Goal: Information Seeking & Learning: Check status

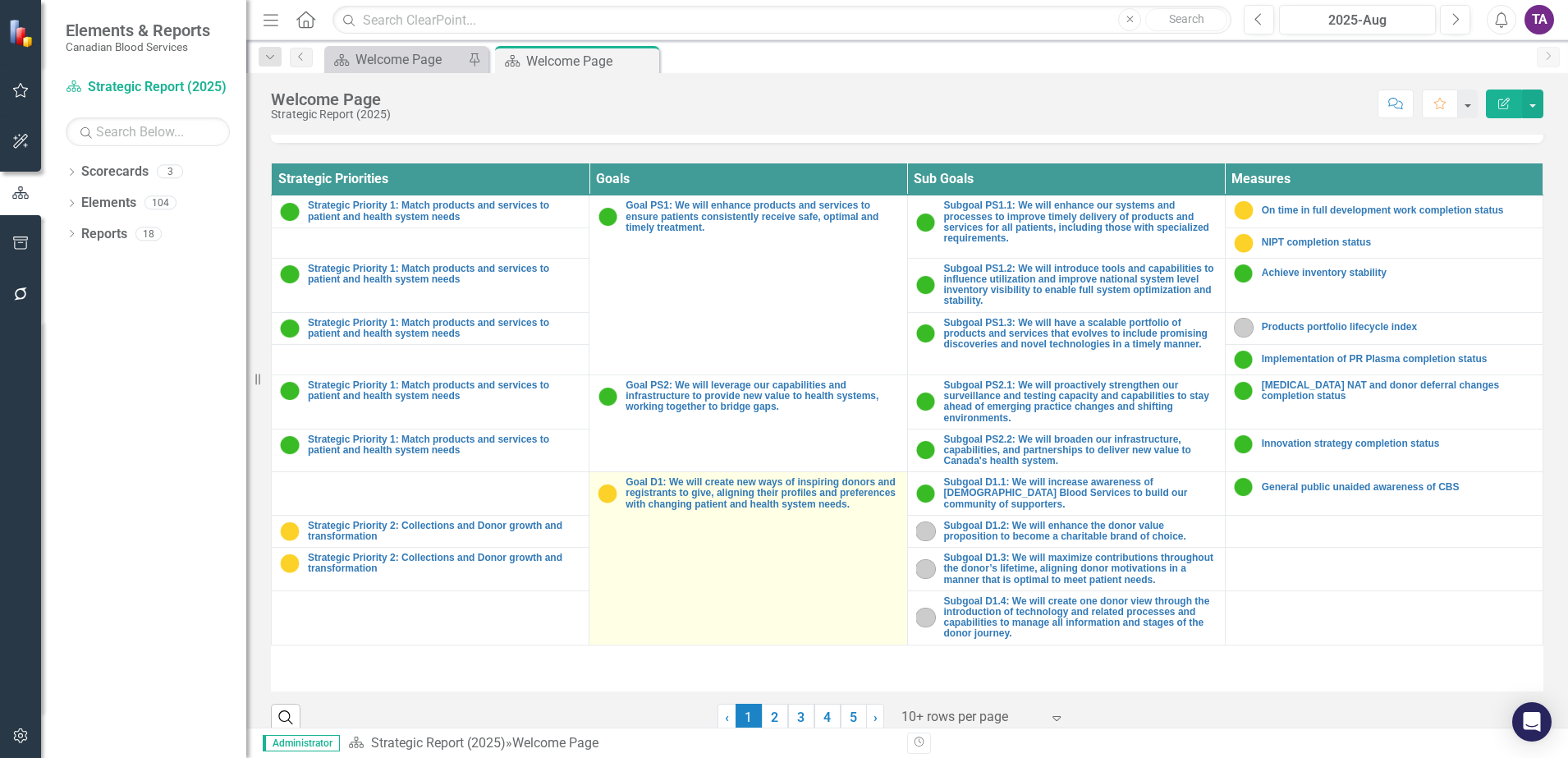
scroll to position [601, 0]
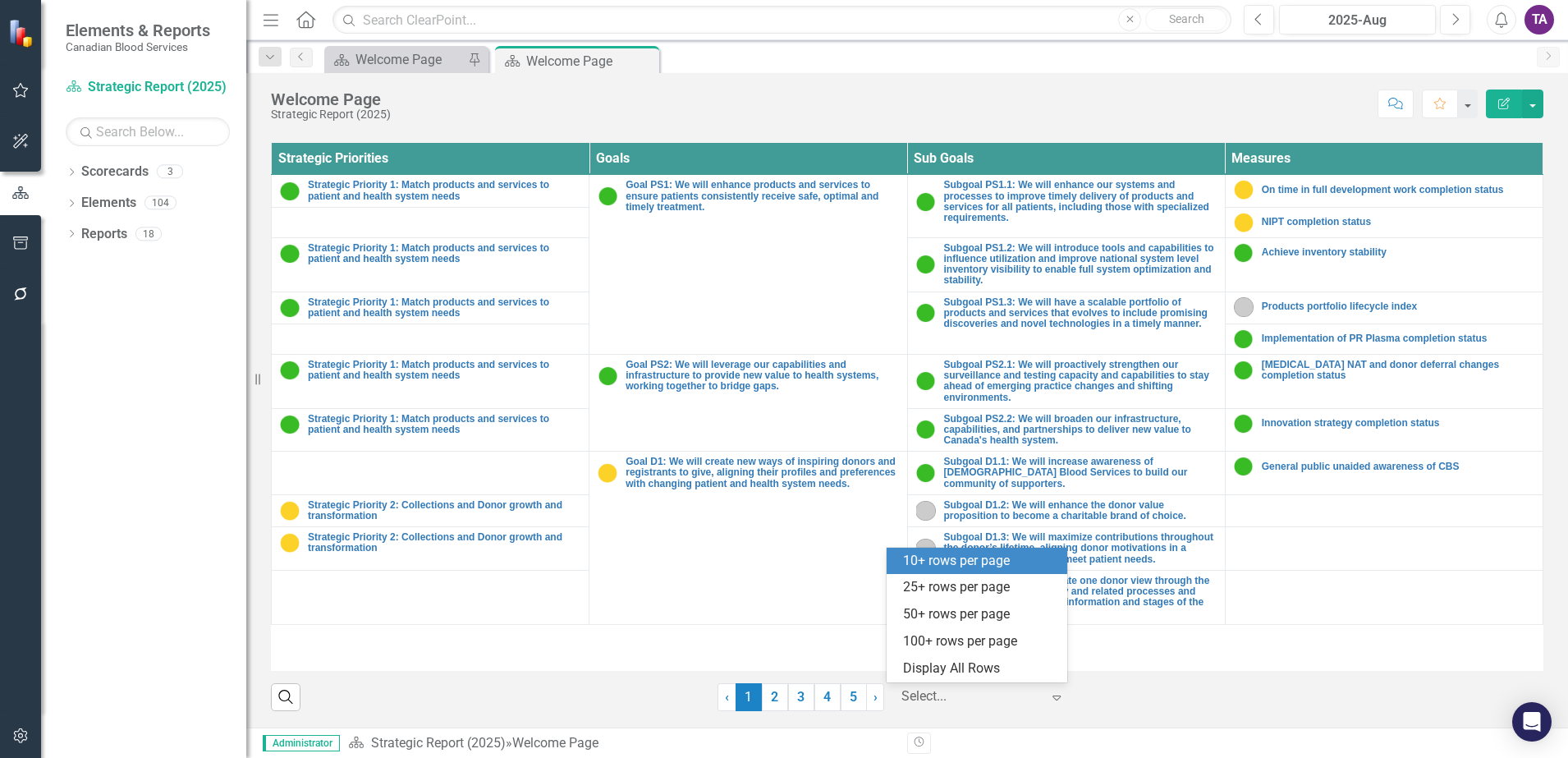
click at [931, 690] on div at bounding box center [971, 697] width 140 height 22
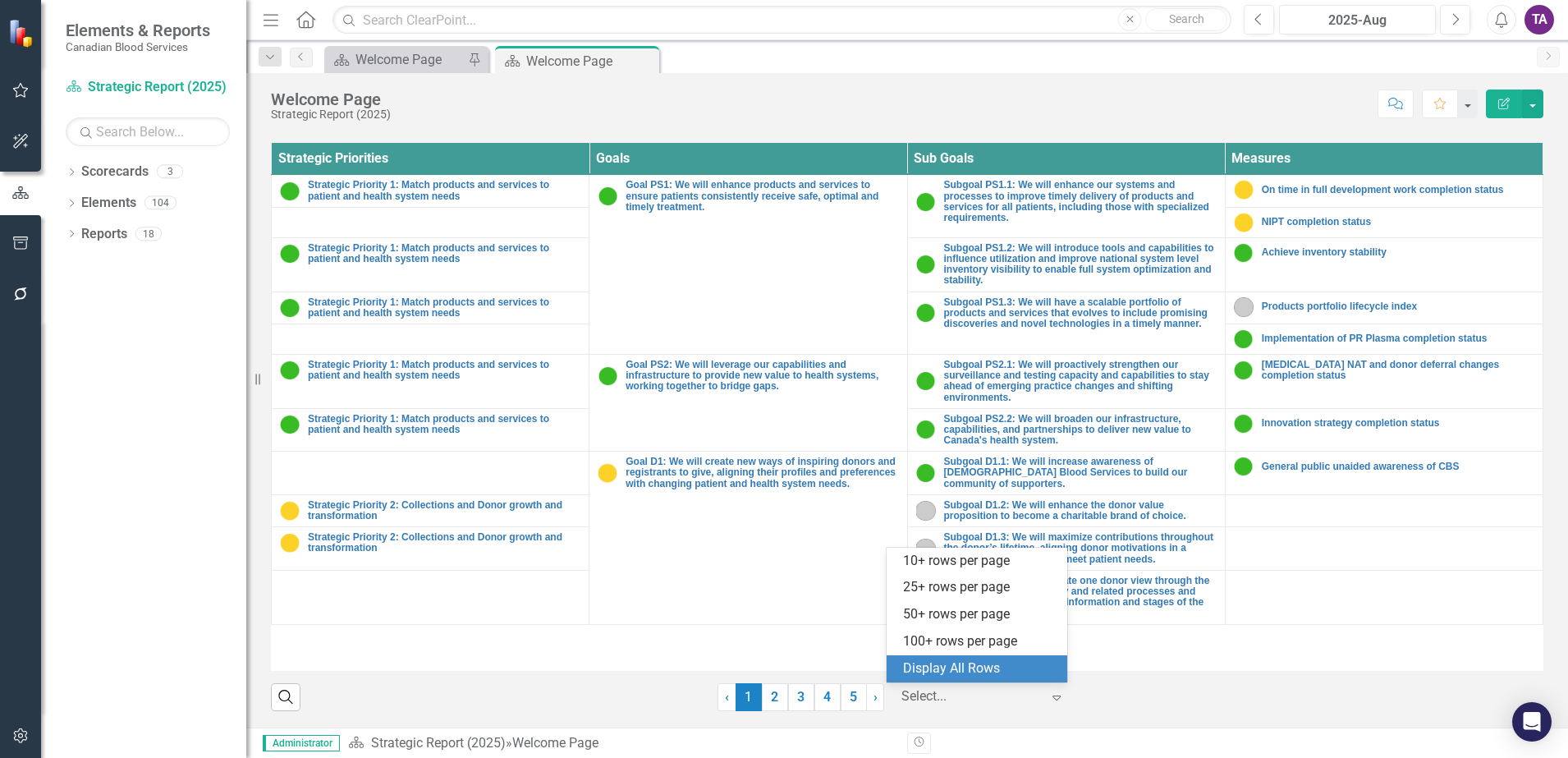
click at [935, 675] on div "Display All Rows" at bounding box center [980, 669] width 154 height 19
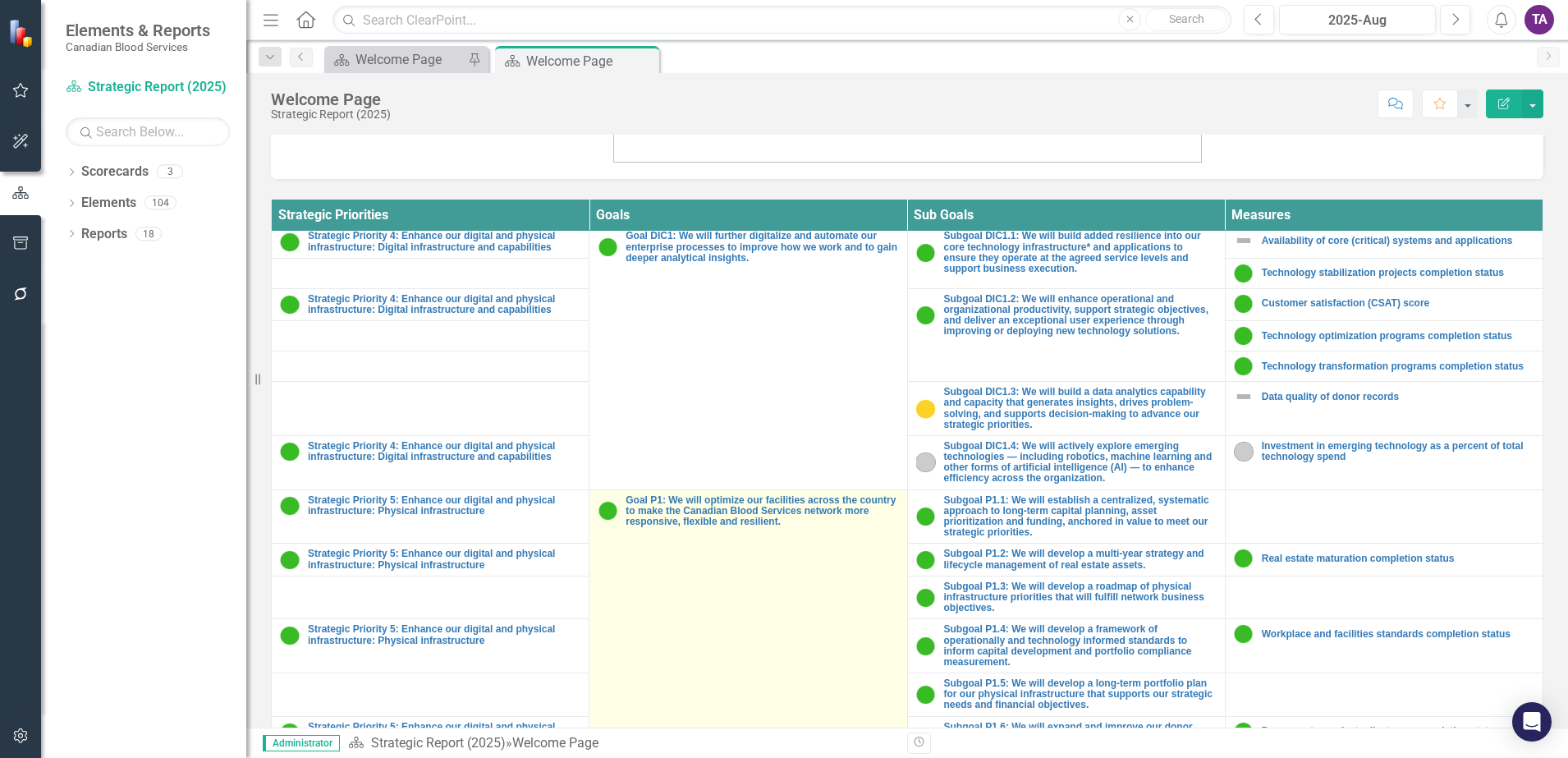
scroll to position [1231, 0]
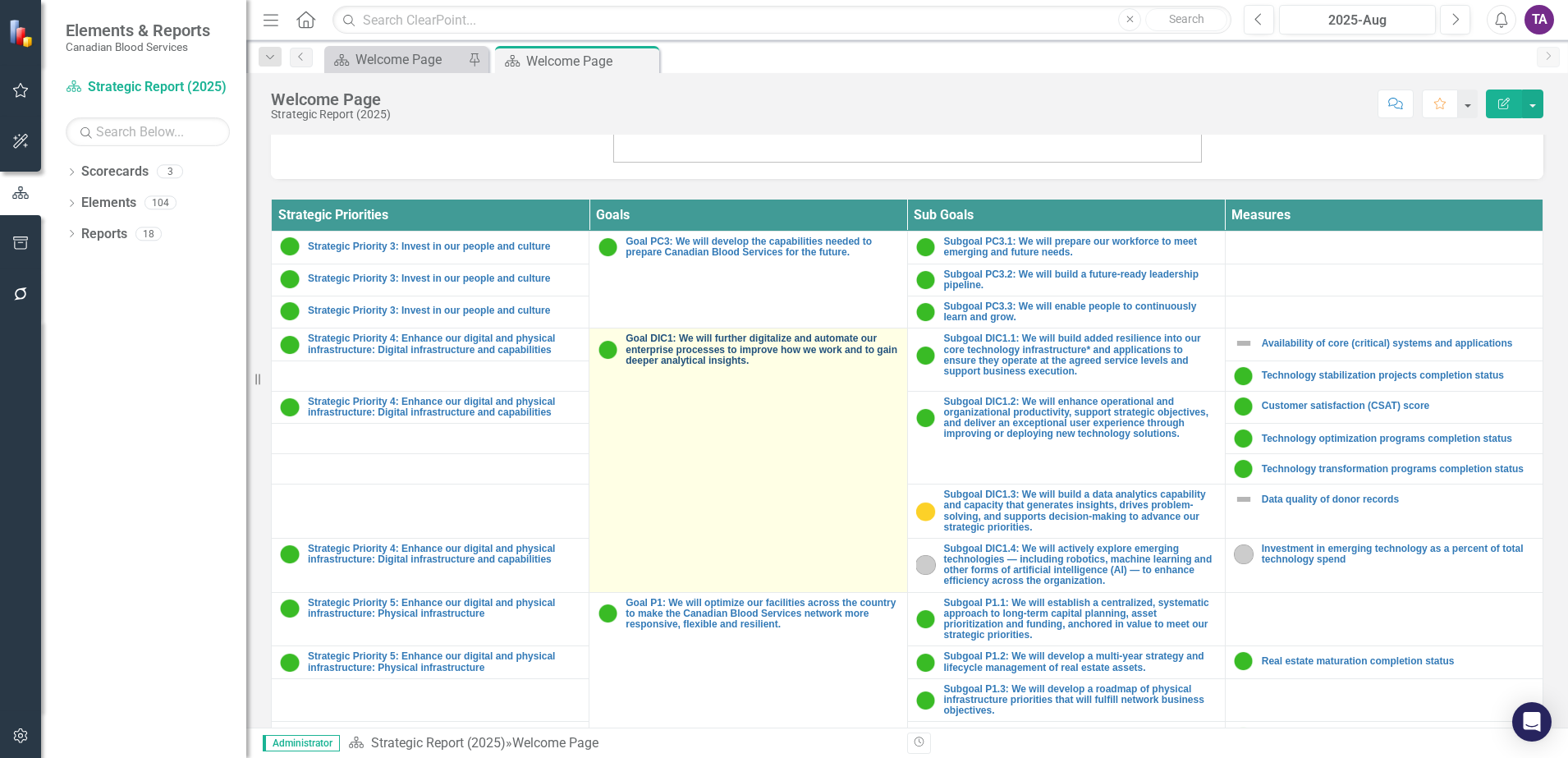
click at [757, 353] on link "Goal DIC1: We will further digitalize and automate our enterprise processes to …" at bounding box center [763, 350] width 273 height 33
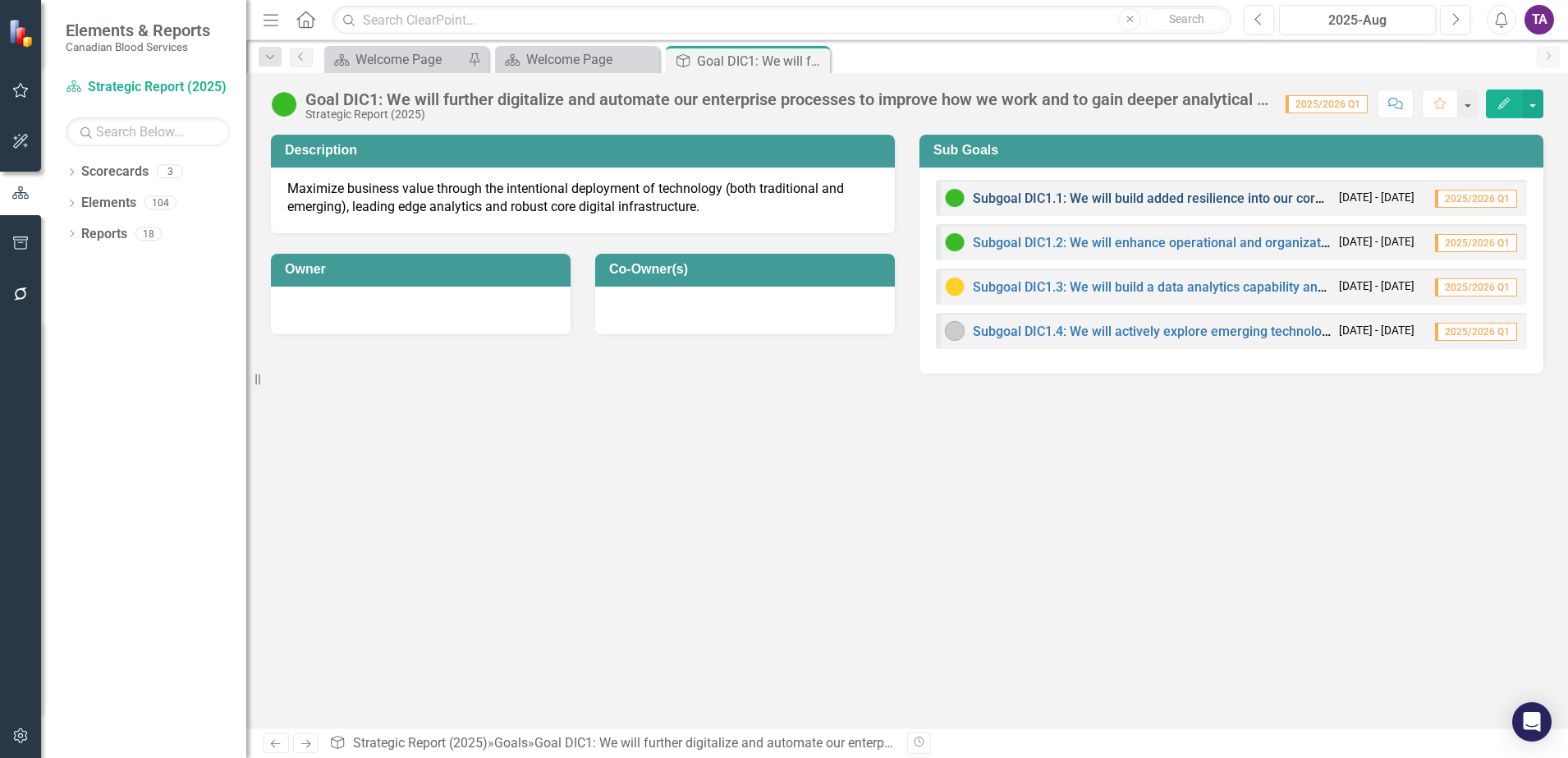
click at [1142, 201] on link "Subgoal DIC1.1: We will build added resilience into our core technology infrast…" at bounding box center [1526, 198] width 1105 height 16
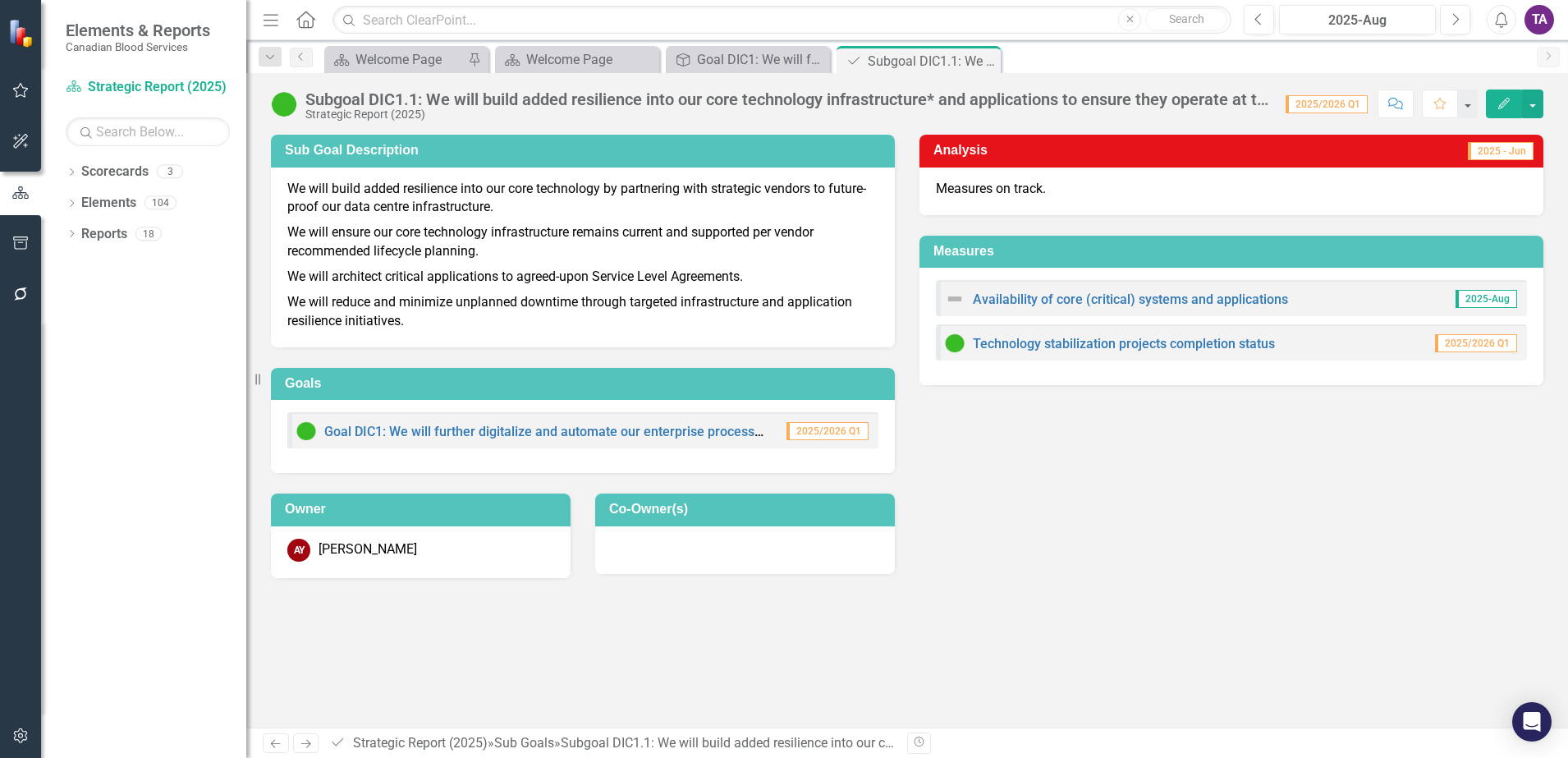
click at [1073, 350] on div "Technology stabilization projects completion status" at bounding box center [1110, 343] width 330 height 19
click at [1069, 340] on link "Technology stabilization projects completion status" at bounding box center [1124, 344] width 302 height 16
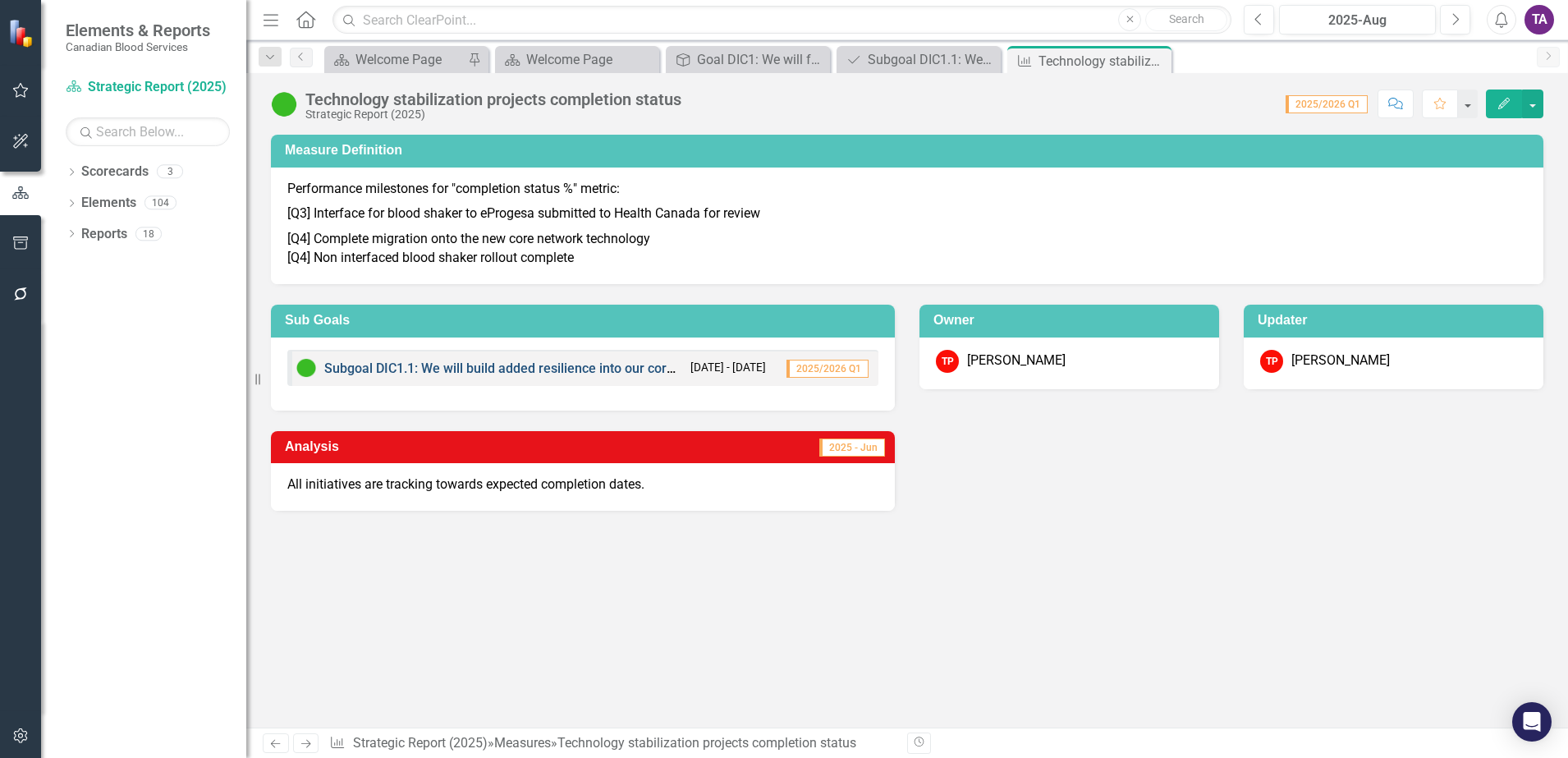
click at [521, 362] on link "Subgoal DIC1.1: We will build added resilience into our core technology infrast…" at bounding box center [877, 368] width 1105 height 16
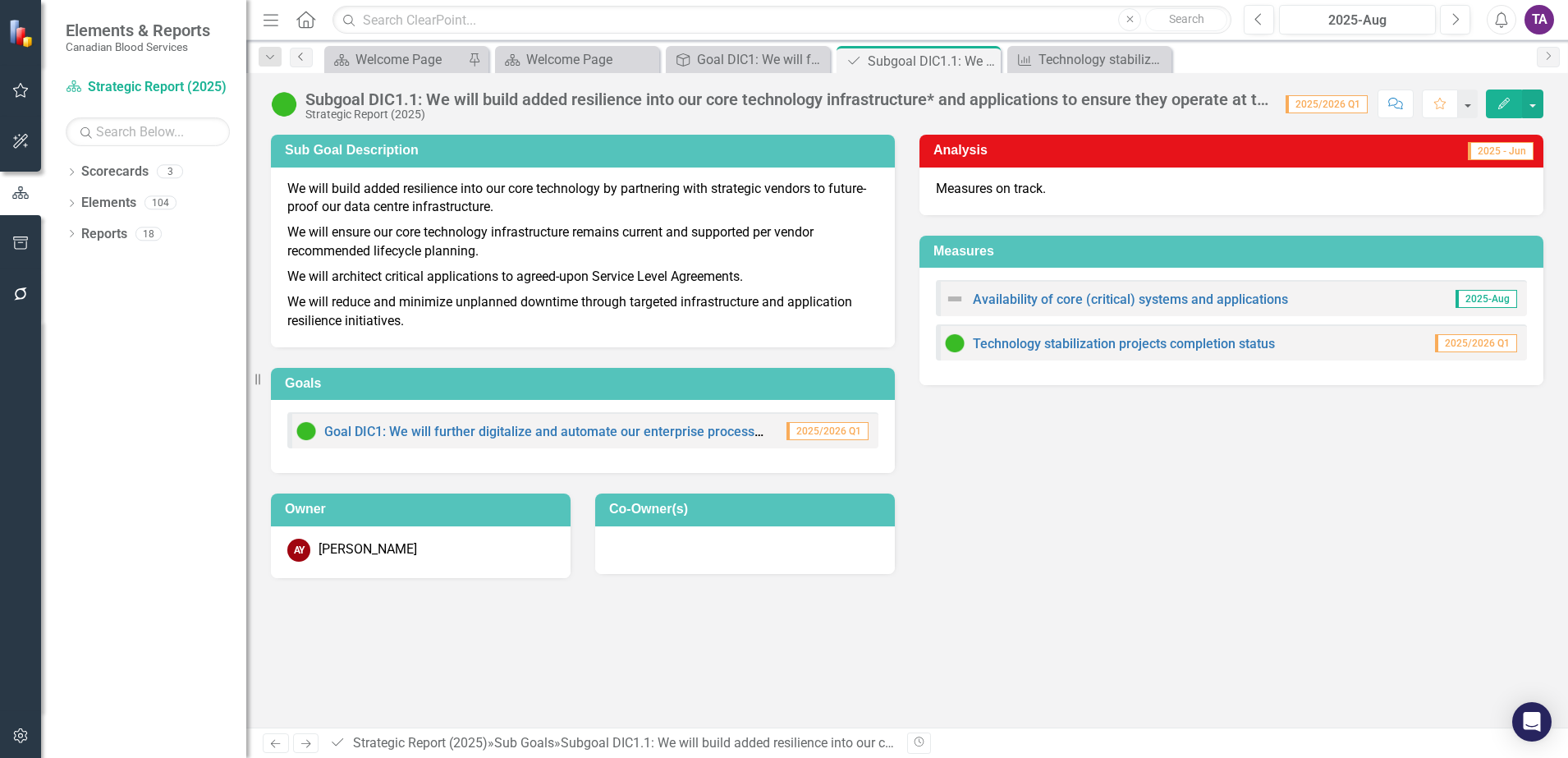
click at [296, 58] on icon "Previous" at bounding box center [302, 56] width 13 height 10
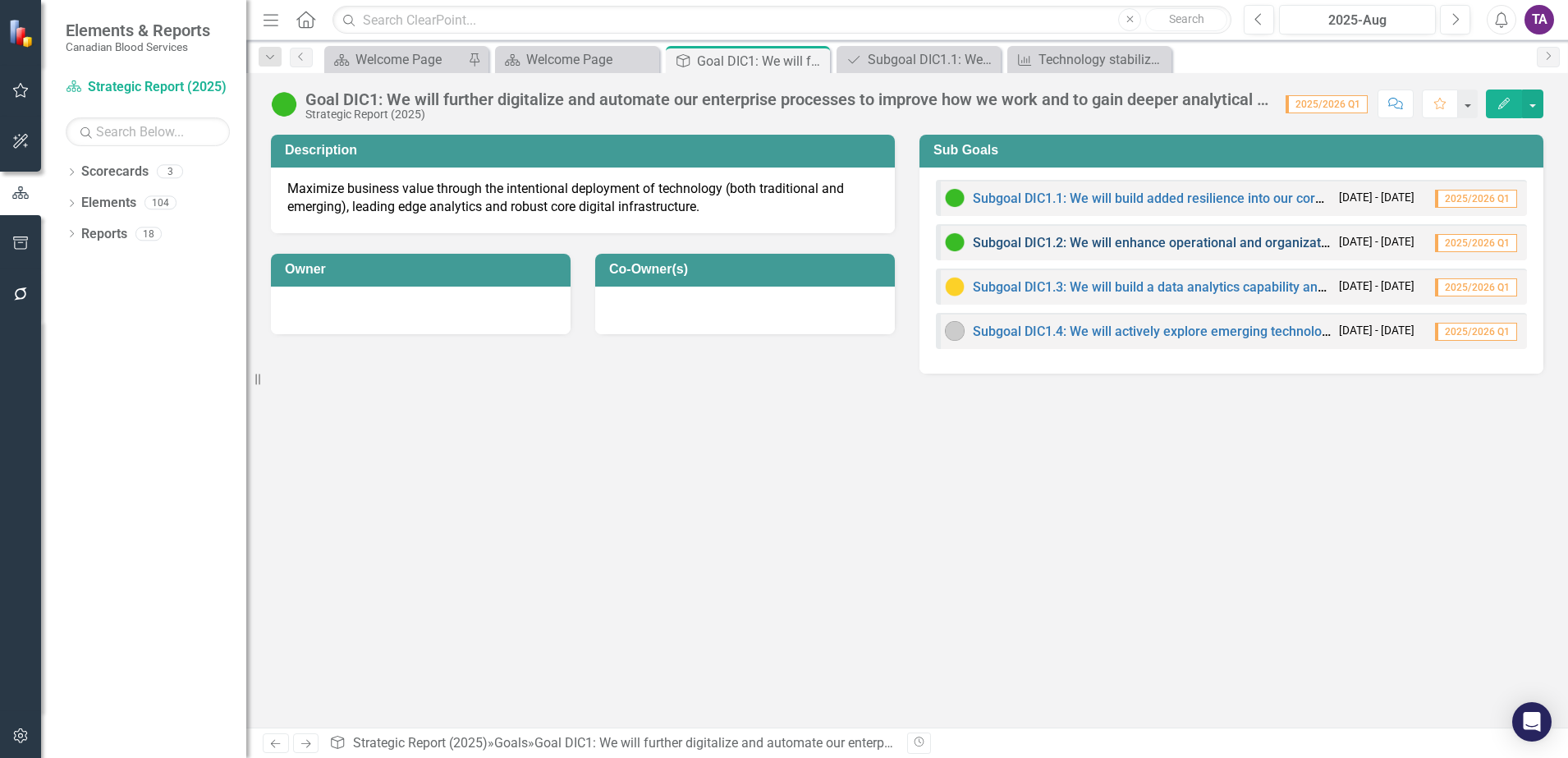
click at [1085, 239] on link "Subgoal DIC1.2: We will enhance operational and organizational productivity, su…" at bounding box center [1584, 243] width 1223 height 16
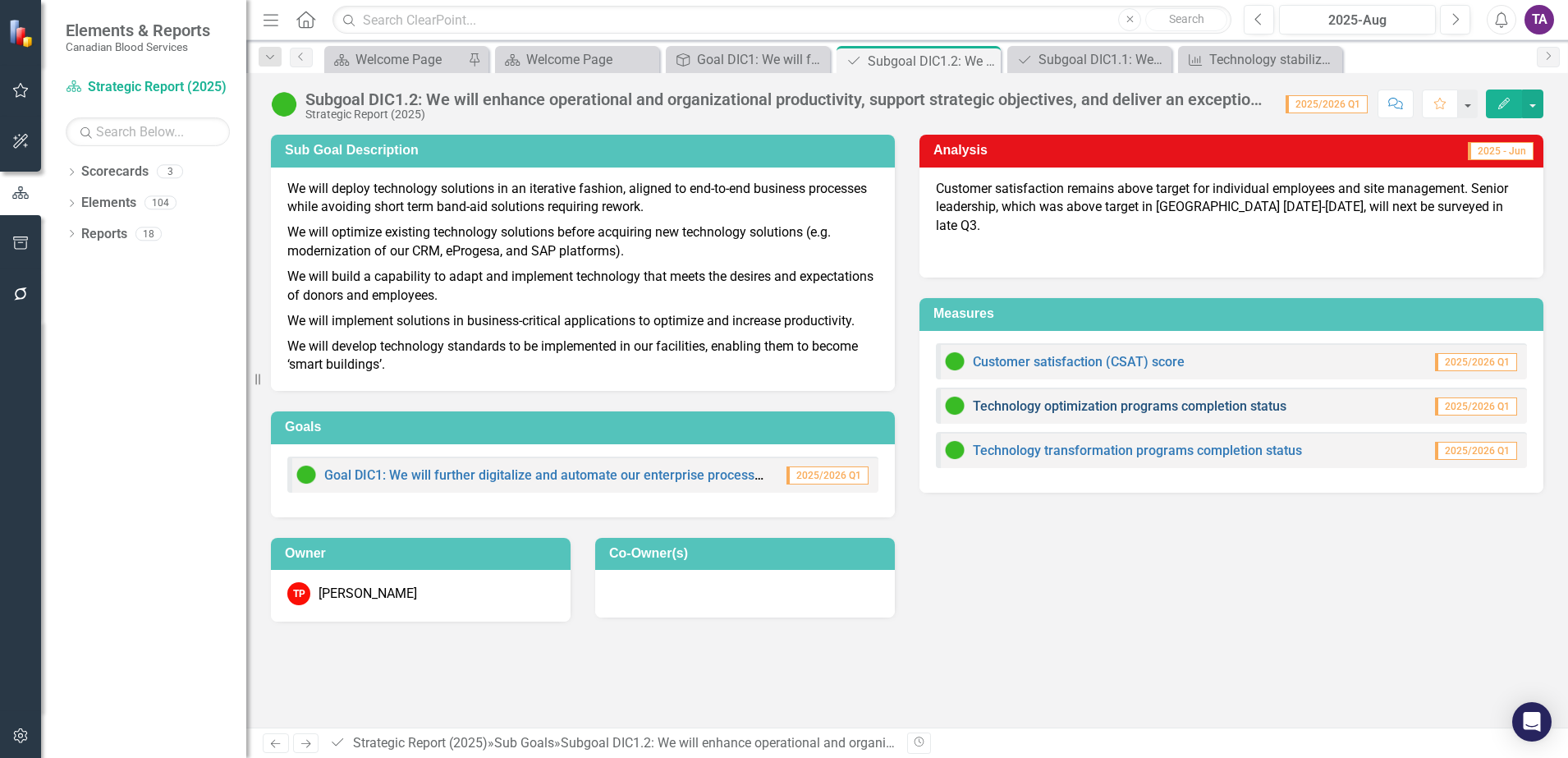
click at [1111, 398] on link "Technology optimization programs completion status" at bounding box center [1130, 406] width 313 height 16
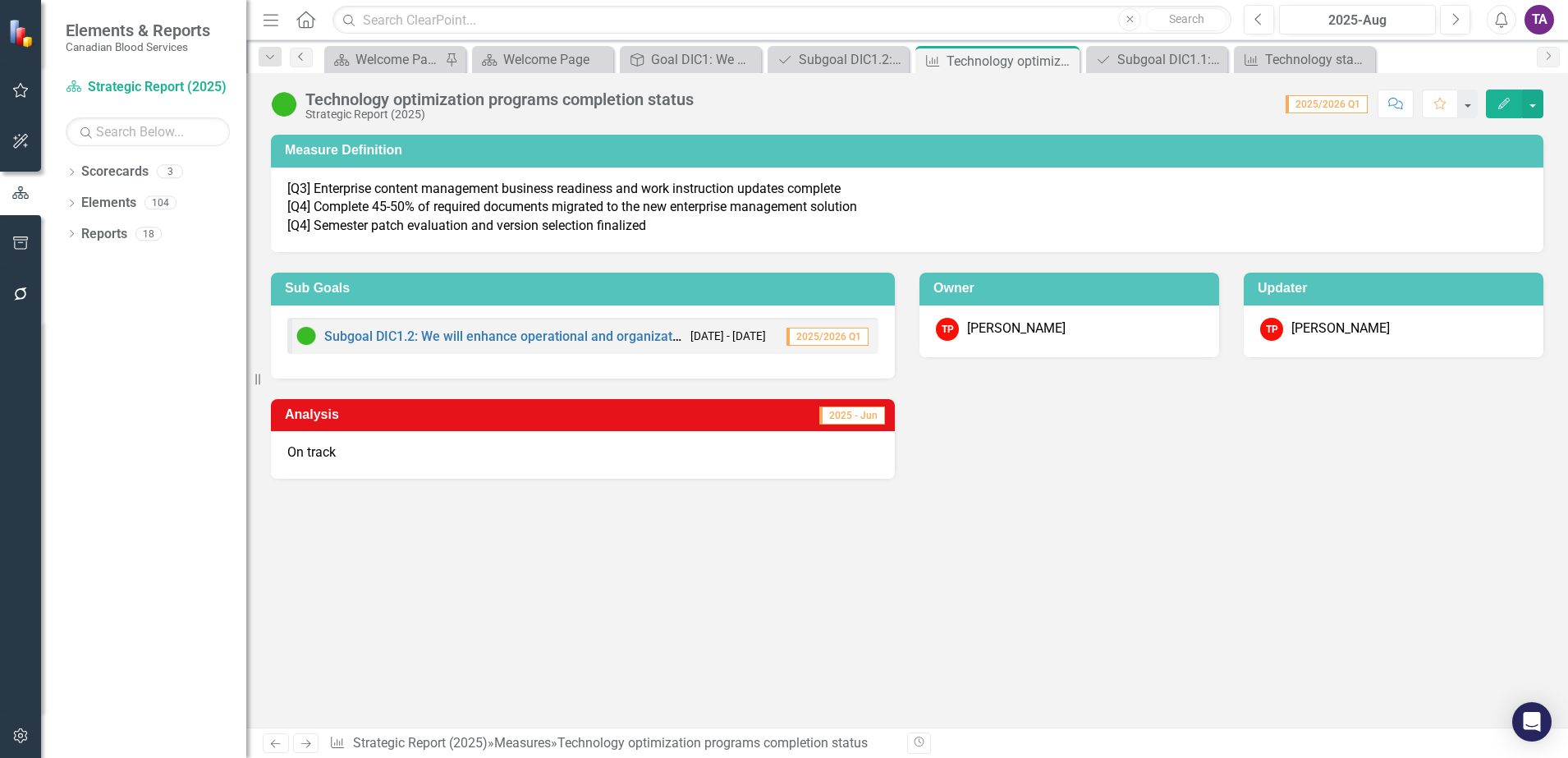
click at [298, 57] on icon "Previous" at bounding box center [302, 56] width 13 height 10
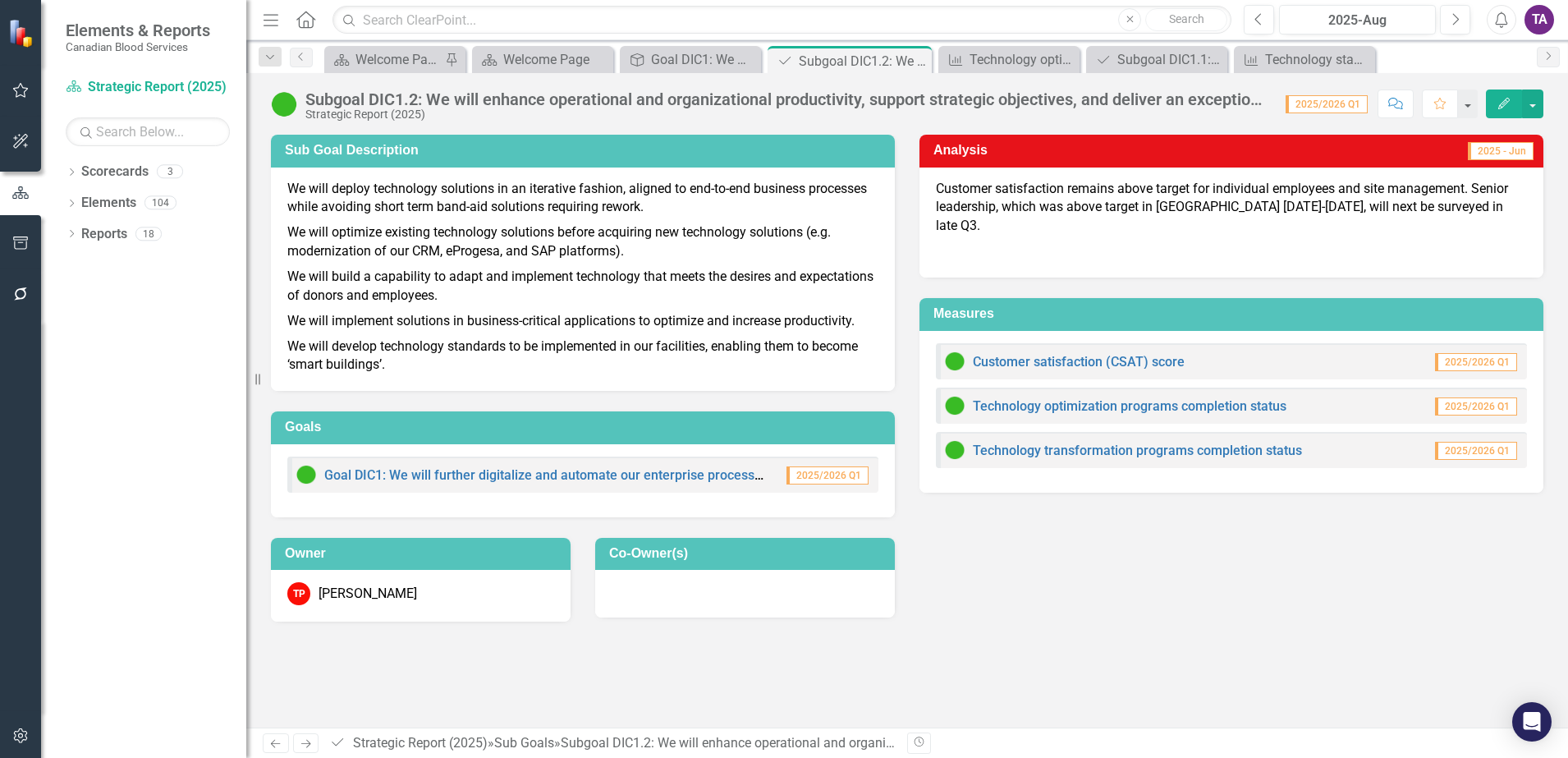
click at [1035, 440] on div "Technology transformation programs completion status" at bounding box center [1124, 449] width 357 height 19
click at [1036, 442] on link "Technology transformation programs completion status" at bounding box center [1137, 450] width 329 height 16
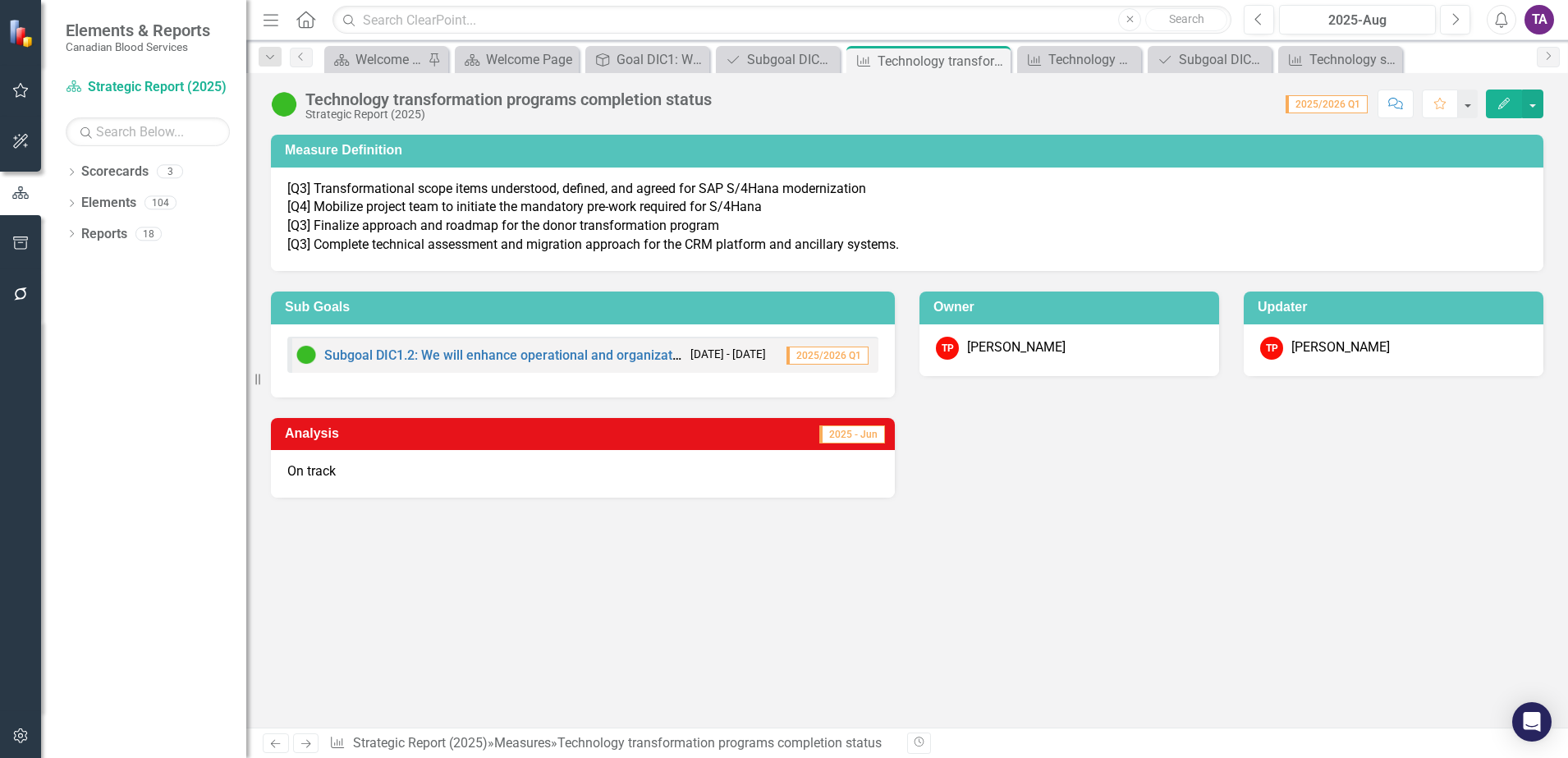
click at [565, 210] on p "[Q3] Transformational scope items understood, defined, and agreed for SAP S/4Ha…" at bounding box center [907, 216] width 1240 height 75
click at [484, 233] on p "[Q3] Transformational scope items understood, defined, and agreed for SAP S/4Ha…" at bounding box center [907, 216] width 1240 height 75
click at [484, 232] on p "[Q3] Transformational scope items understood, defined, and agreed for SAP S/4Ha…" at bounding box center [907, 216] width 1240 height 75
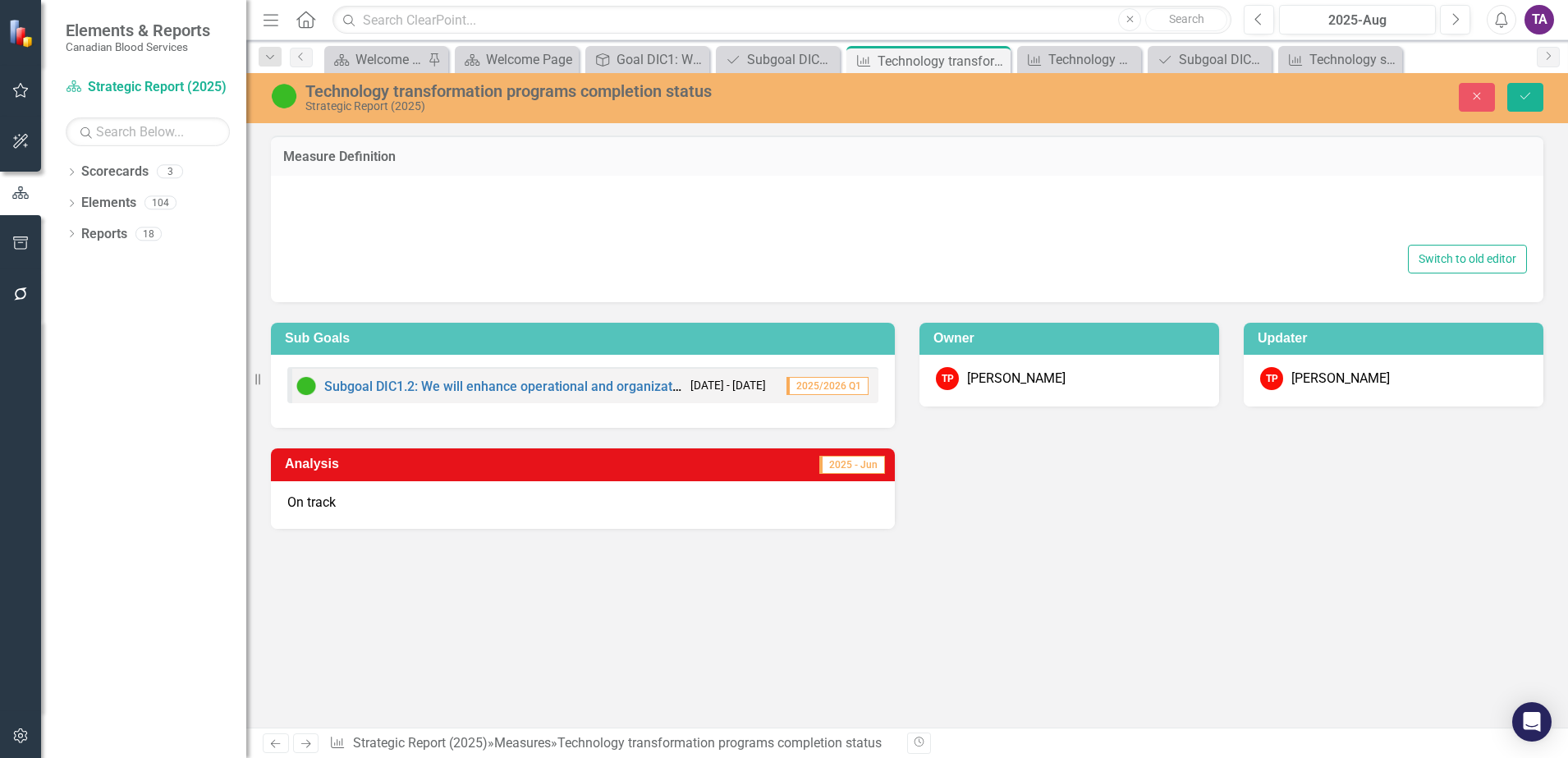
type textarea "<p>[Q3] Transformational scope items understood, defined, and agreed for SAP S/…"
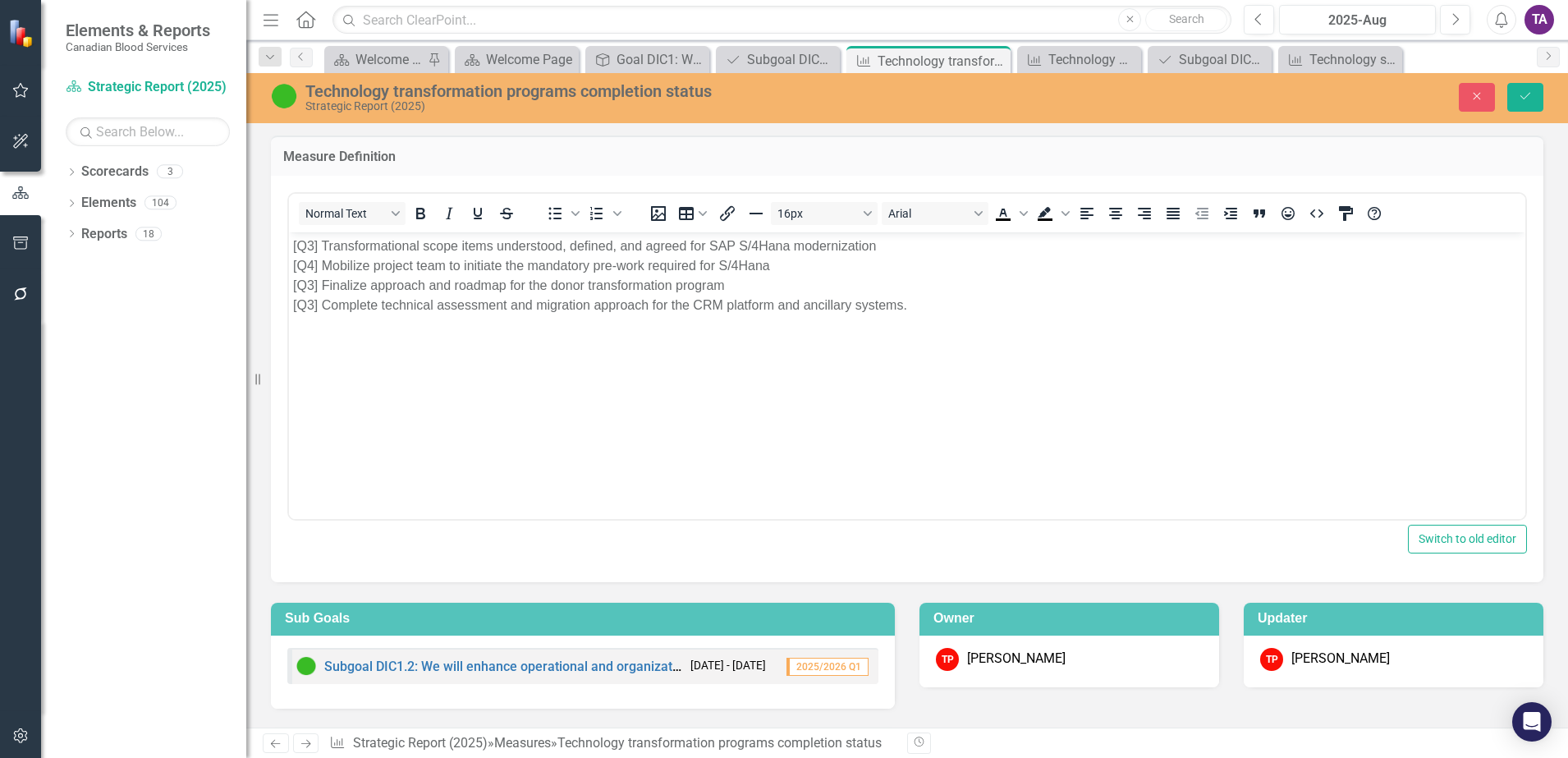
click at [709, 246] on p "[Q3] Transformational scope items understood, defined, and agreed for SAP S/4Ha…" at bounding box center [907, 275] width 1228 height 79
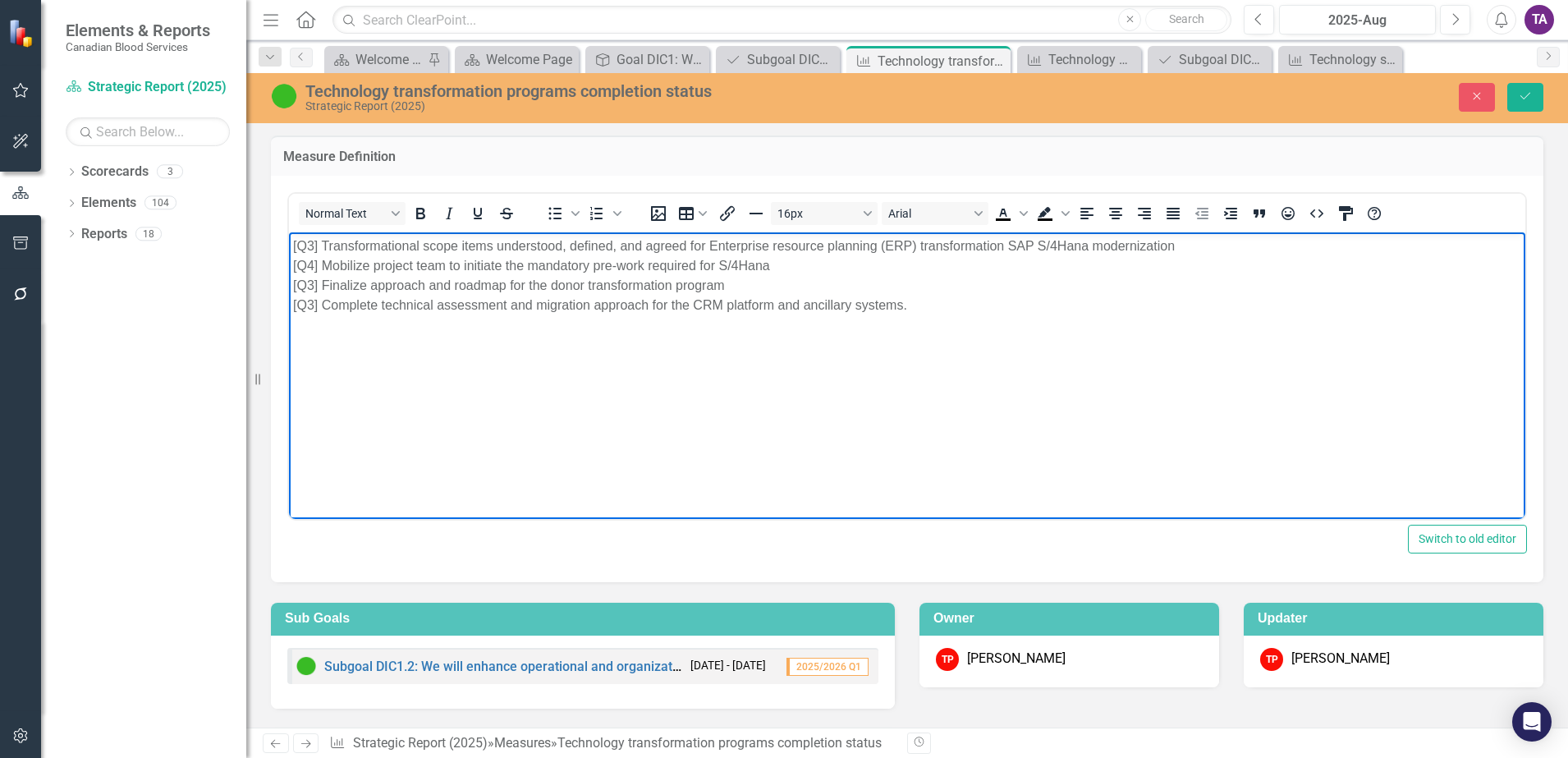
click at [1191, 245] on p "[Q3] Transformational scope items understood, defined, and agreed for Enterpris…" at bounding box center [907, 275] width 1228 height 79
click at [785, 267] on p "[Q3] Transformational scope items understood, defined, and agreed for Enterpris…" at bounding box center [907, 275] width 1228 height 79
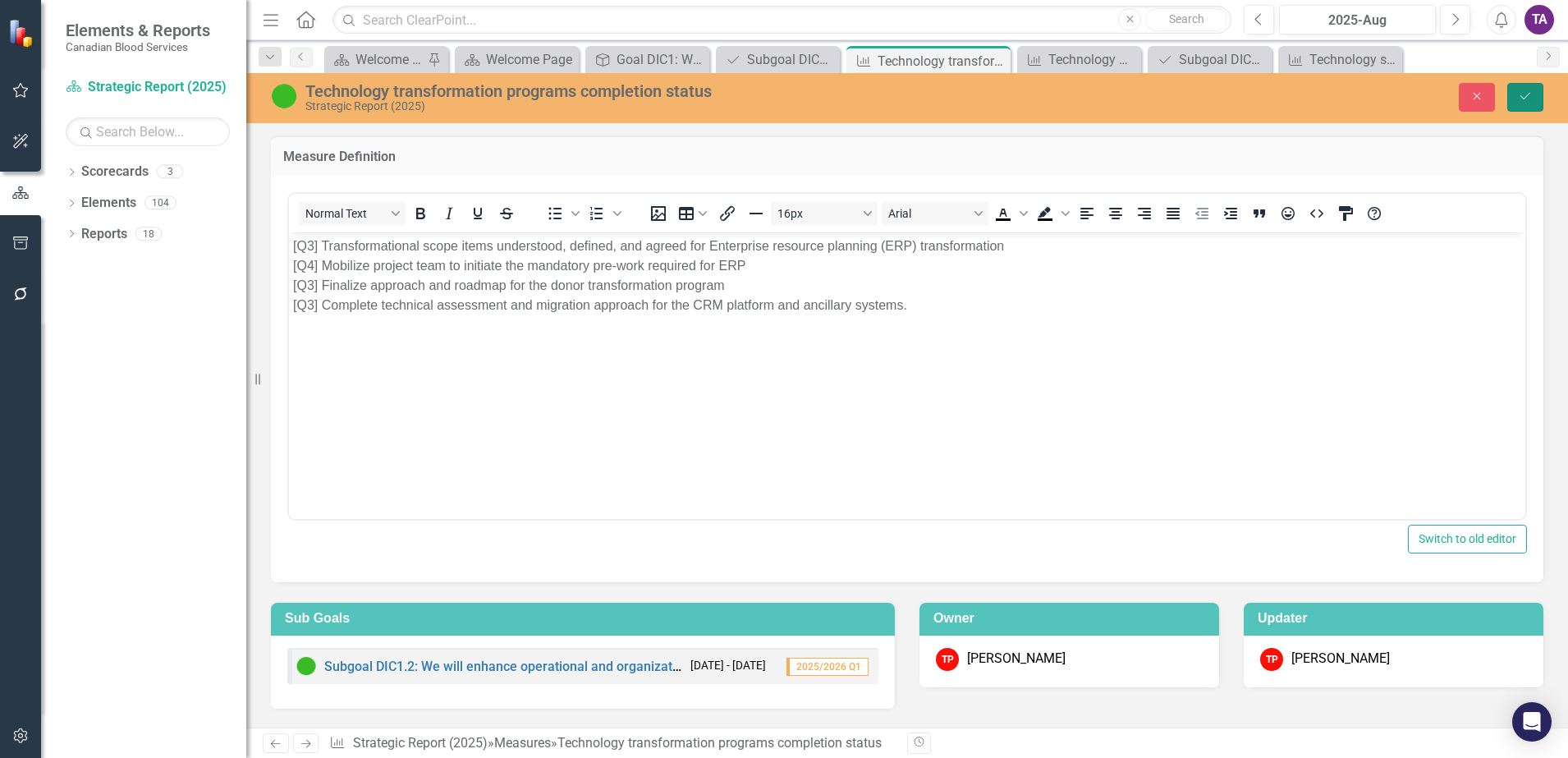
click at [1524, 96] on icon "Save" at bounding box center [1526, 96] width 15 height 12
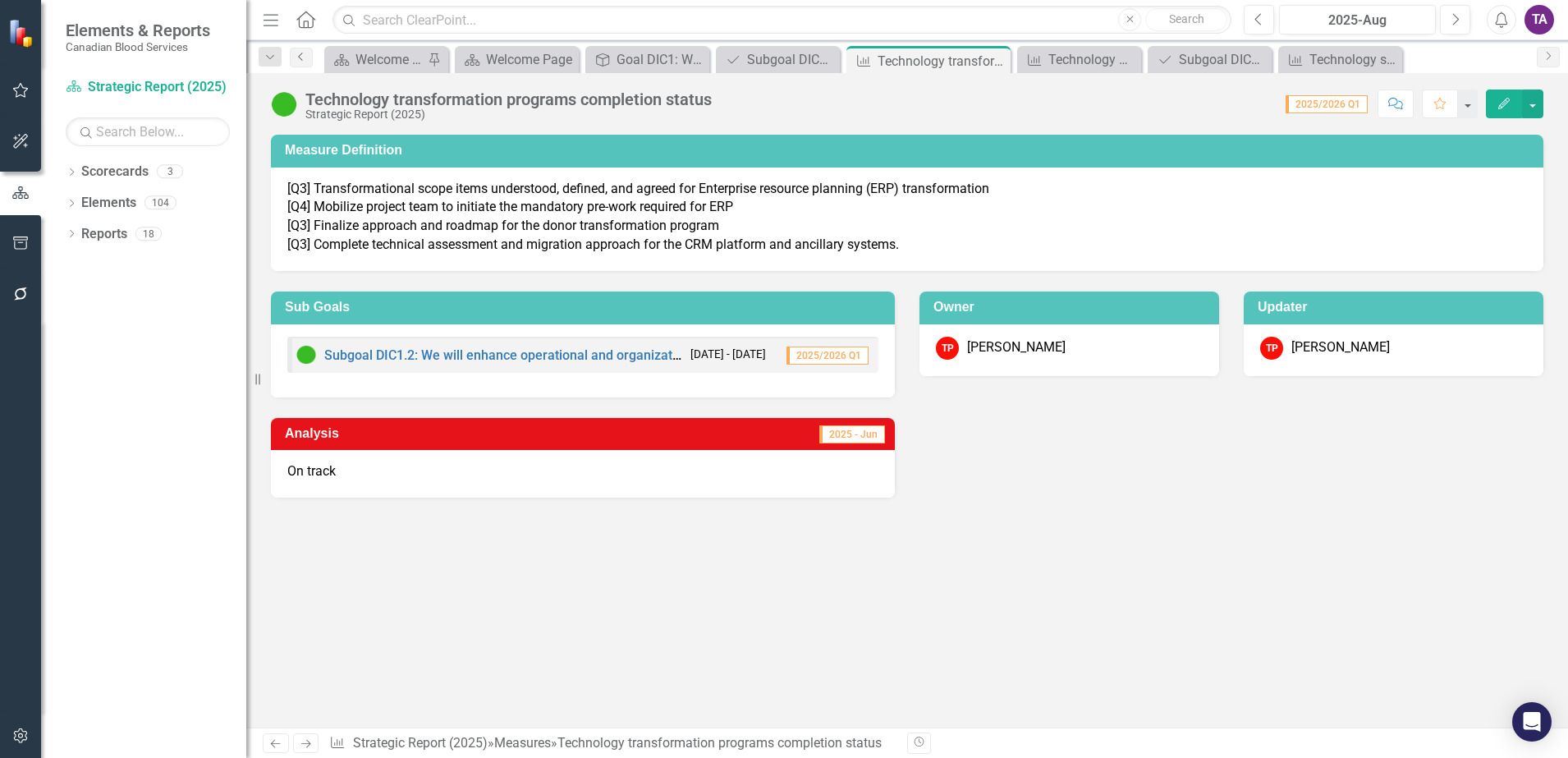
click at [303, 56] on icon "Previous" at bounding box center [302, 56] width 13 height 10
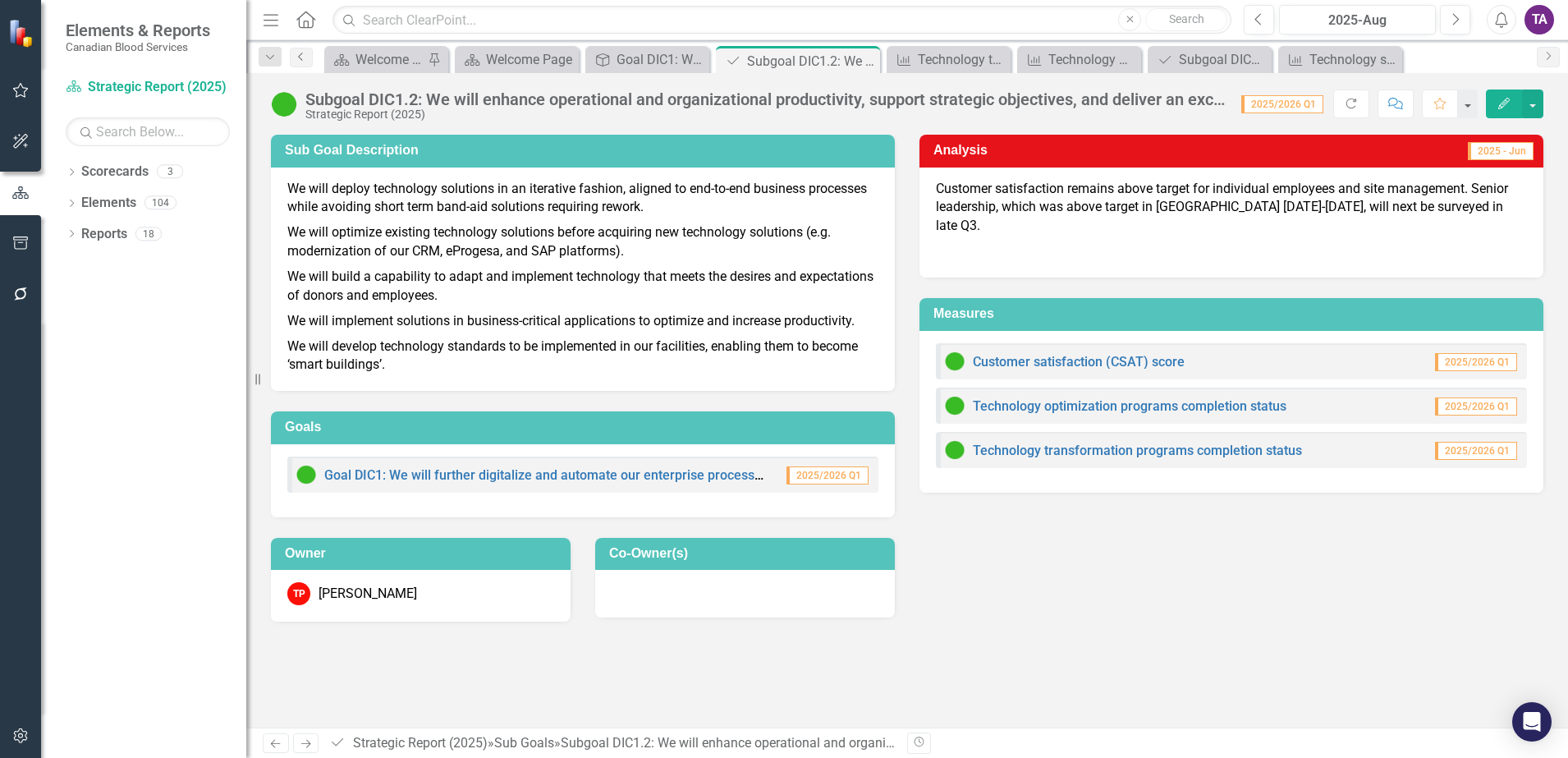
click at [297, 61] on icon "Previous" at bounding box center [302, 56] width 13 height 10
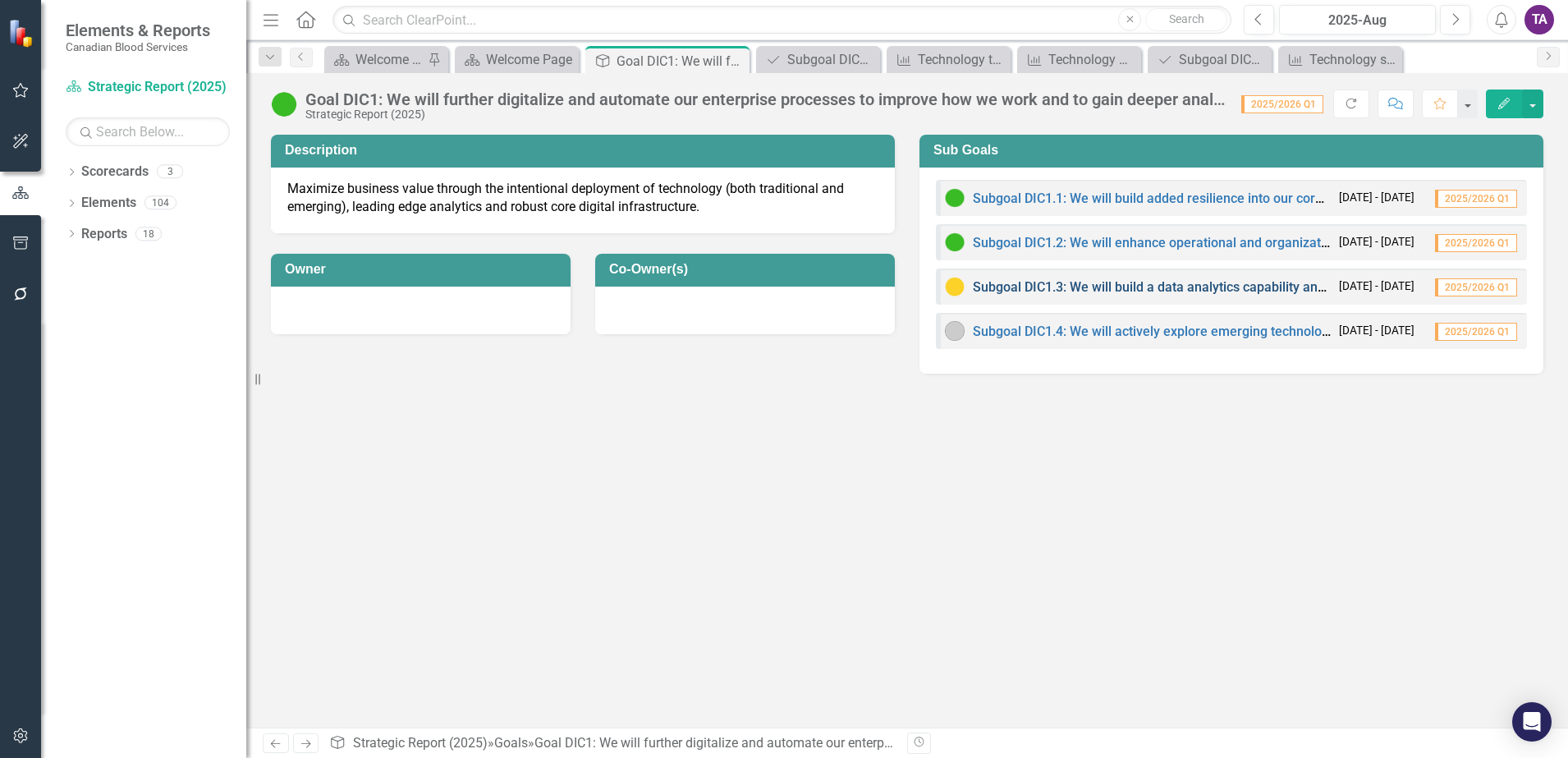
click at [1179, 282] on link "Subgoal DIC1.3: We will build a data analytics capability and capacity that gen…" at bounding box center [1510, 286] width 1074 height 16
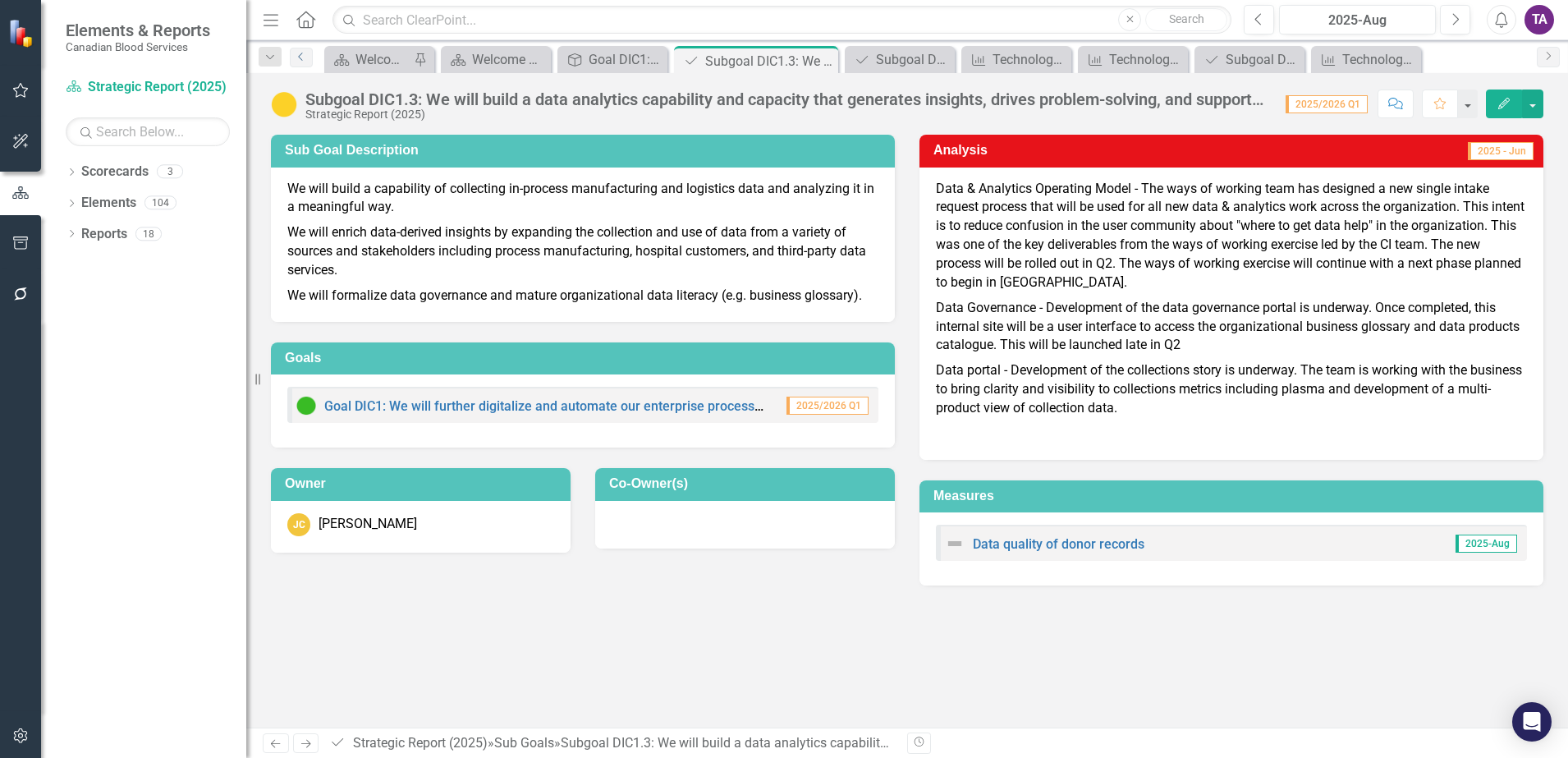
click at [298, 54] on icon "Previous" at bounding box center [302, 56] width 13 height 10
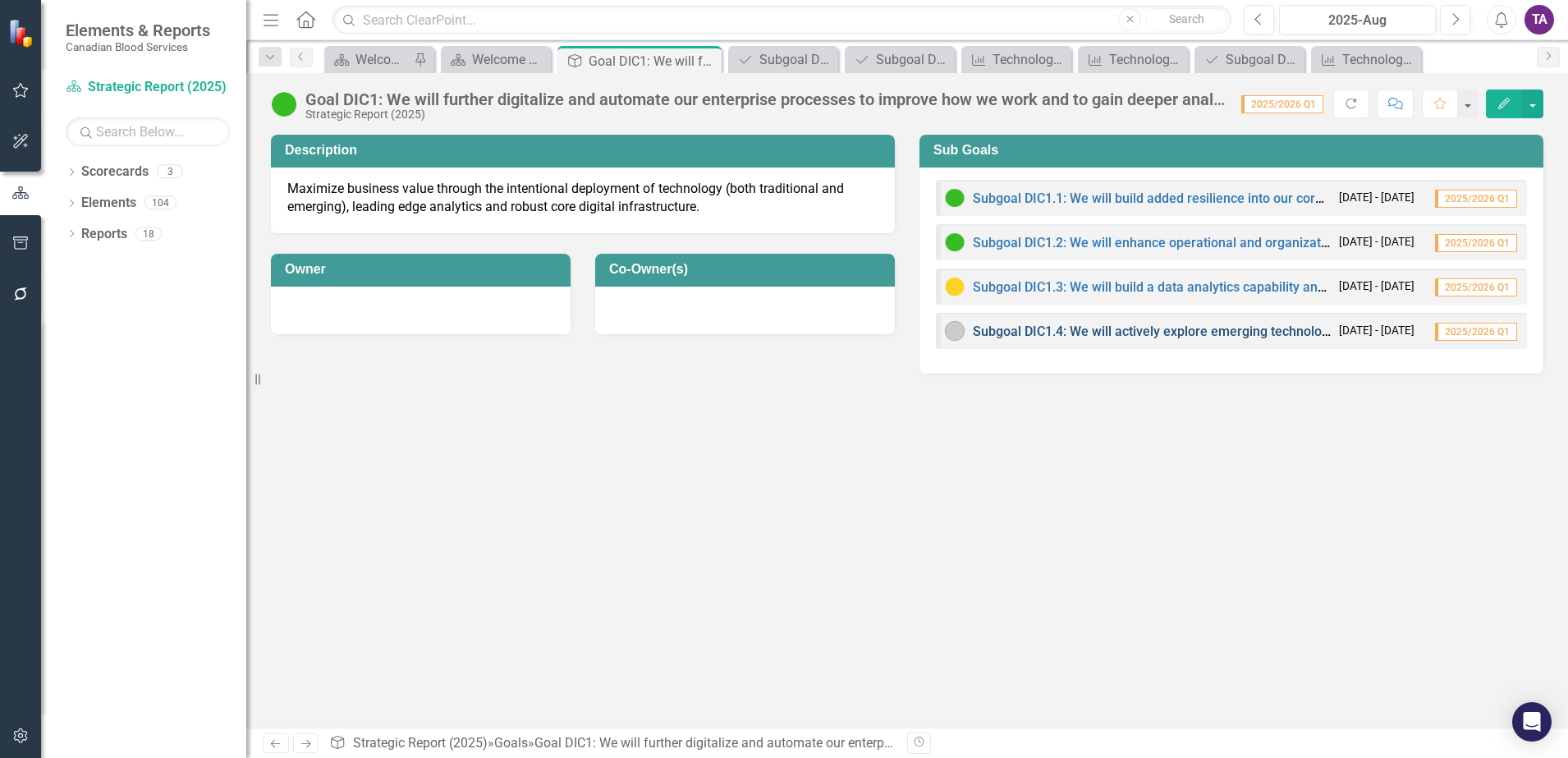
click at [1168, 336] on link "Subgoal DIC1.4: We will actively explore emerging technologies — including robo…" at bounding box center [1549, 331] width 1153 height 16
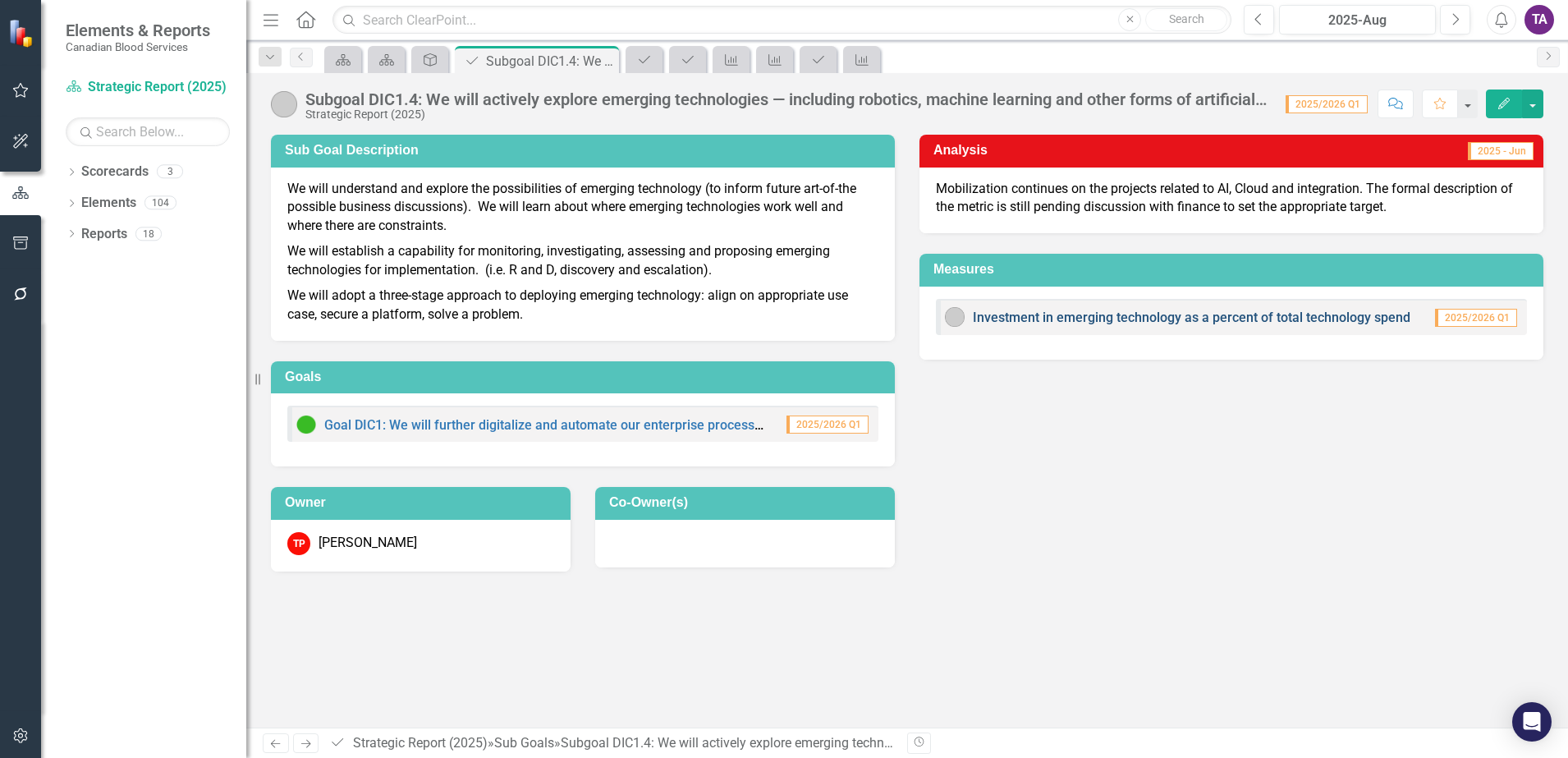
click at [1148, 316] on link "Investment in emerging technology as a percent of total technology spend" at bounding box center [1191, 317] width 437 height 16
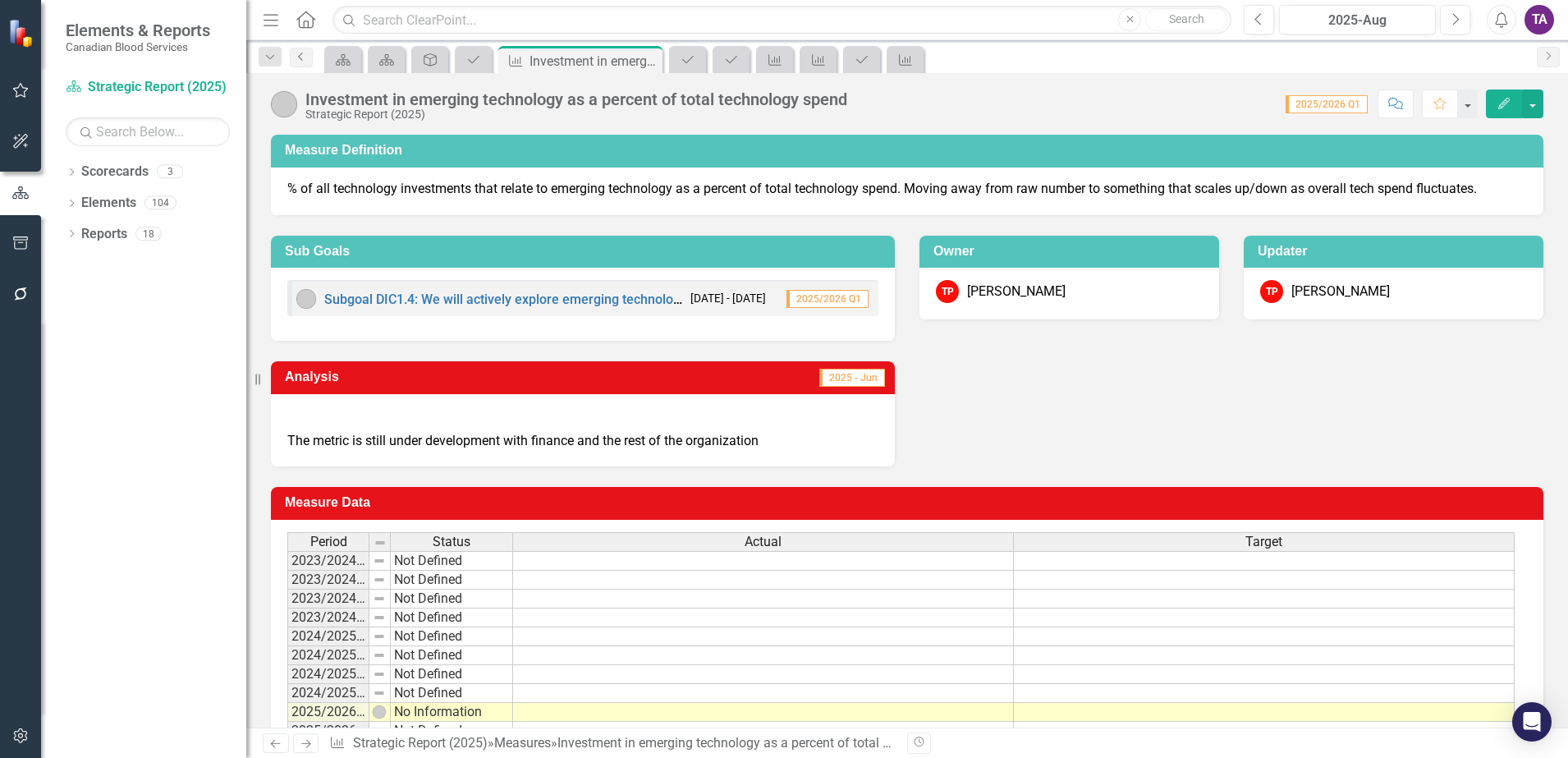
click at [304, 54] on icon "Previous" at bounding box center [302, 56] width 13 height 10
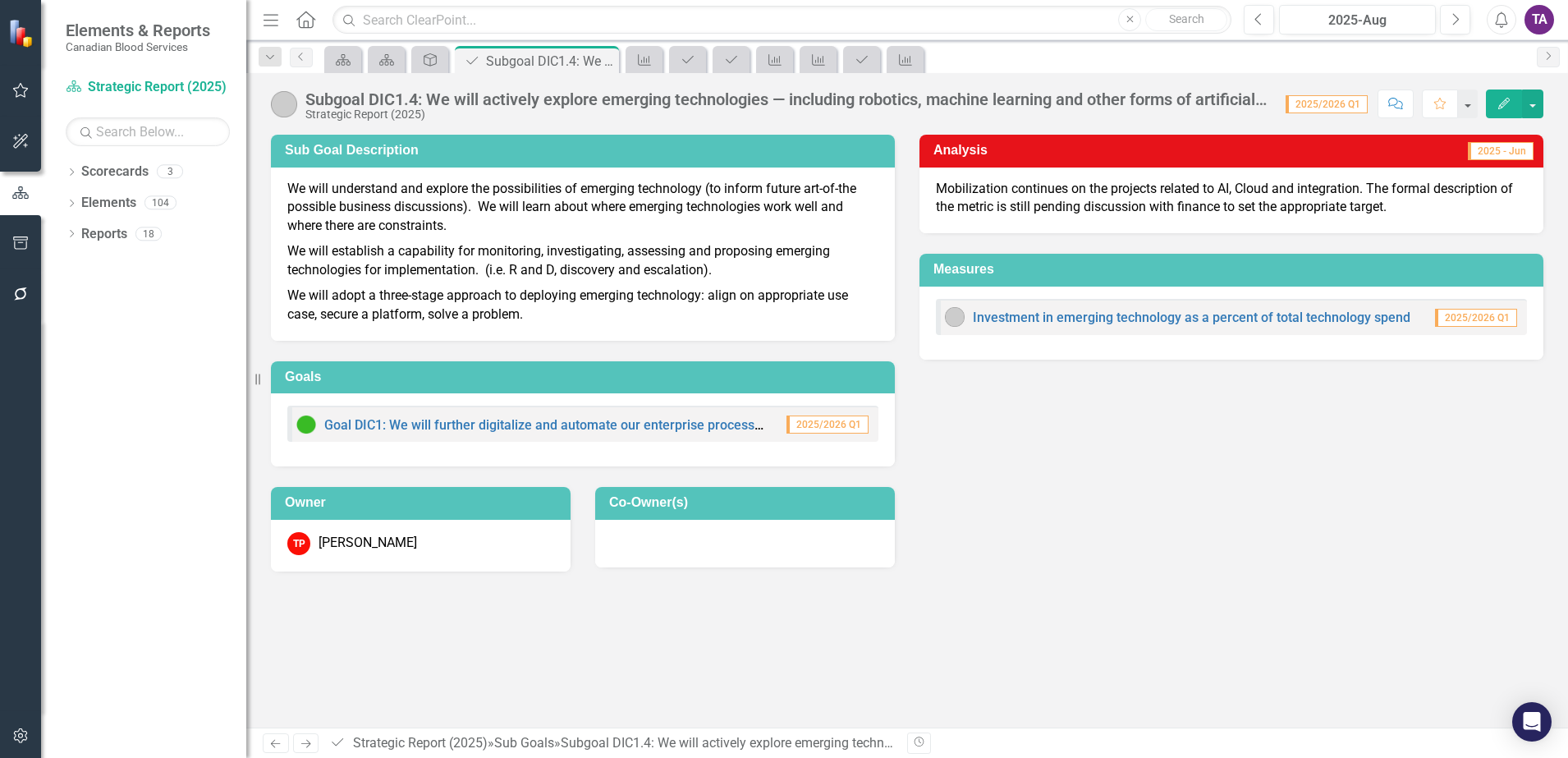
click at [307, 24] on icon "Home" at bounding box center [305, 19] width 21 height 17
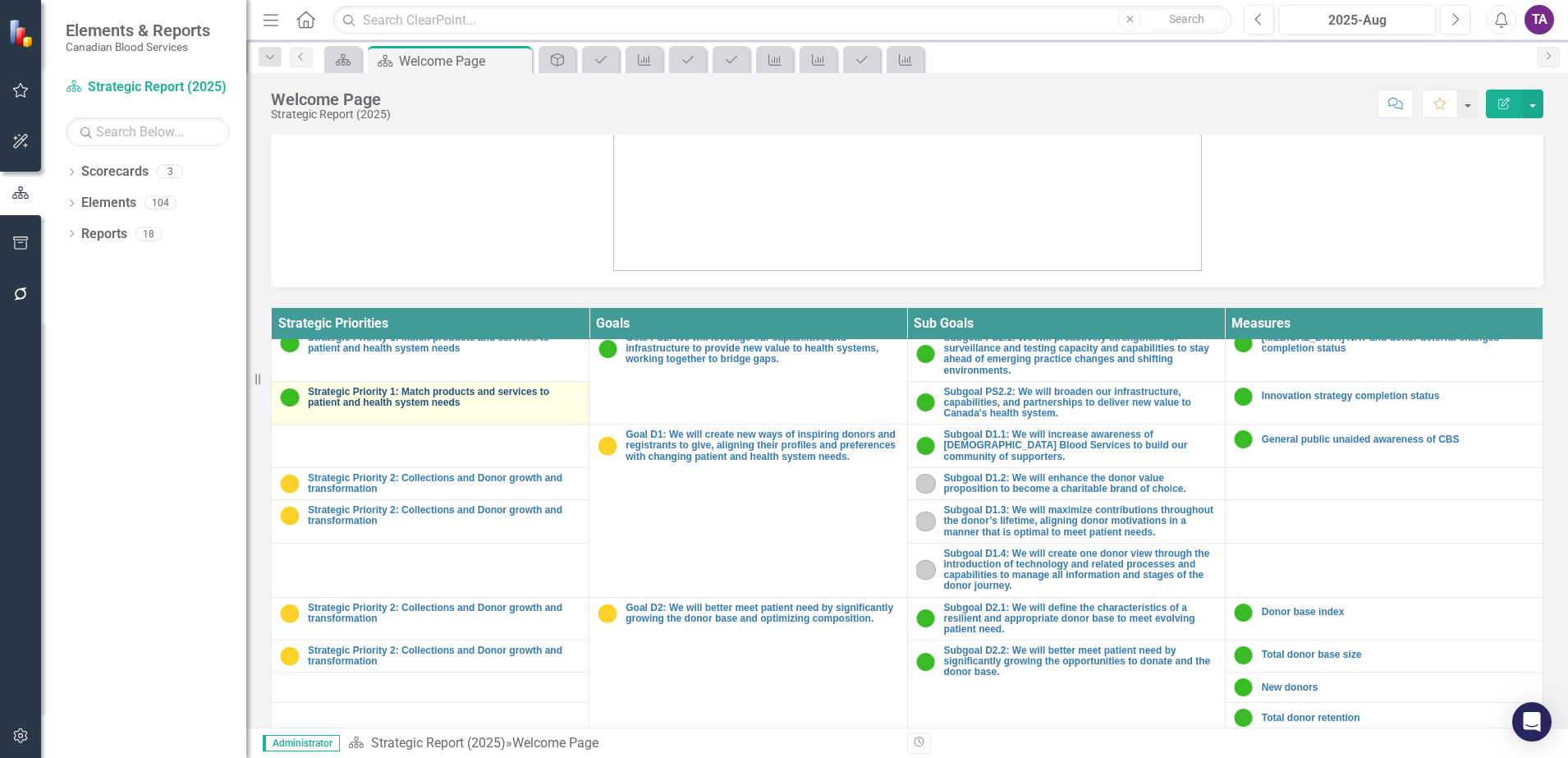
scroll to position [206, 0]
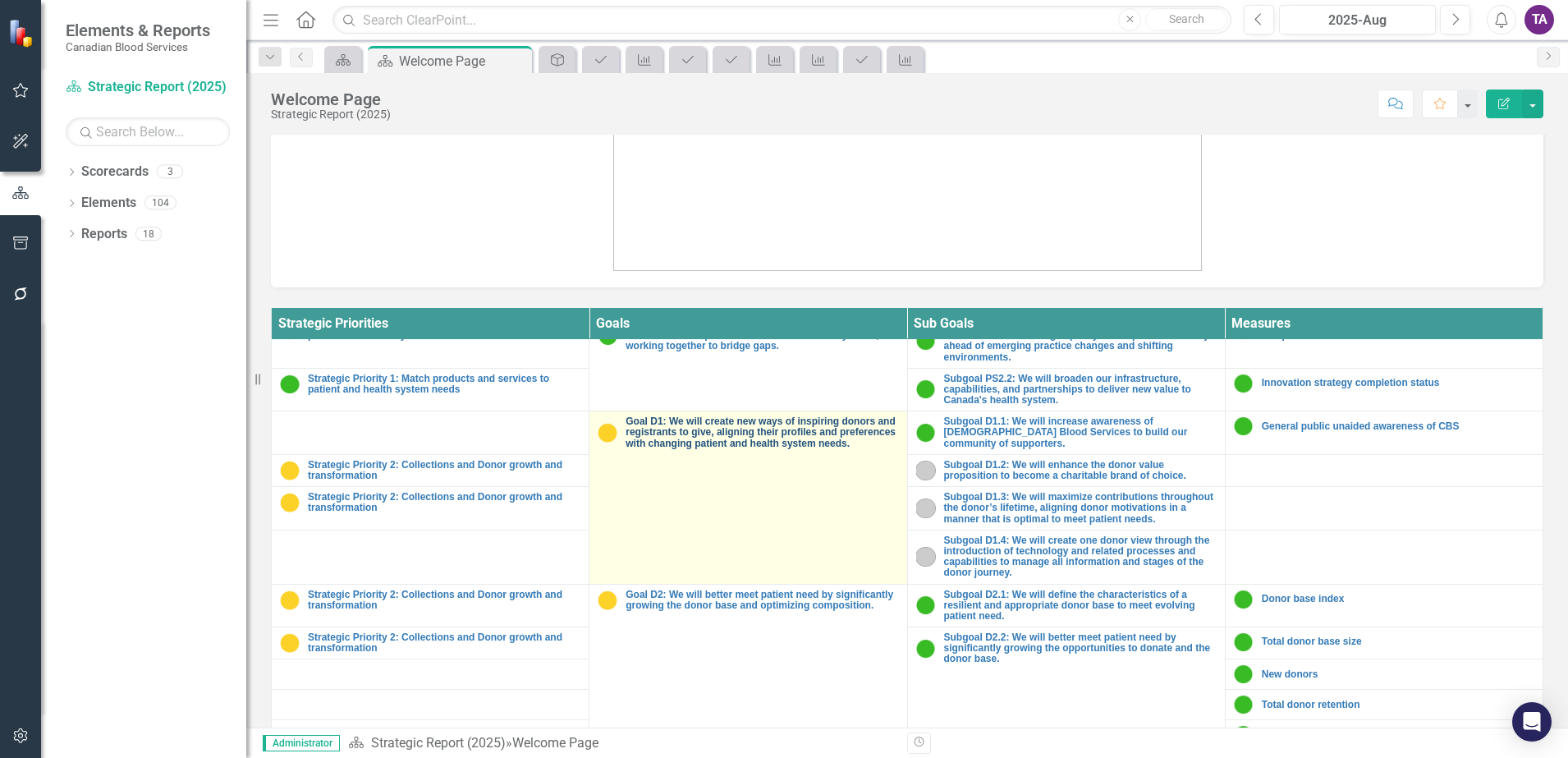
click at [811, 436] on link "Goal D1: We will create new ways of inspiring donors and registrants to give, a…" at bounding box center [763, 432] width 273 height 33
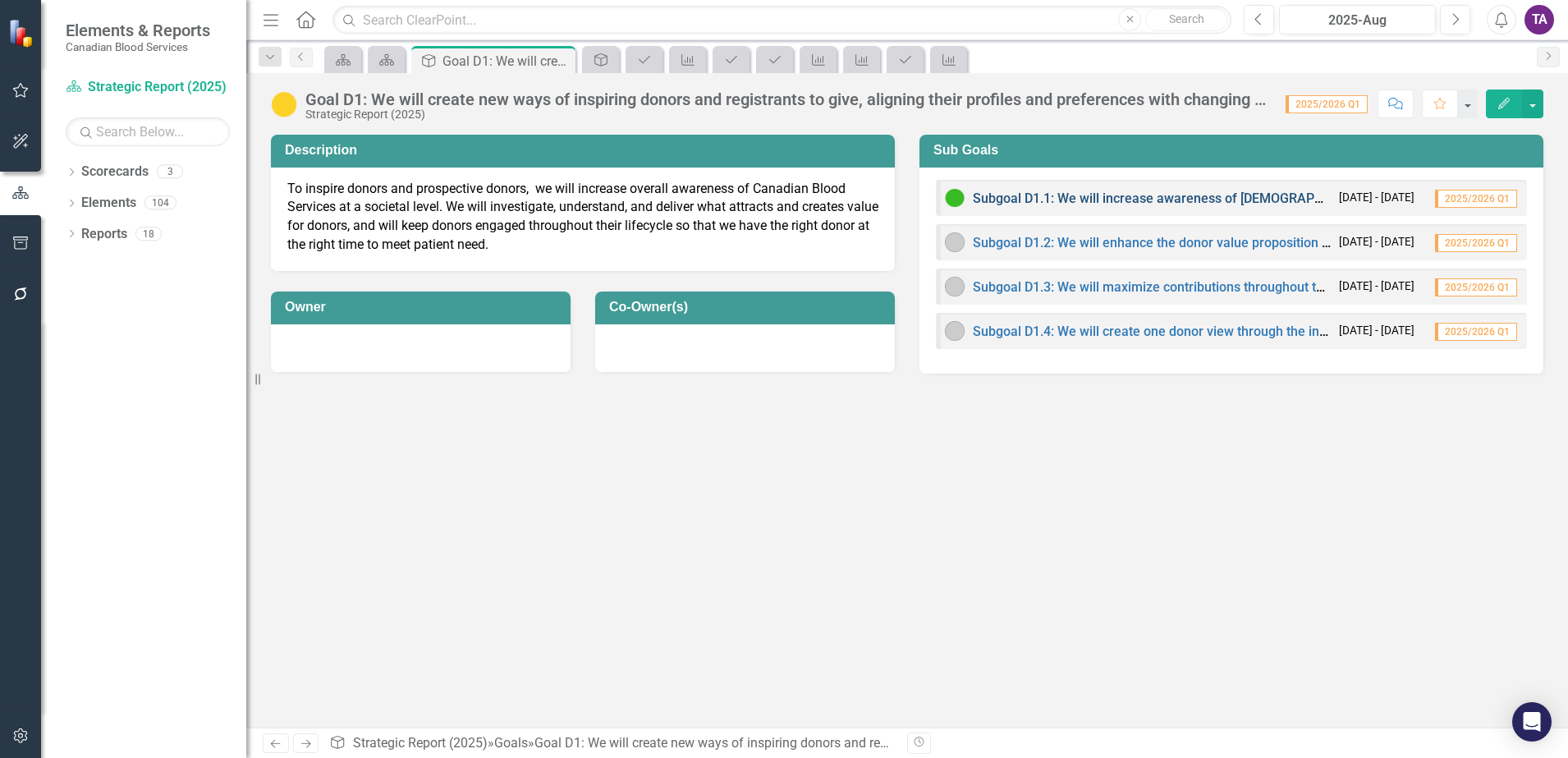
click at [1097, 201] on link "Subgoal D1.1: We will increase awareness of [DEMOGRAPHIC_DATA] Blood Services t…" at bounding box center [1334, 198] width 721 height 16
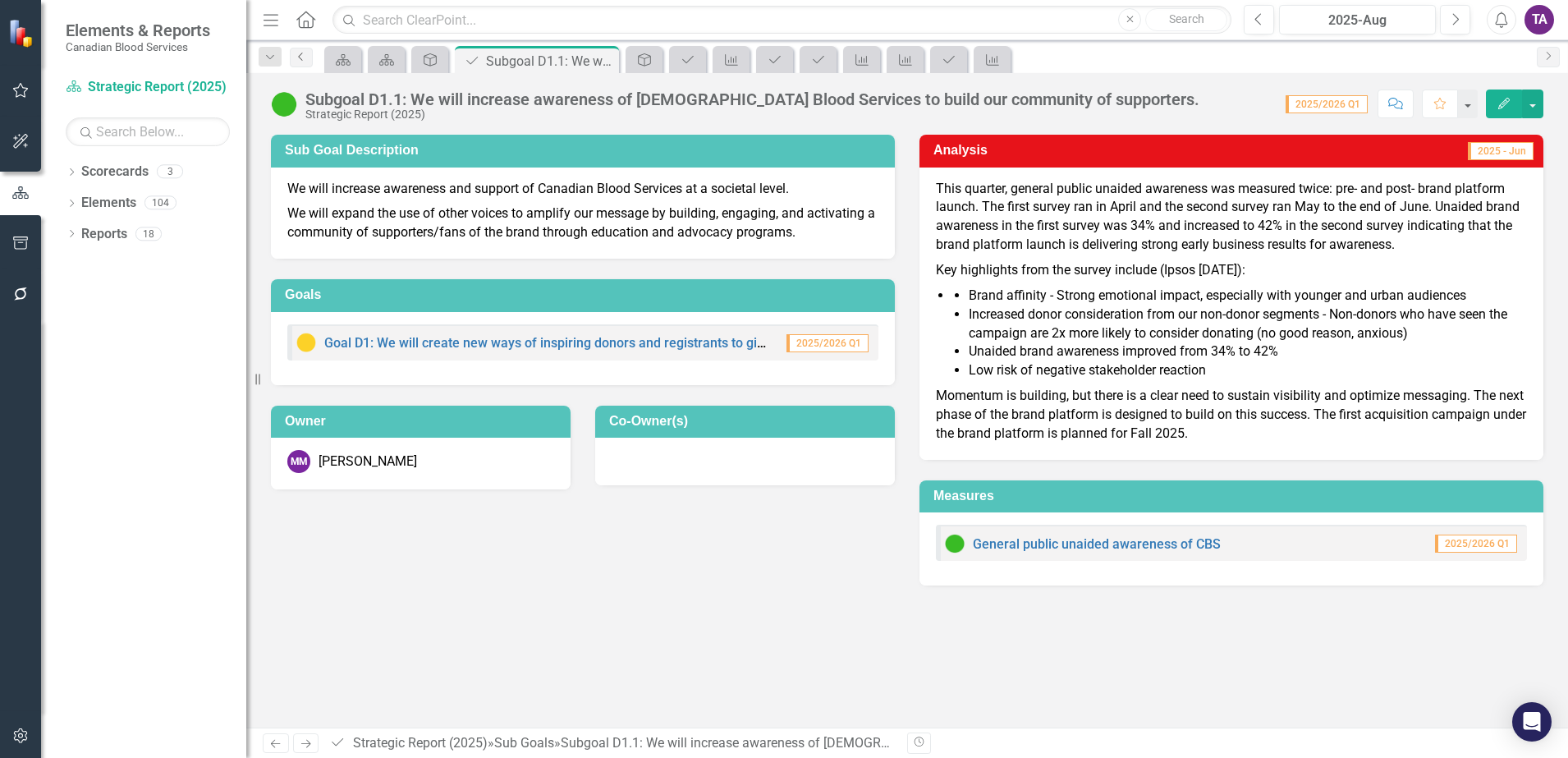
click at [308, 52] on link "Previous" at bounding box center [301, 57] width 23 height 19
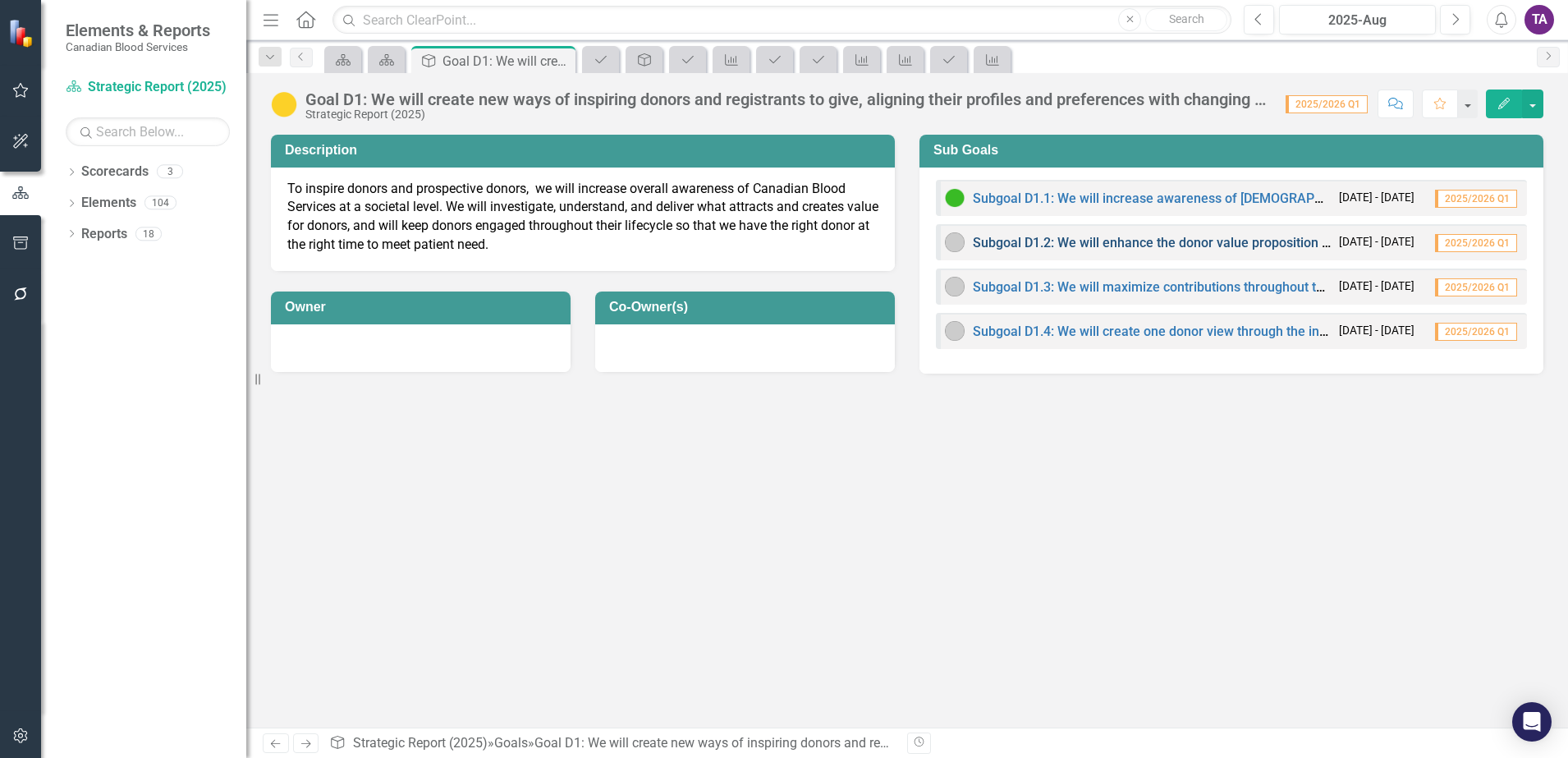
click at [1050, 242] on link "Subgoal D1.2: We will enhance the donor value proposition to become a charitabl…" at bounding box center [1265, 243] width 583 height 16
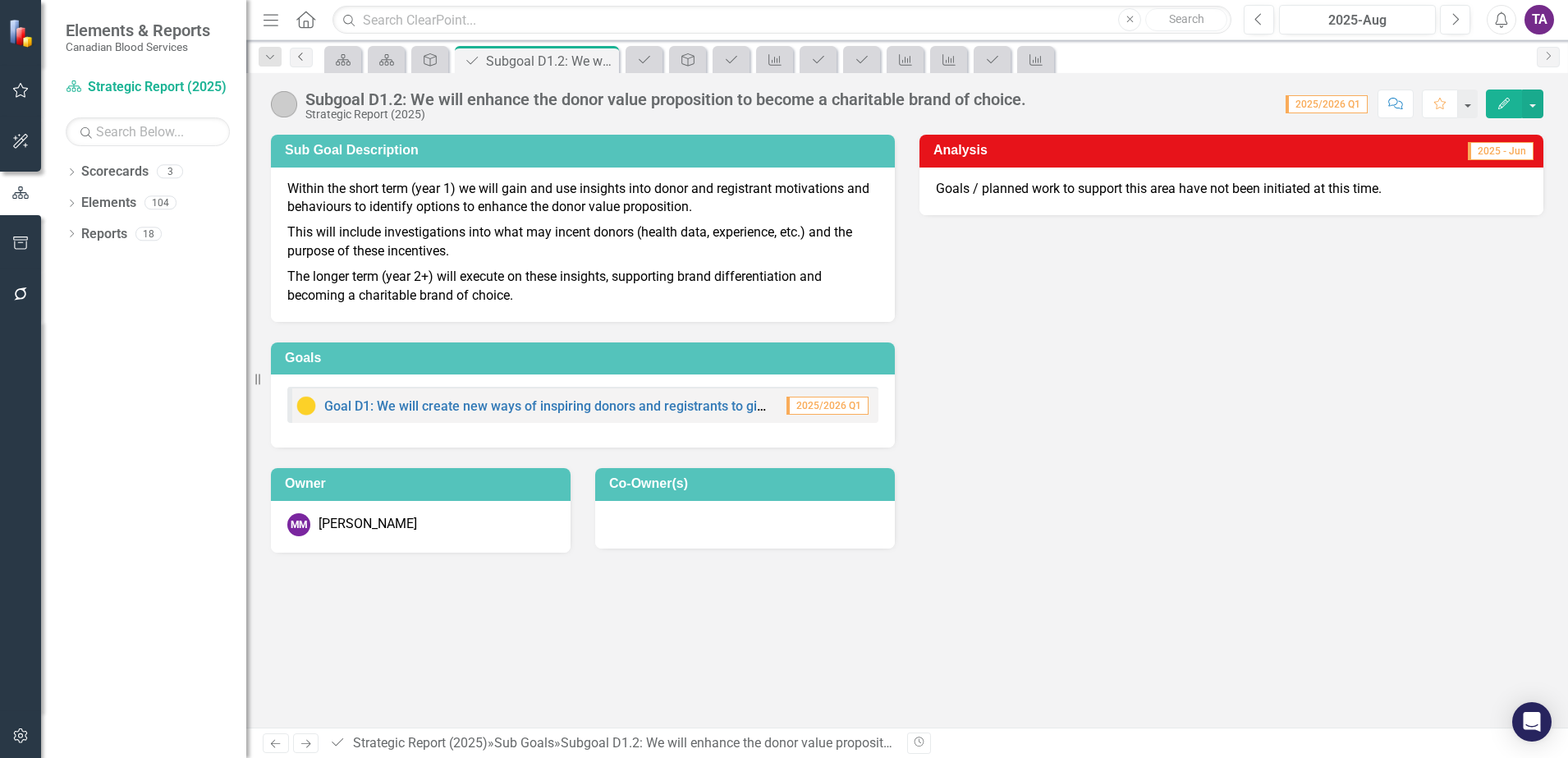
click at [303, 63] on link "Previous" at bounding box center [301, 57] width 23 height 19
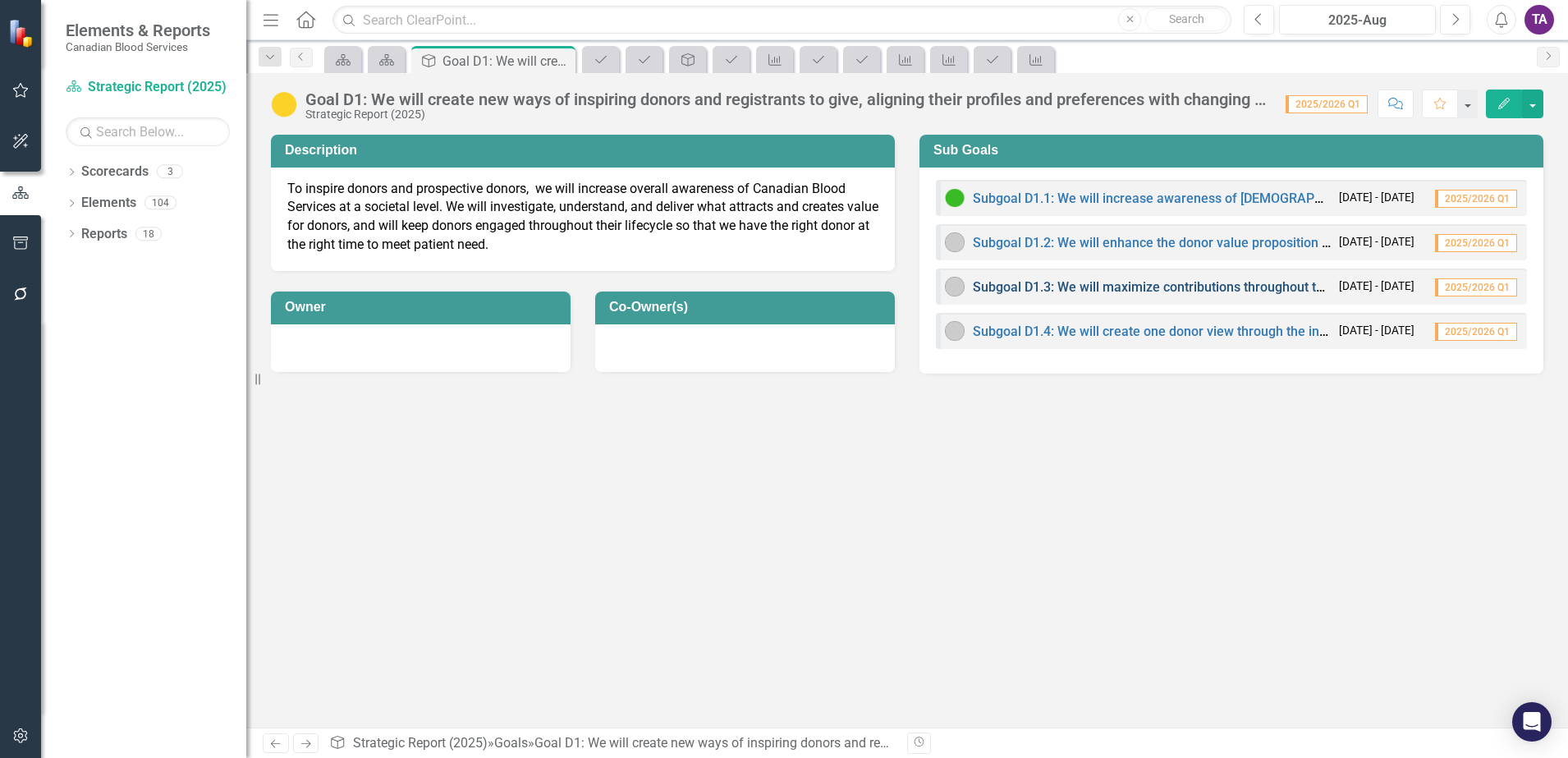
click at [1129, 291] on link "Subgoal D1.3: We will maximize contributions throughout the donor’s lifetime, a…" at bounding box center [1429, 286] width 912 height 16
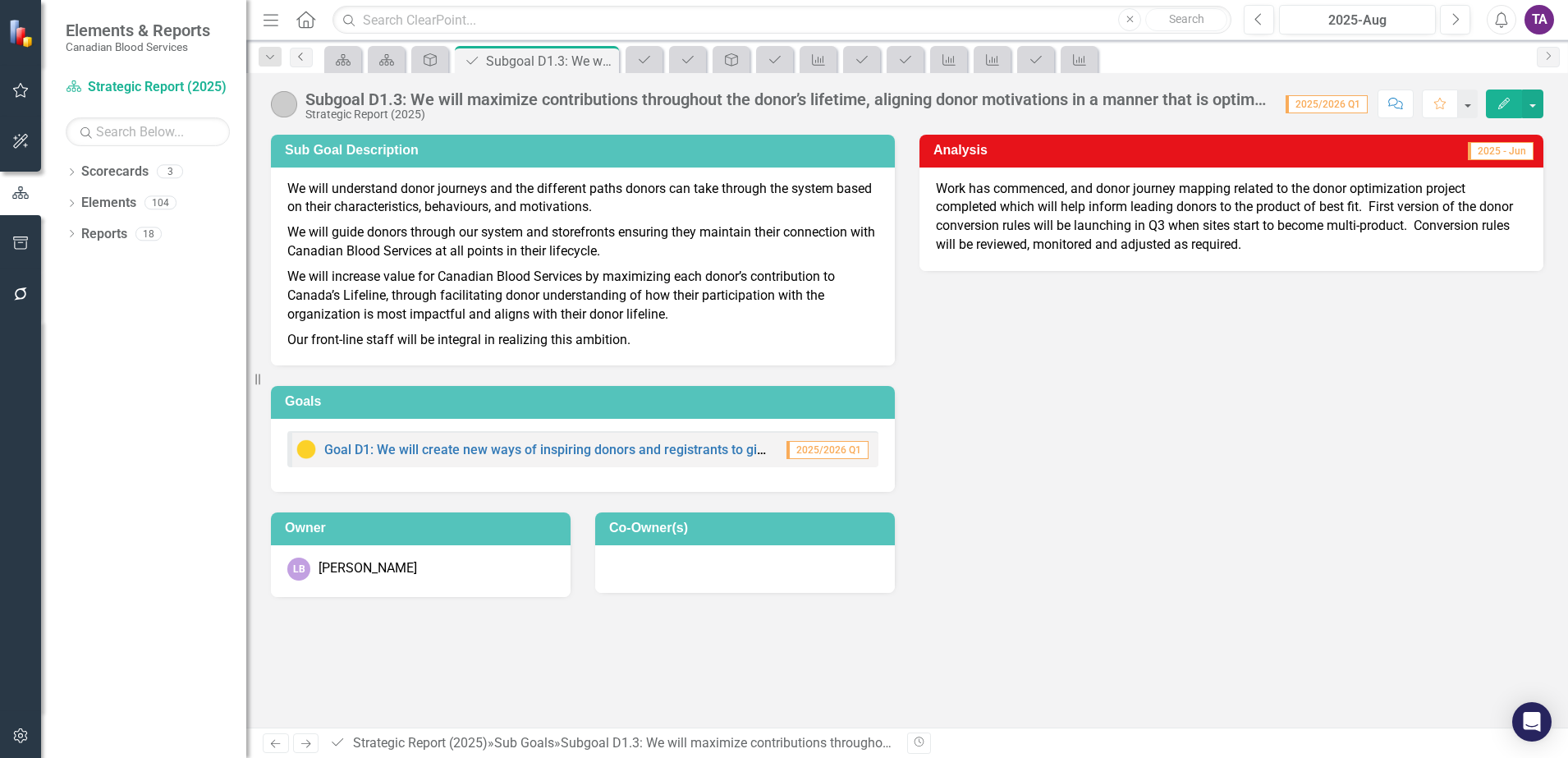
click at [303, 61] on link "Previous" at bounding box center [301, 57] width 23 height 19
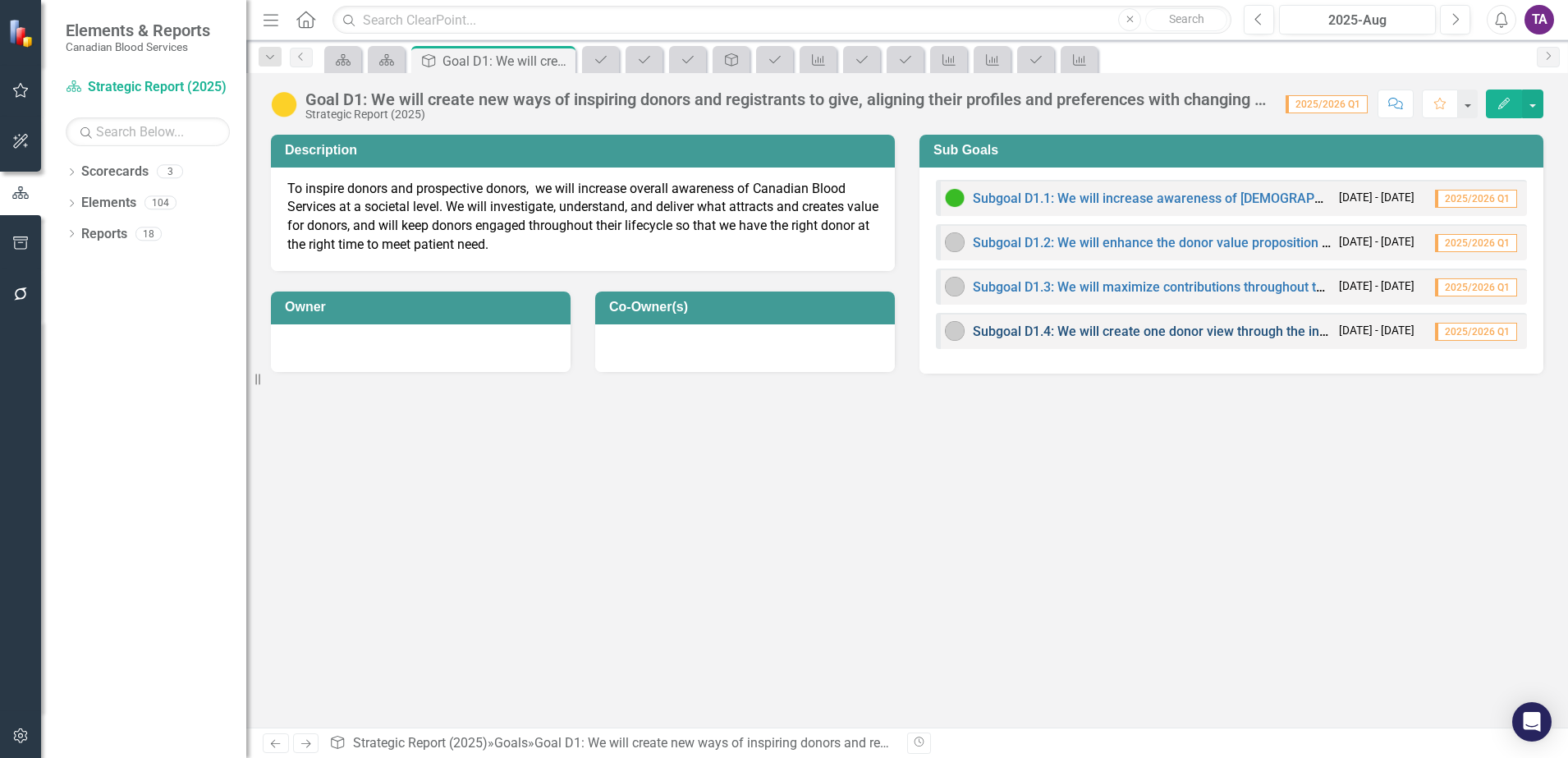
click at [1104, 331] on link "Subgoal D1.4: We will create one donor view through the introduction of technol…" at bounding box center [1508, 331] width 1071 height 16
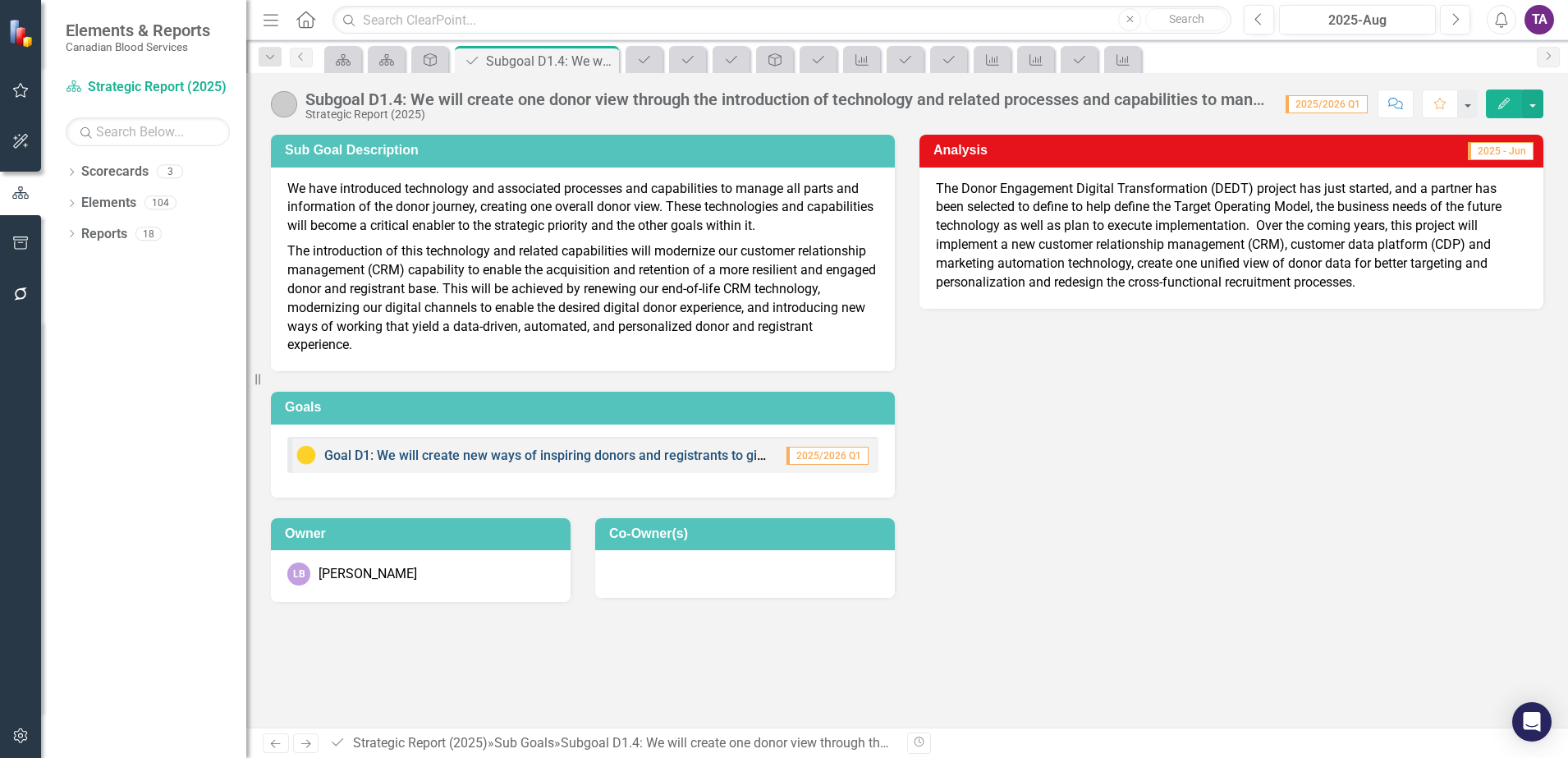
click at [632, 456] on link "Goal D1: We will create new ways of inspiring donors and registrants to give, a…" at bounding box center [805, 455] width 963 height 16
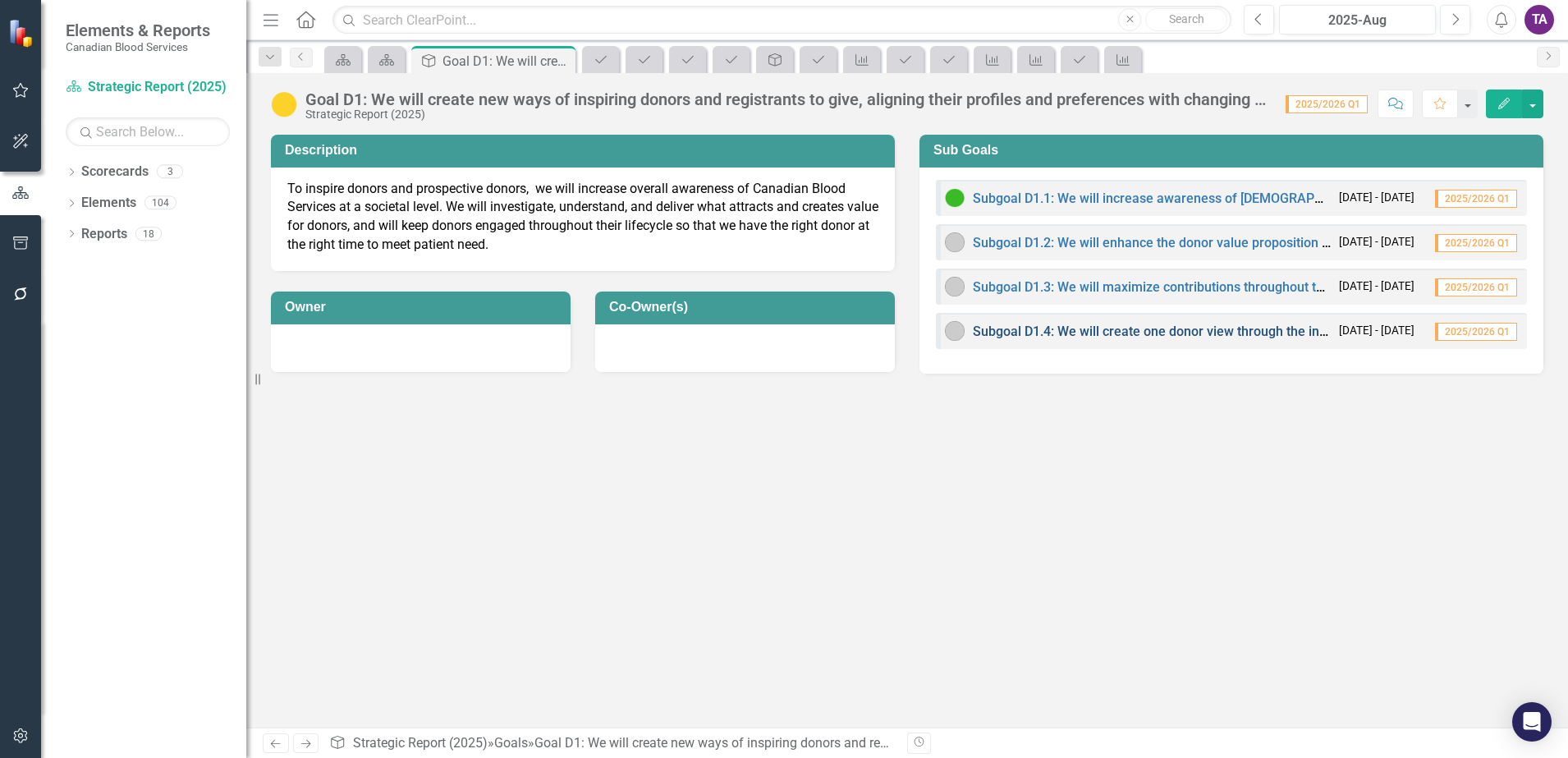
click at [1102, 336] on link "Subgoal D1.4: We will create one donor view through the introduction of technol…" at bounding box center [1508, 331] width 1071 height 16
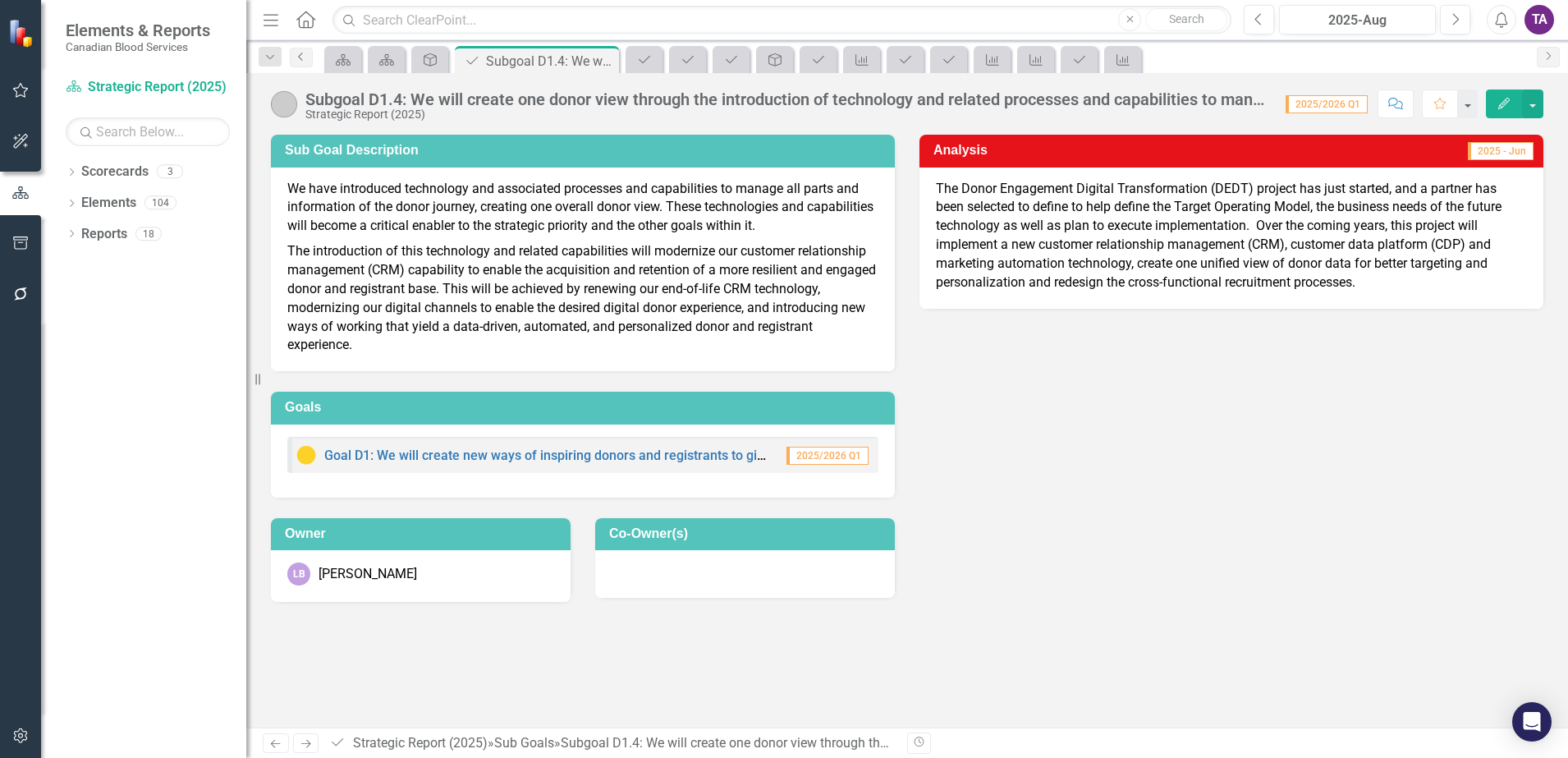
click at [307, 57] on icon "Previous" at bounding box center [302, 56] width 13 height 10
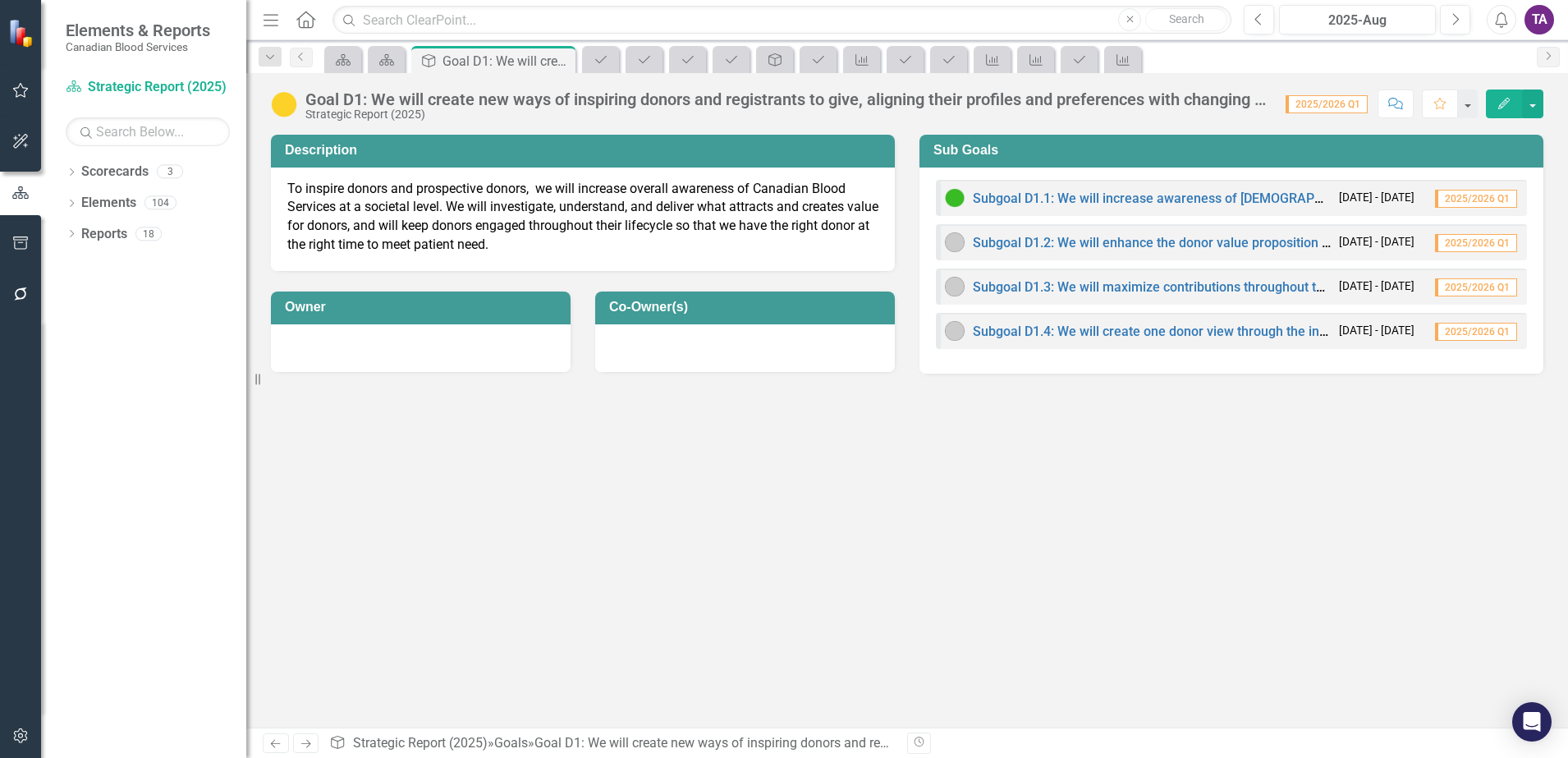
click at [308, 21] on icon at bounding box center [306, 19] width 19 height 17
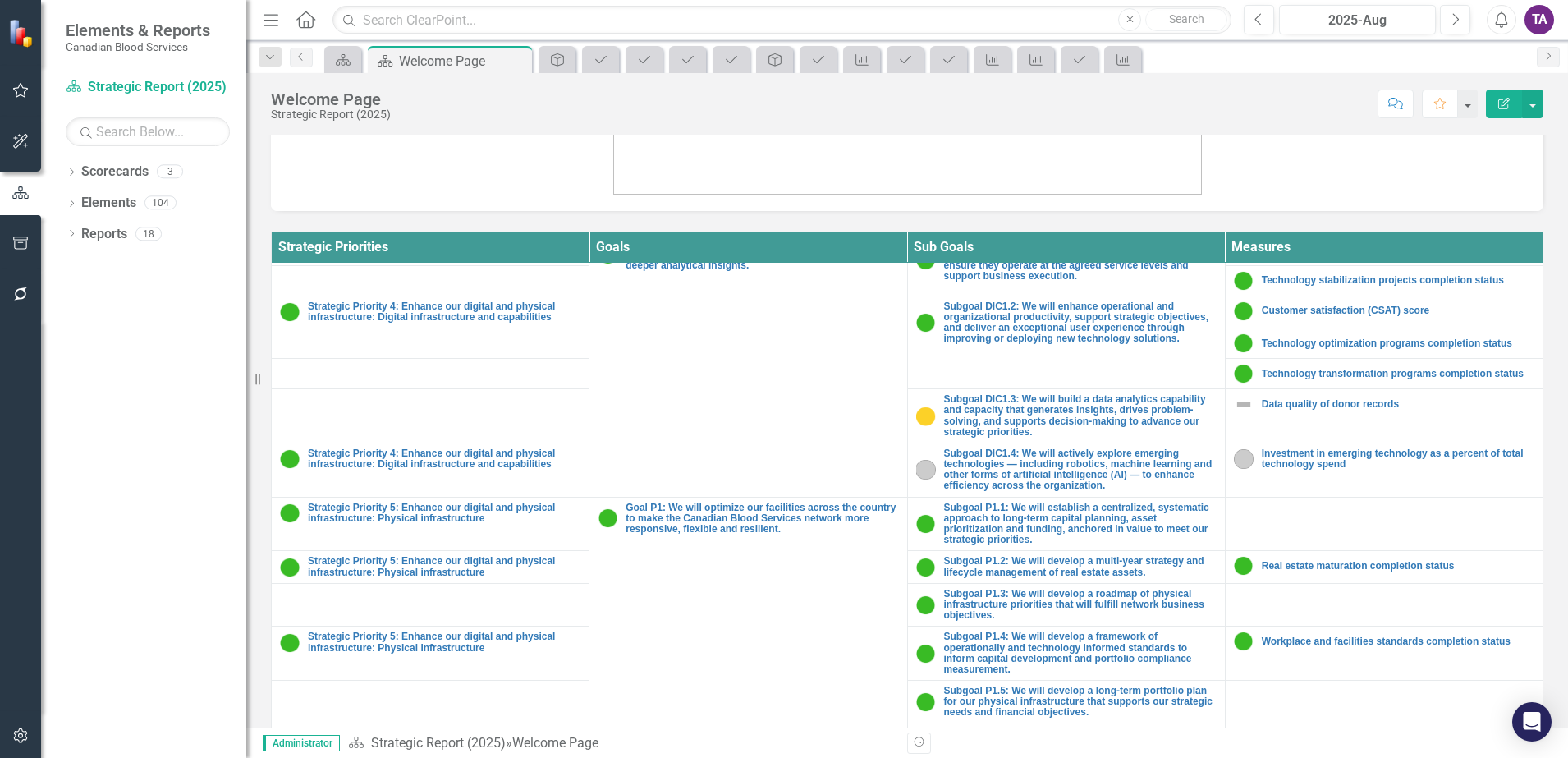
scroll to position [1256, 0]
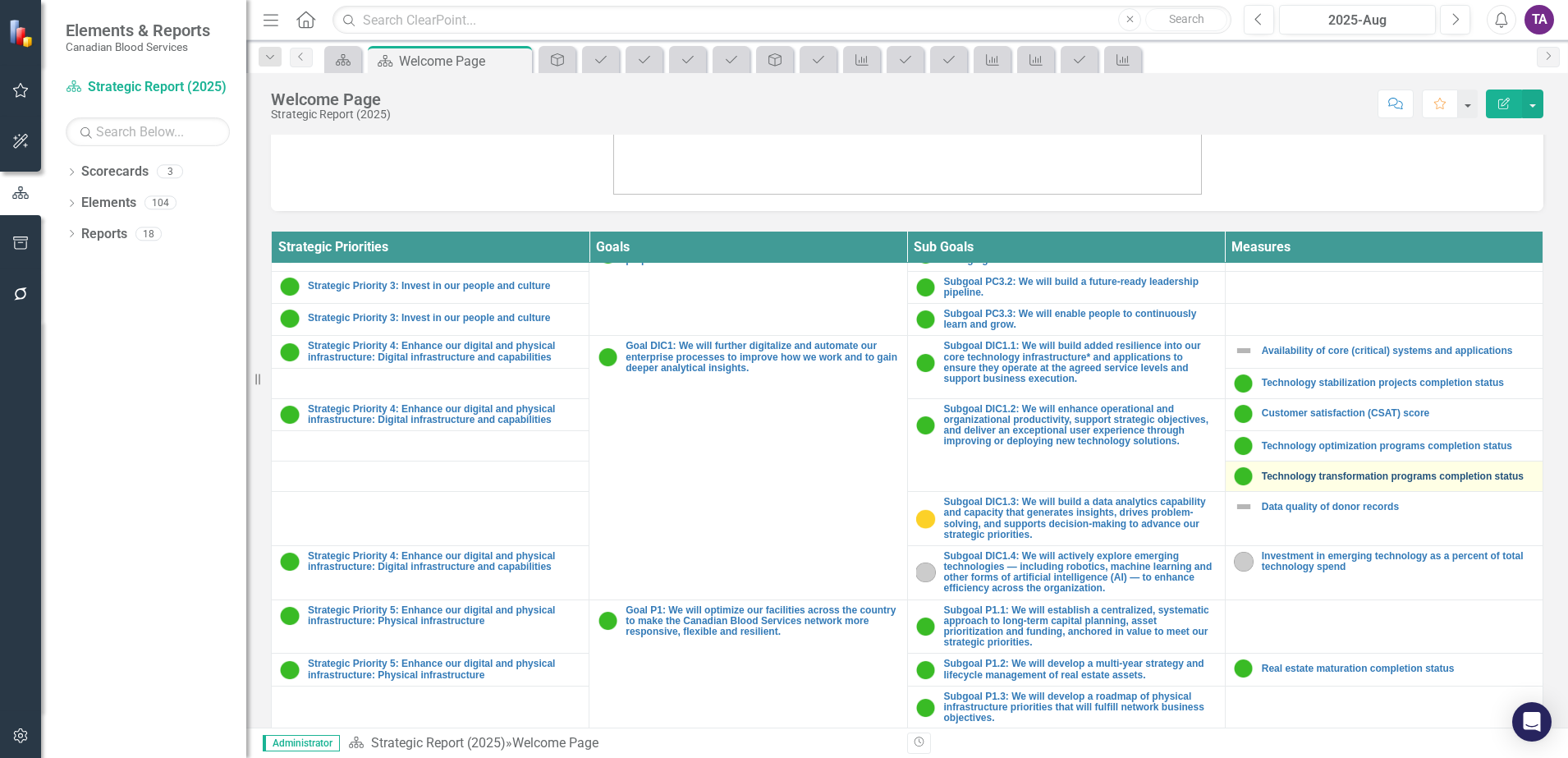
click at [1320, 471] on link "Technology transformation programs completion status" at bounding box center [1399, 476] width 273 height 11
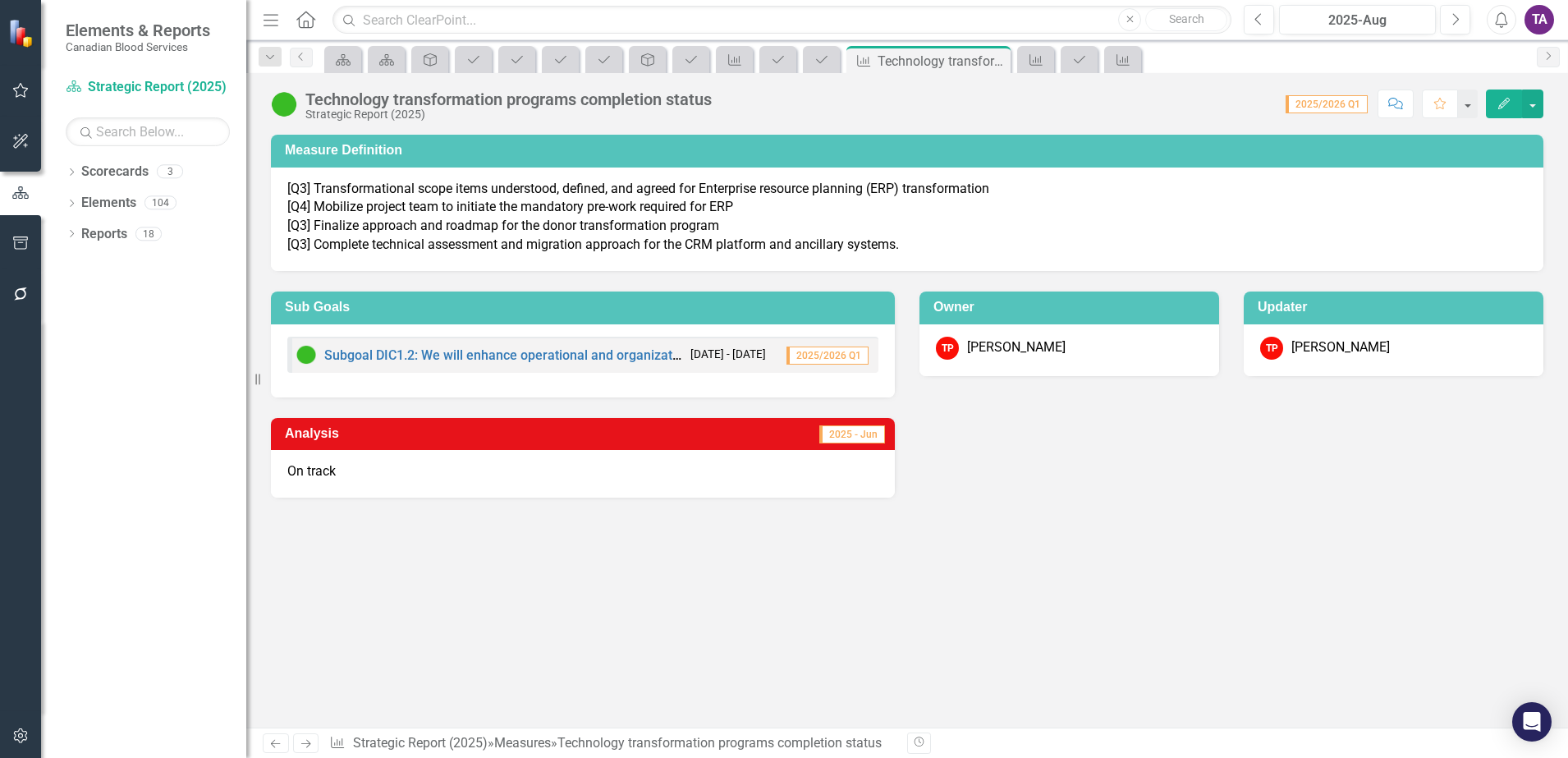
click at [298, 19] on icon "Home" at bounding box center [305, 19] width 21 height 17
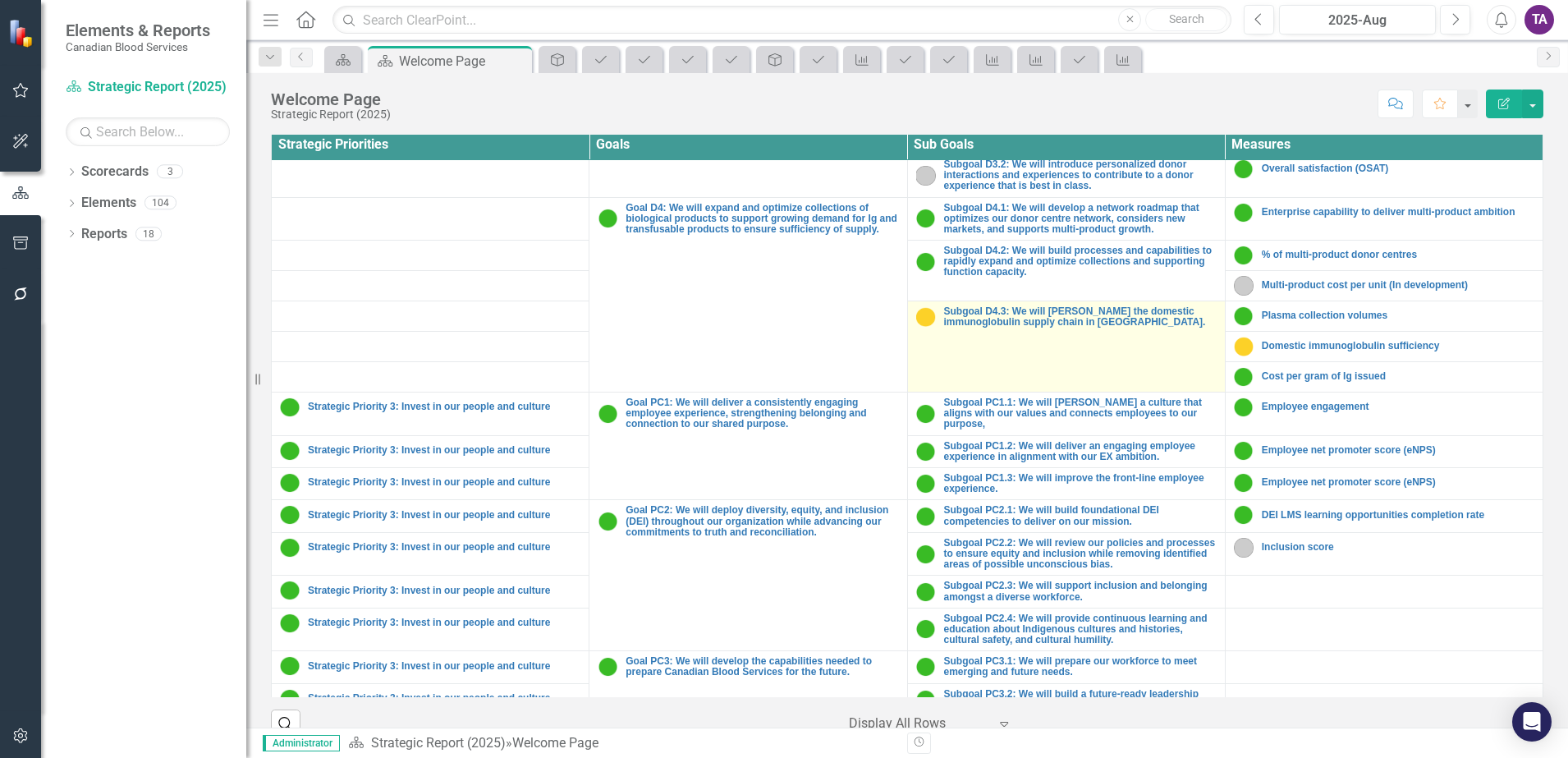
scroll to position [513, 0]
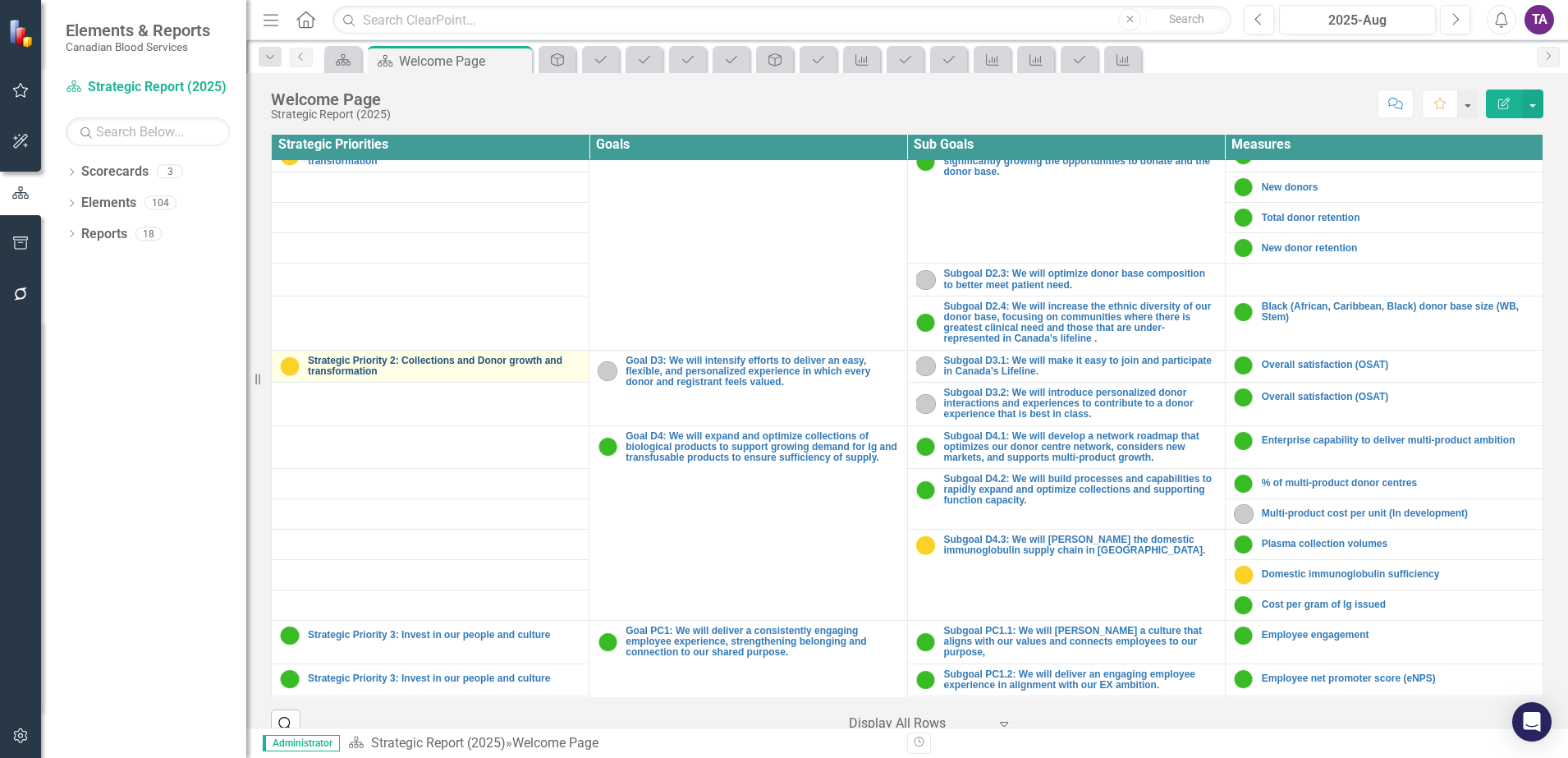
click at [370, 368] on link "Strategic Priority 2: Collections and Donor growth and transformation" at bounding box center [444, 366] width 273 height 21
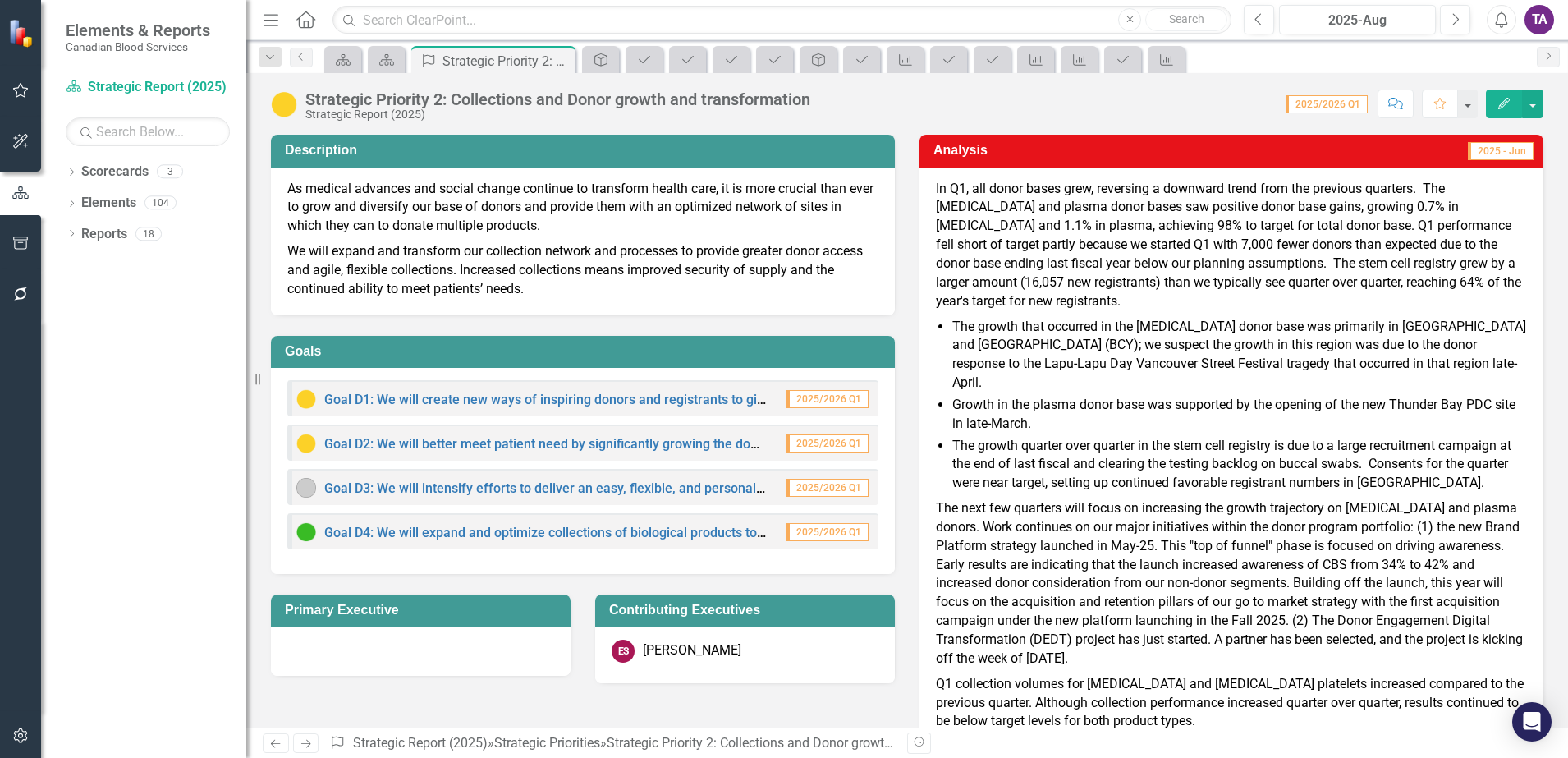
click at [516, 413] on div "Goal D1: We will create new ways of inspiring donors and registrants to give, a…" at bounding box center [583, 398] width 591 height 36
click at [515, 409] on div "Goal D1: We will create new ways of inspiring donors and registrants to give, a…" at bounding box center [583, 398] width 591 height 36
click at [515, 403] on link "Goal D1: We will create new ways of inspiring donors and registrants to give, a…" at bounding box center [805, 399] width 963 height 16
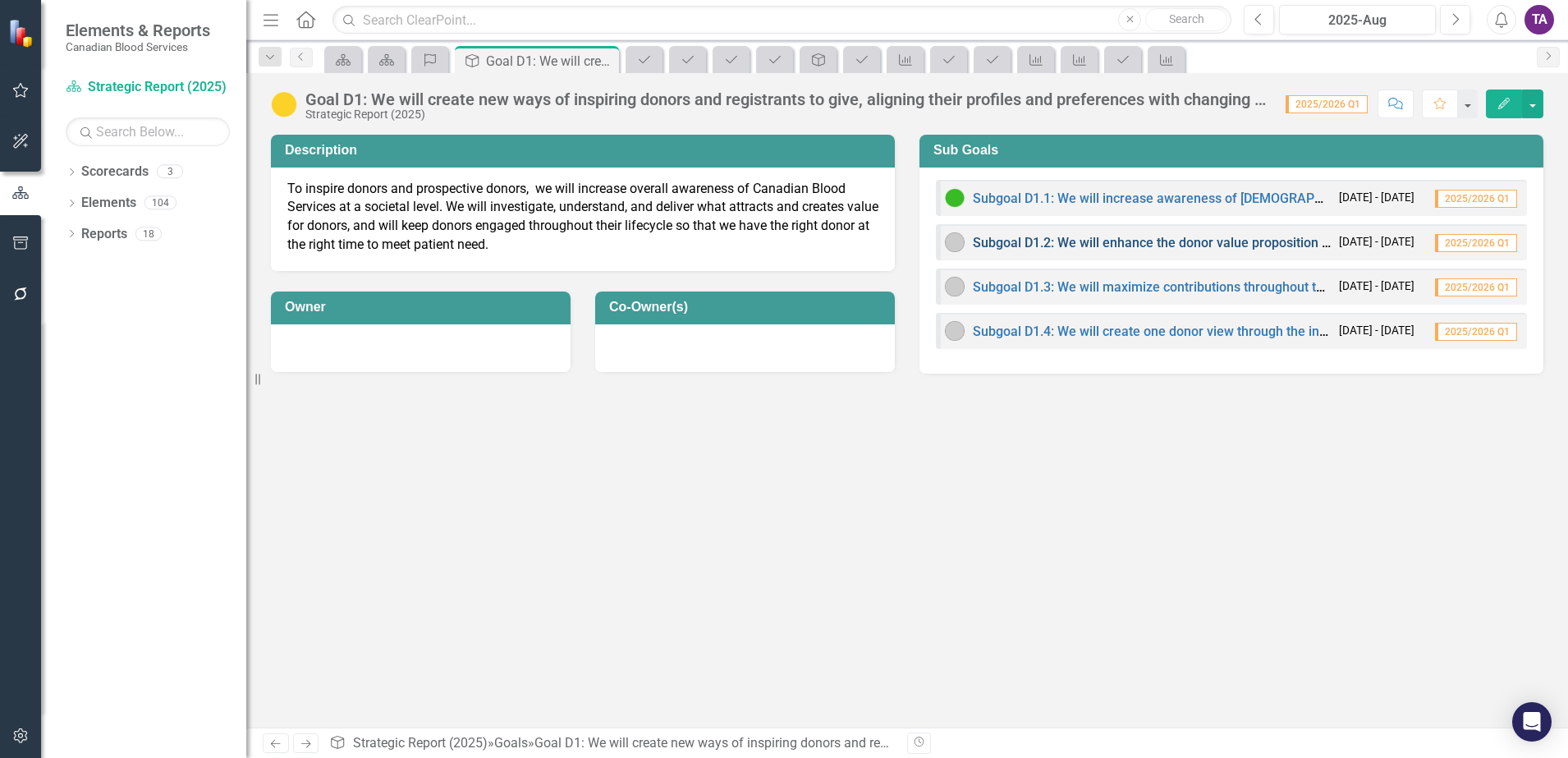
click at [1111, 244] on link "Subgoal D1.2: We will enhance the donor value proposition to become a charitabl…" at bounding box center [1265, 243] width 583 height 16
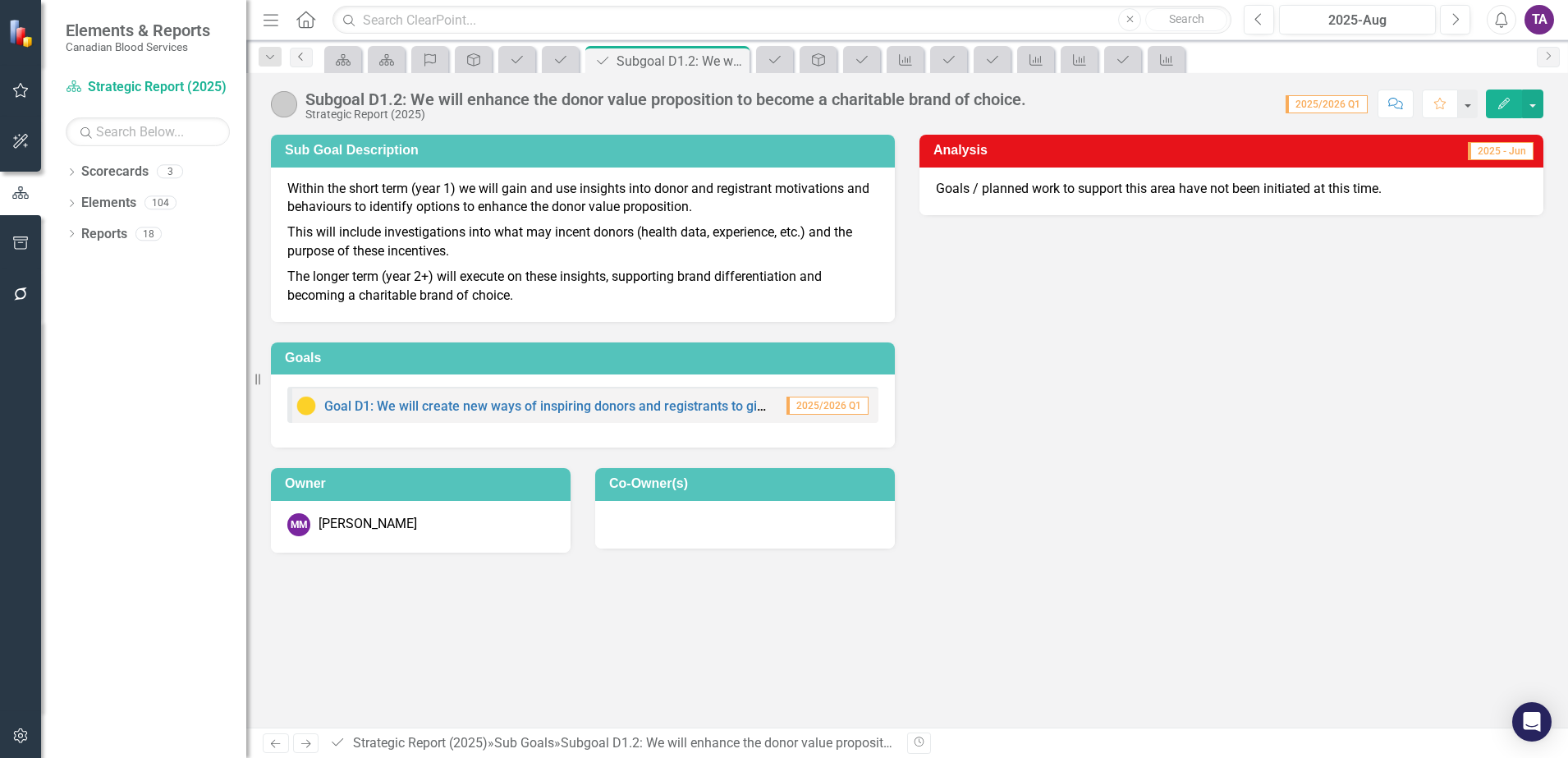
click at [305, 59] on icon "Previous" at bounding box center [302, 56] width 13 height 10
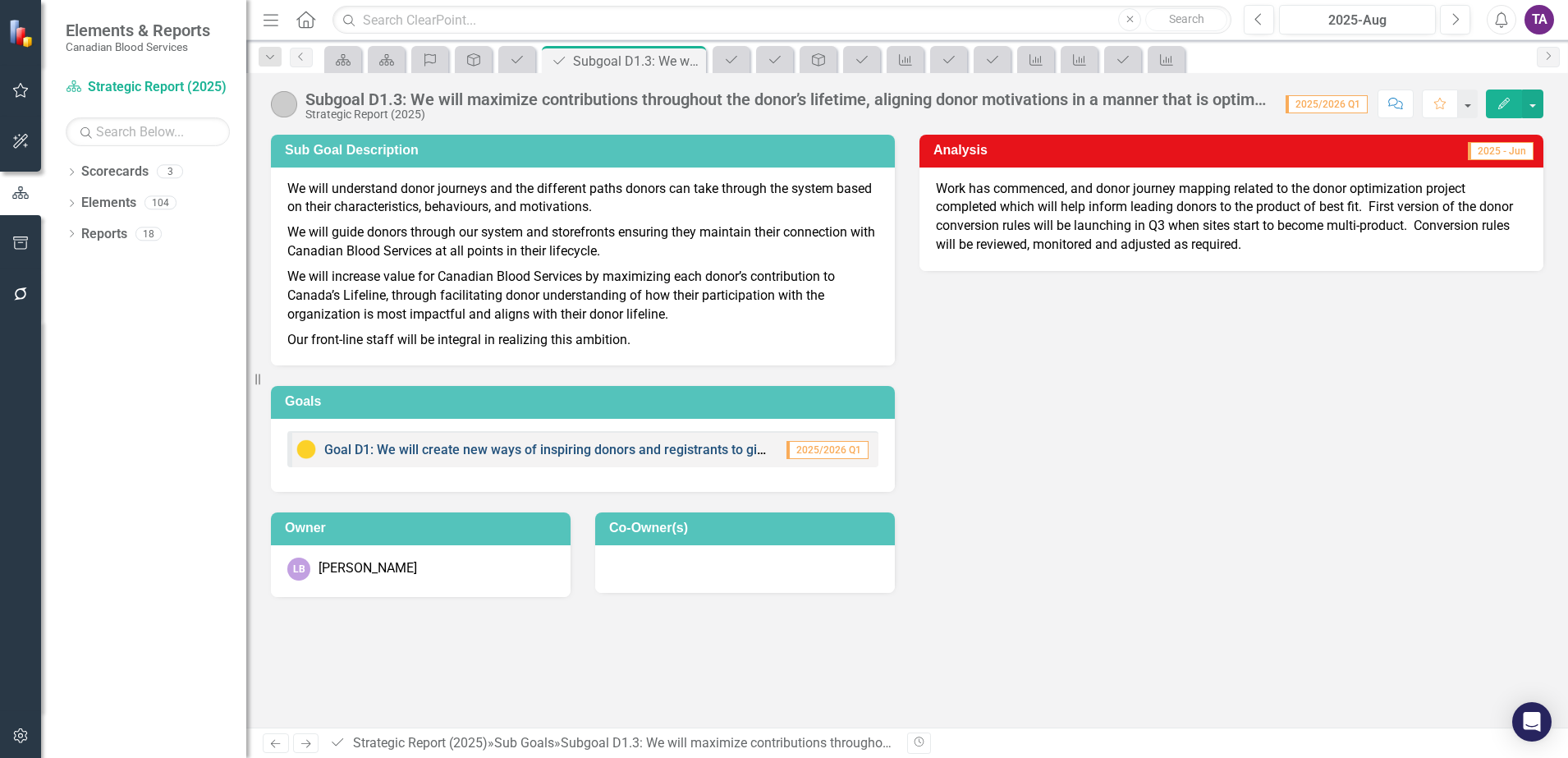
click at [559, 442] on link "Goal D1: We will create new ways of inspiring donors and registrants to give, a…" at bounding box center [805, 449] width 963 height 16
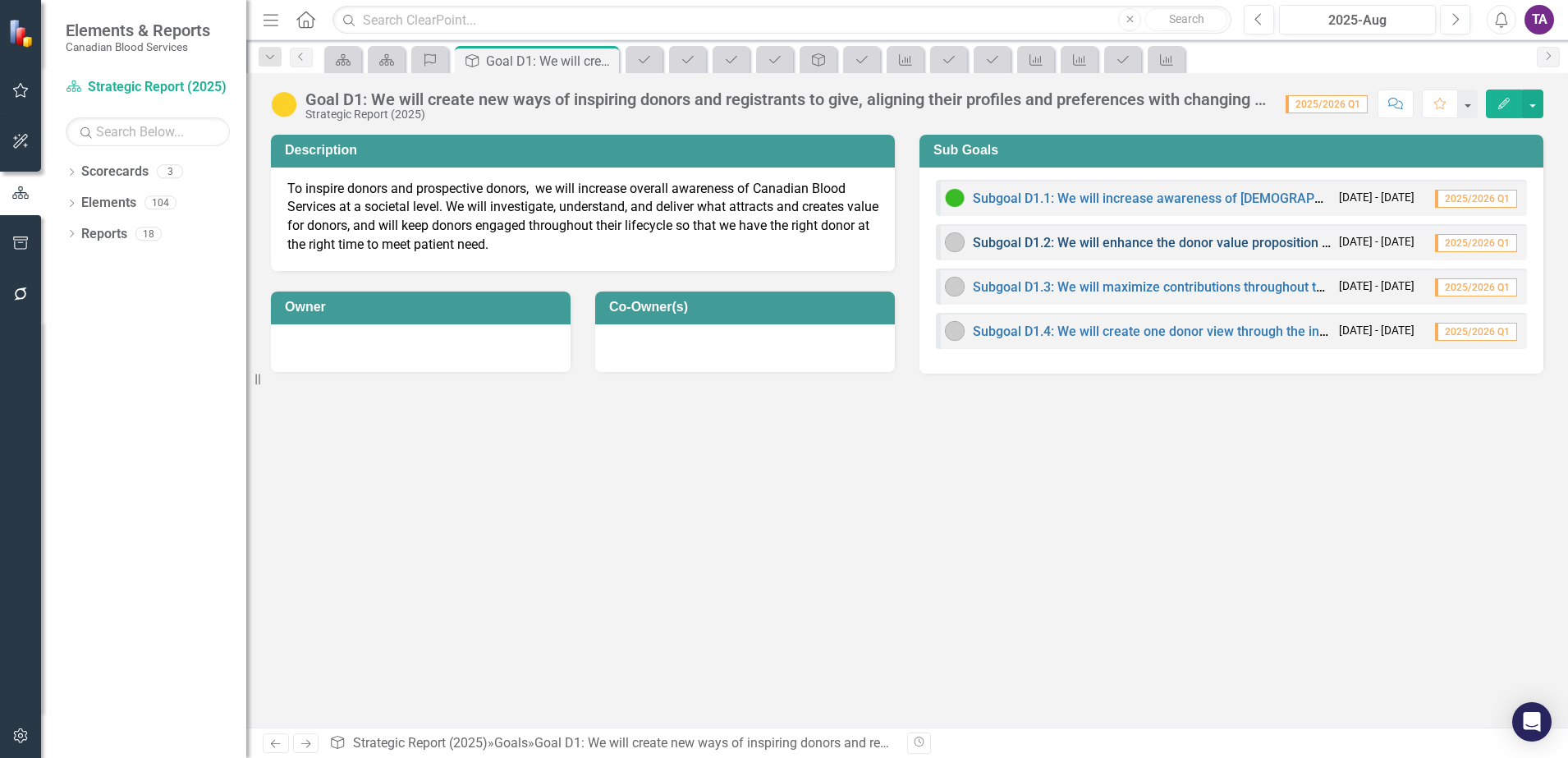
click at [1165, 241] on link "Subgoal D1.2: We will enhance the donor value proposition to become a charitabl…" at bounding box center [1265, 243] width 583 height 16
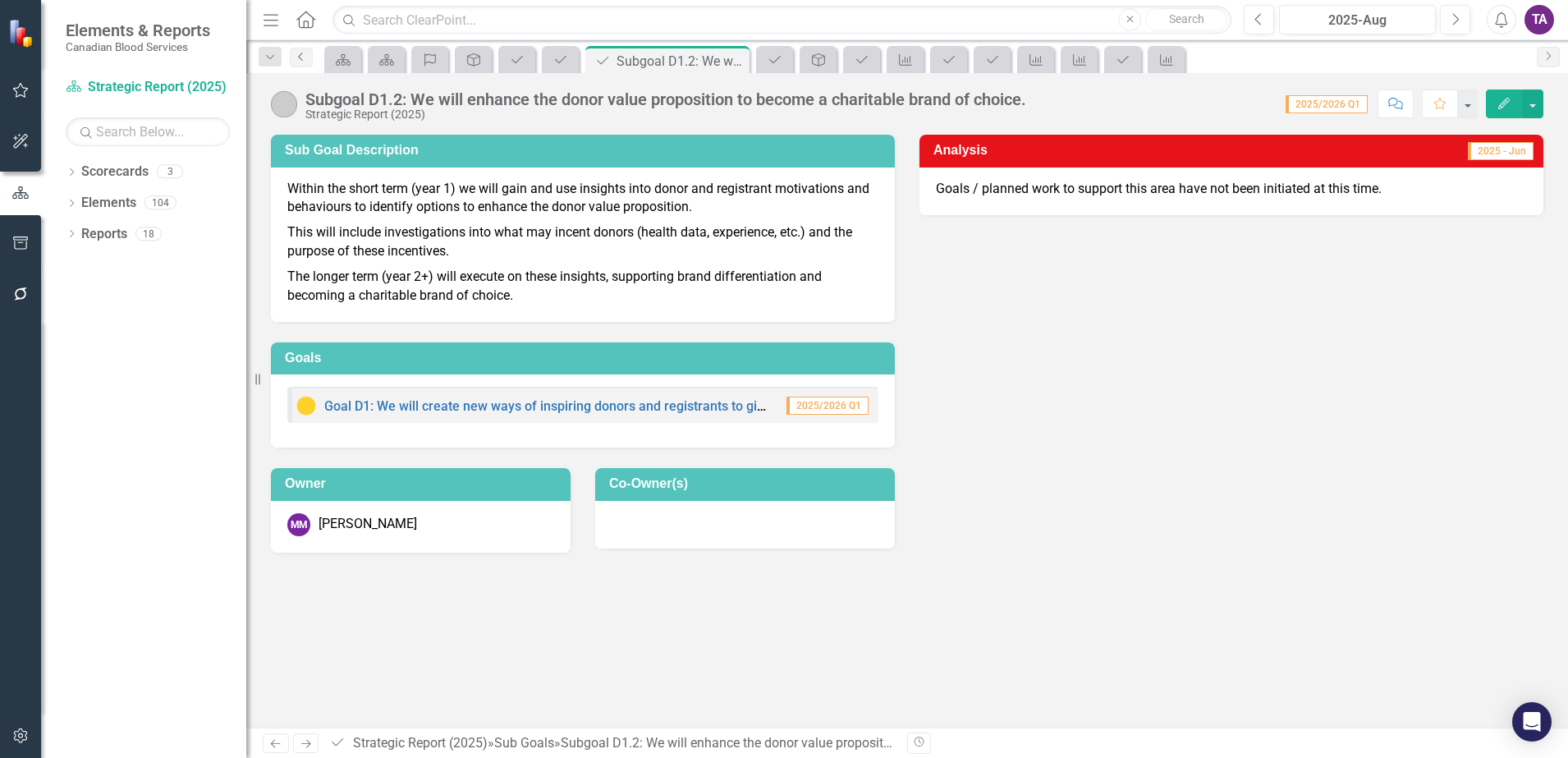
click at [298, 67] on link "Previous" at bounding box center [301, 57] width 23 height 19
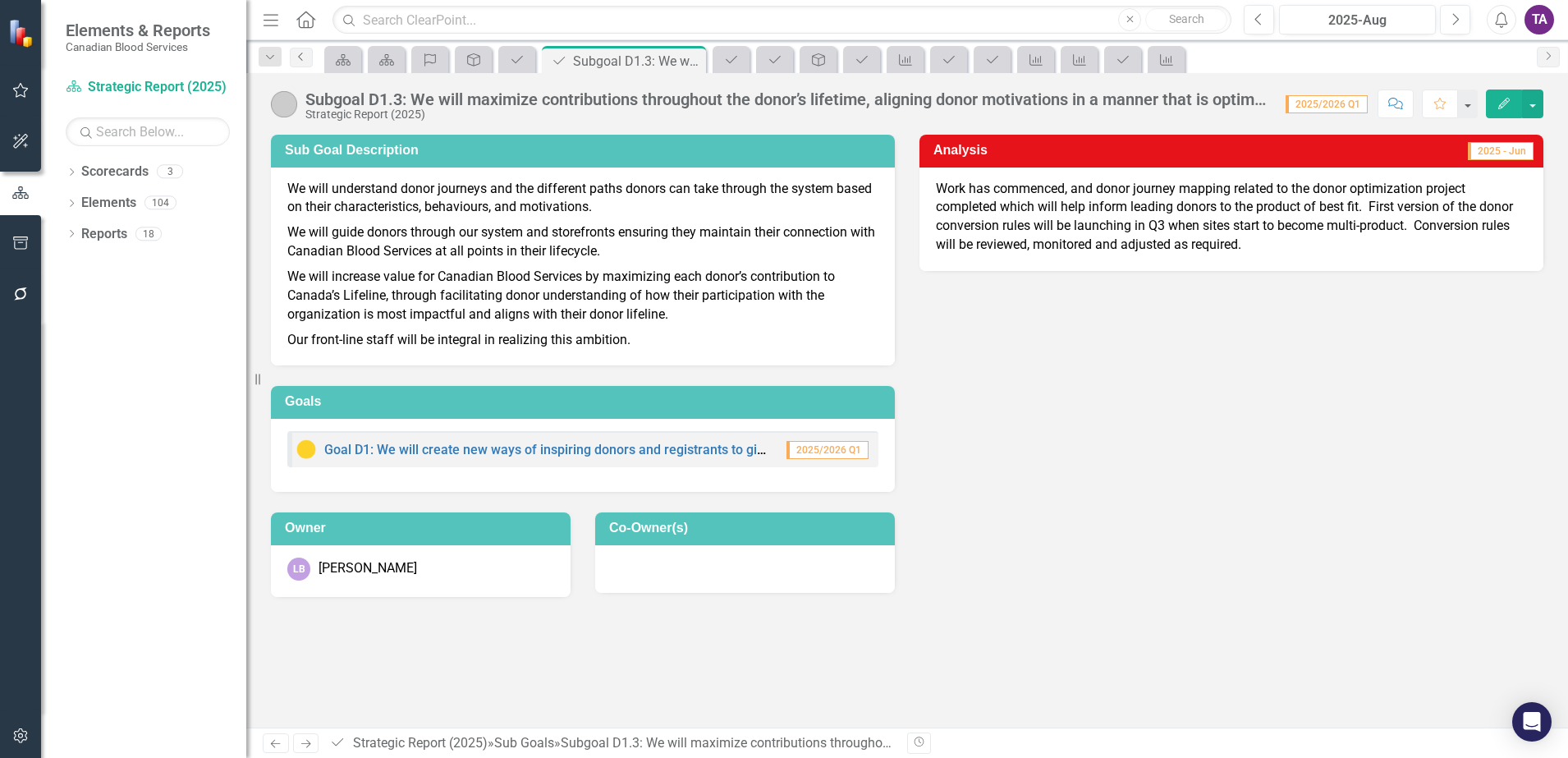
click at [298, 51] on icon "Previous" at bounding box center [302, 56] width 13 height 10
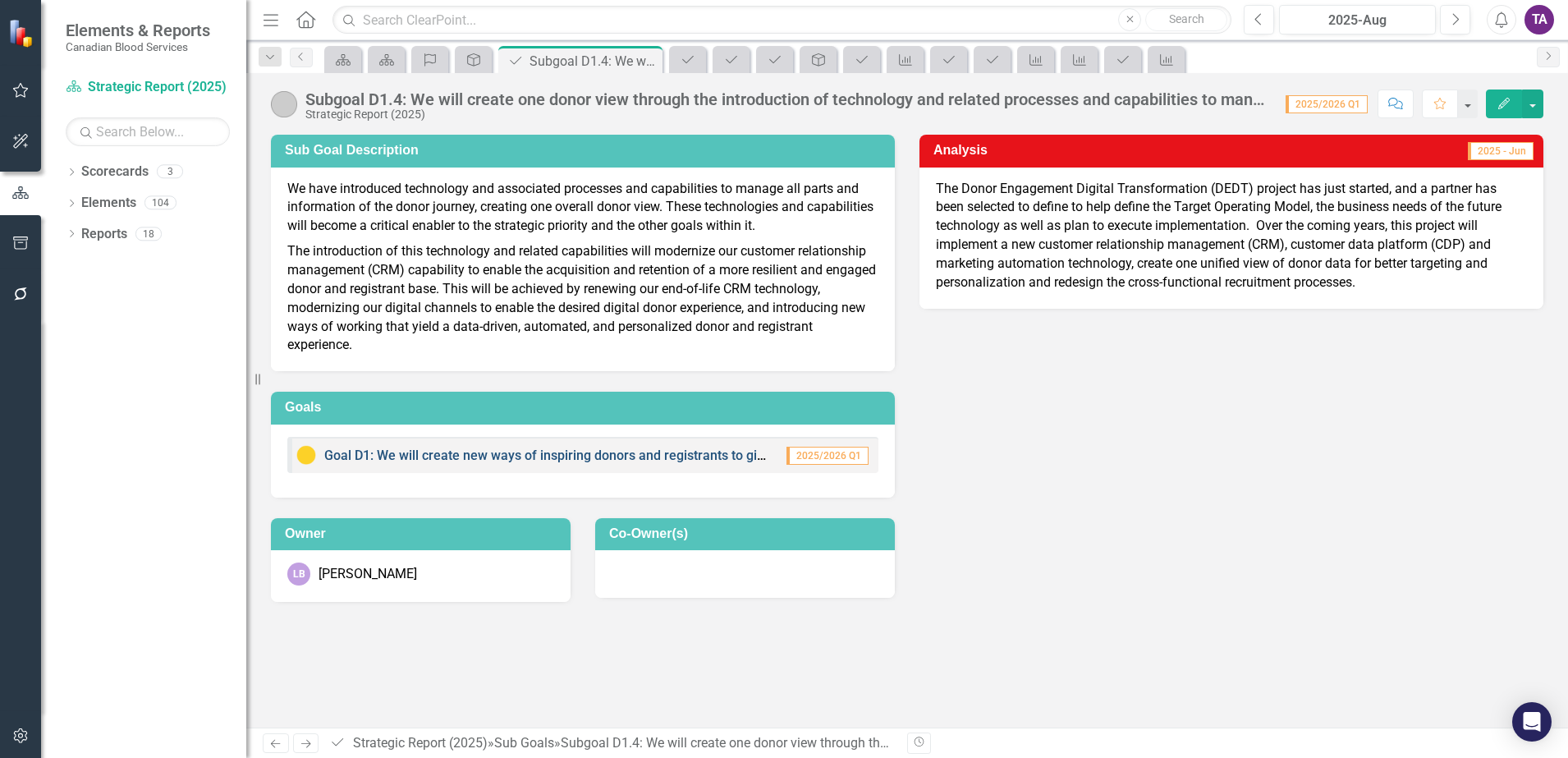
click at [620, 456] on link "Goal D1: We will create new ways of inspiring donors and registrants to give, a…" at bounding box center [805, 455] width 963 height 16
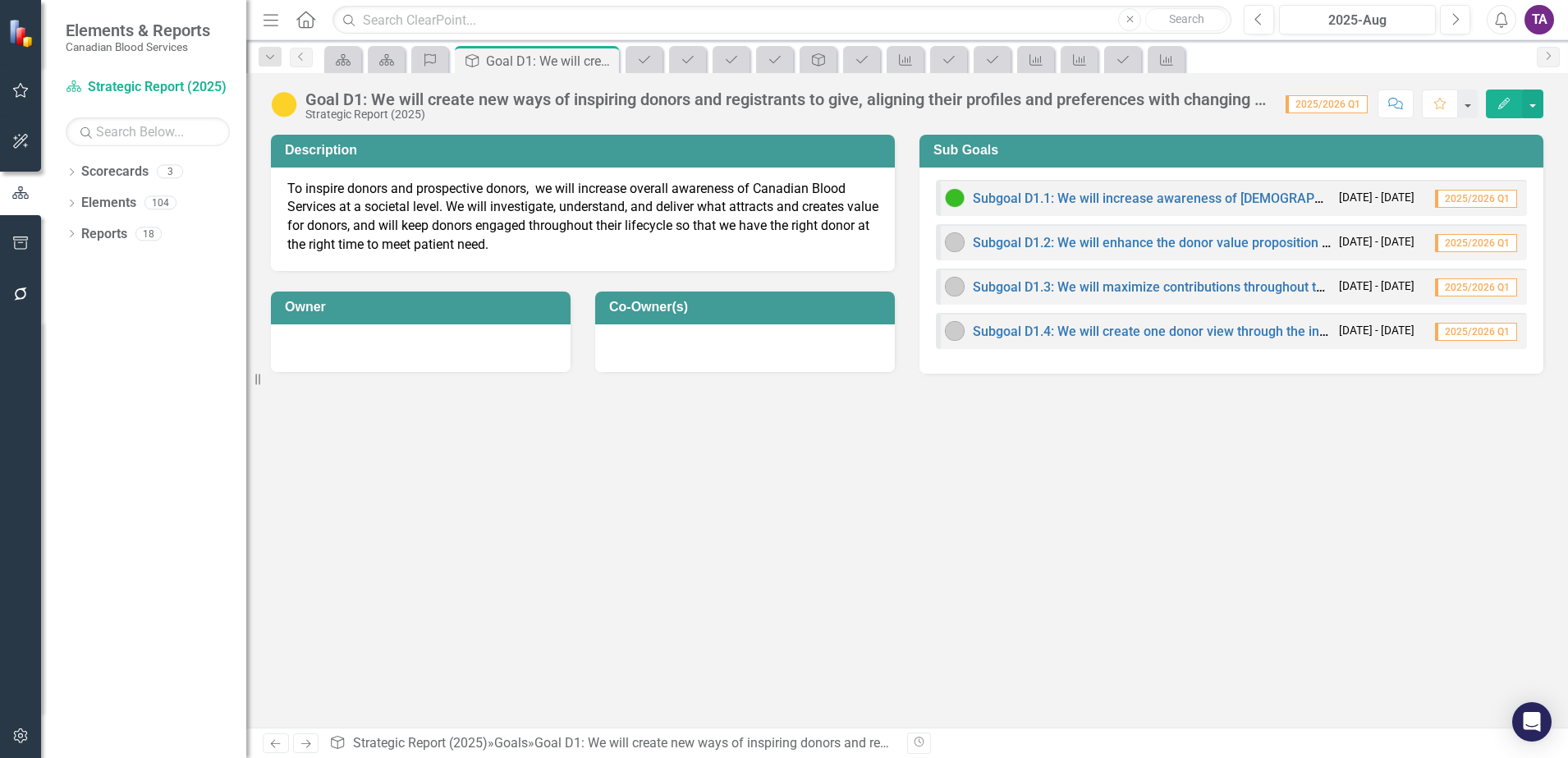
click at [1198, 295] on div "Subgoal D1.3: We will maximize contributions throughout the donor’s lifetime, a…" at bounding box center [1138, 286] width 386 height 19
click at [1196, 286] on link "Subgoal D1.3: We will maximize contributions throughout the donor’s lifetime, a…" at bounding box center [1429, 286] width 912 height 16
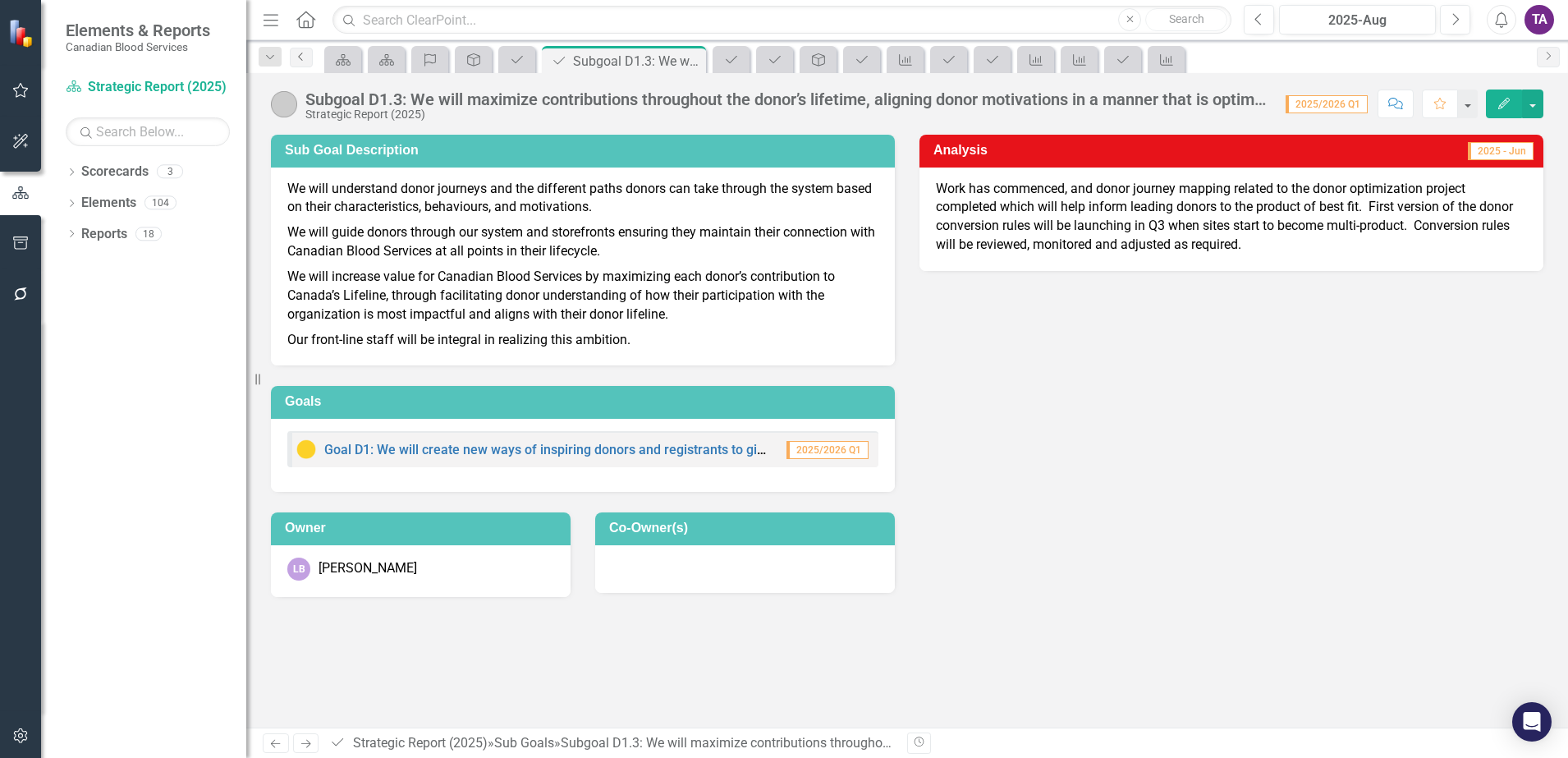
click at [307, 55] on icon "Previous" at bounding box center [302, 56] width 13 height 10
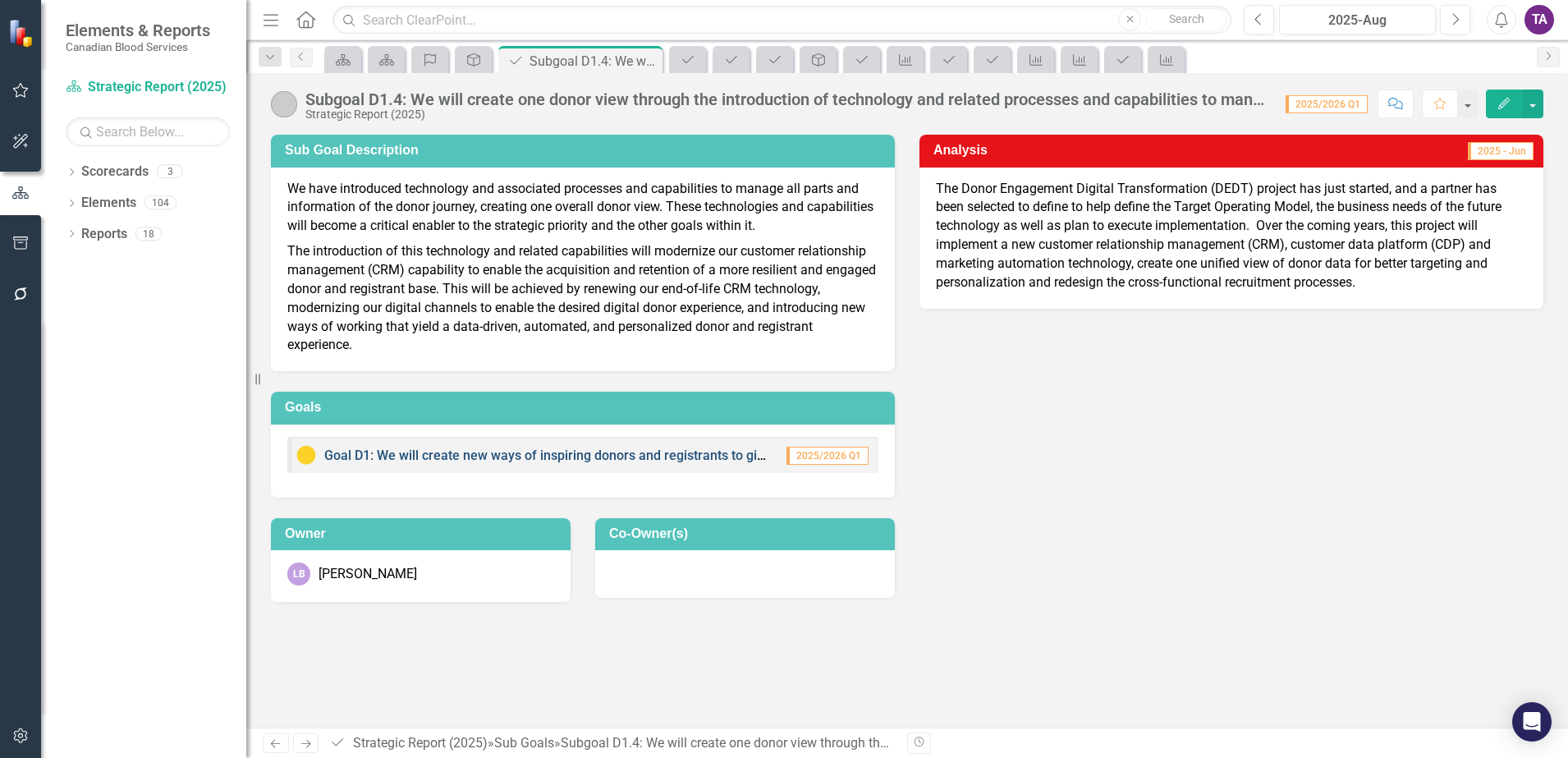
click at [692, 451] on link "Goal D1: We will create new ways of inspiring donors and registrants to give, a…" at bounding box center [805, 455] width 963 height 16
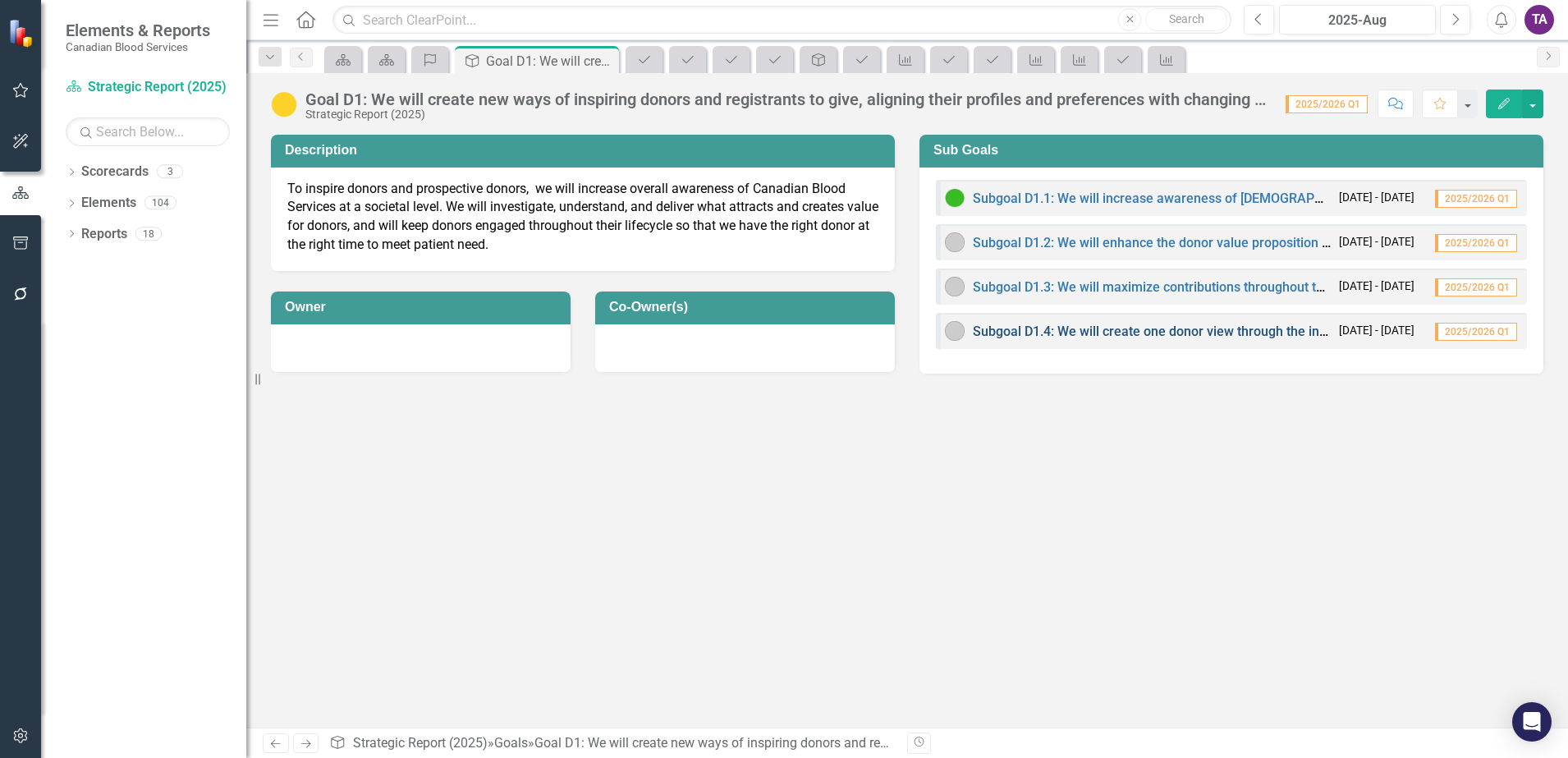
click at [1219, 331] on link "Subgoal D1.4: We will create one donor view through the introduction of technol…" at bounding box center [1508, 331] width 1071 height 16
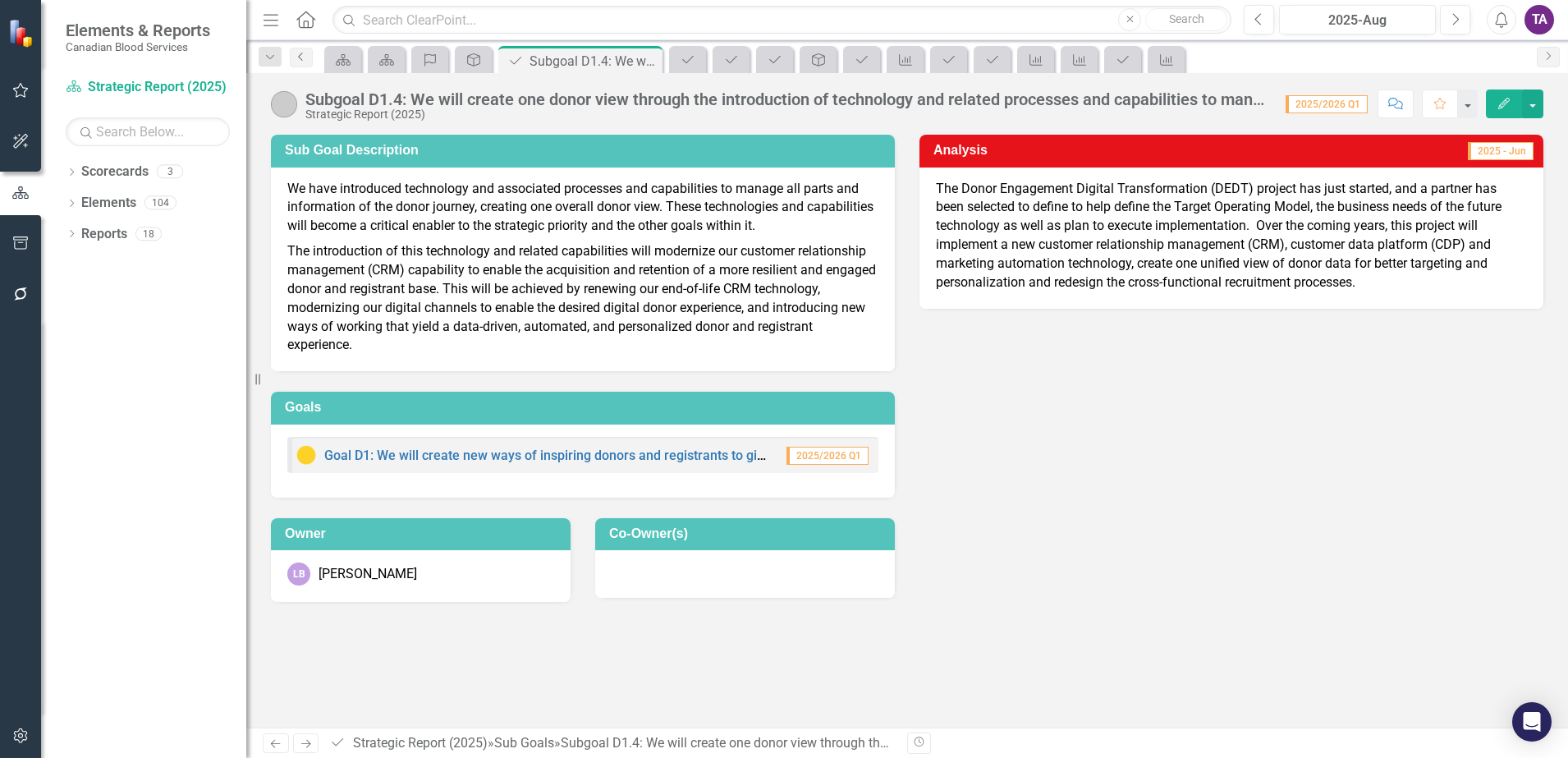
click at [293, 57] on link "Previous" at bounding box center [301, 57] width 23 height 19
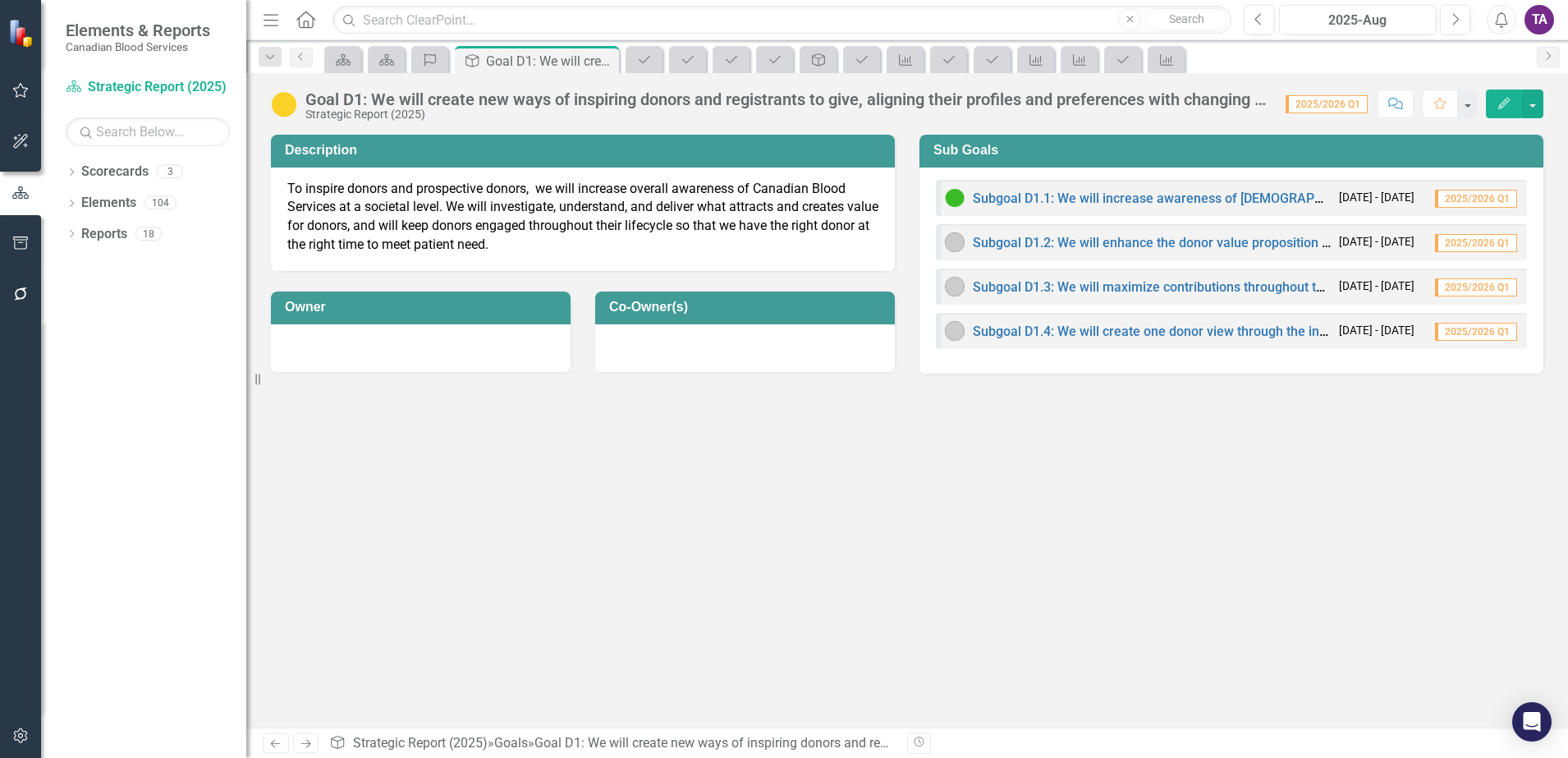
click at [306, 16] on icon "Home" at bounding box center [305, 19] width 21 height 17
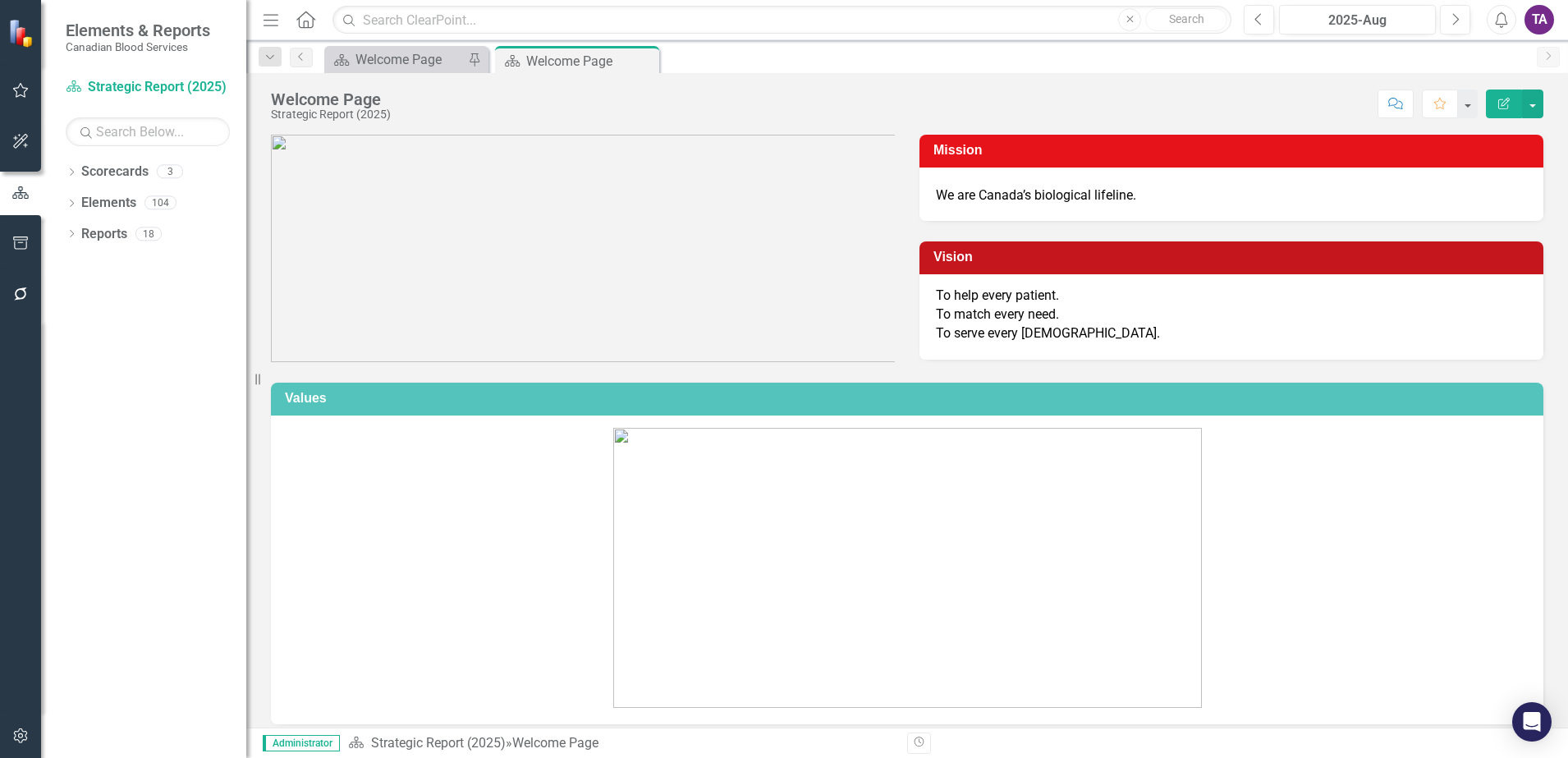
click at [1127, 24] on button "Close" at bounding box center [1129, 19] width 23 height 23
click at [538, 14] on input "text" at bounding box center [782, 20] width 899 height 29
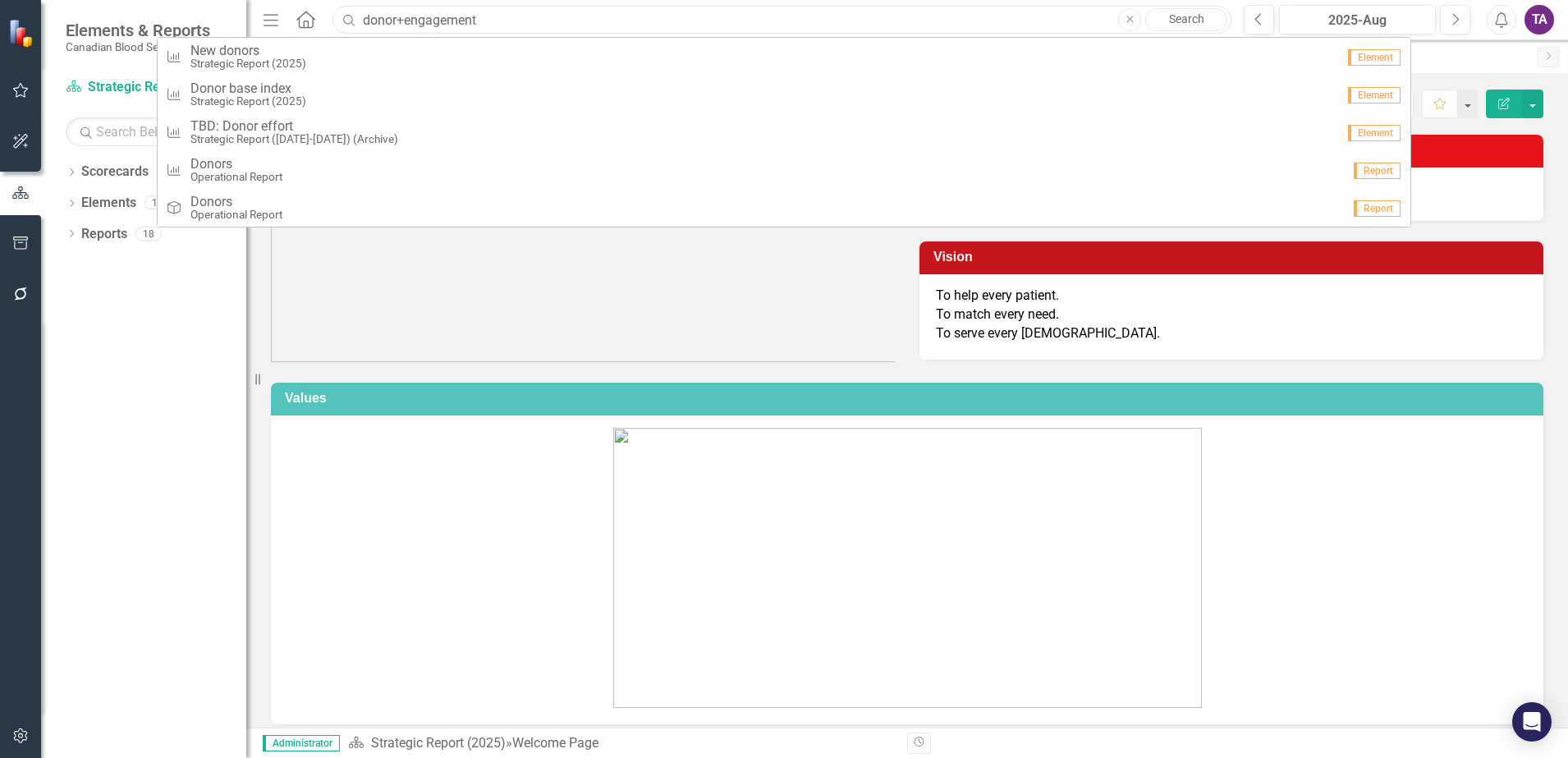
type input "donor+engagement"
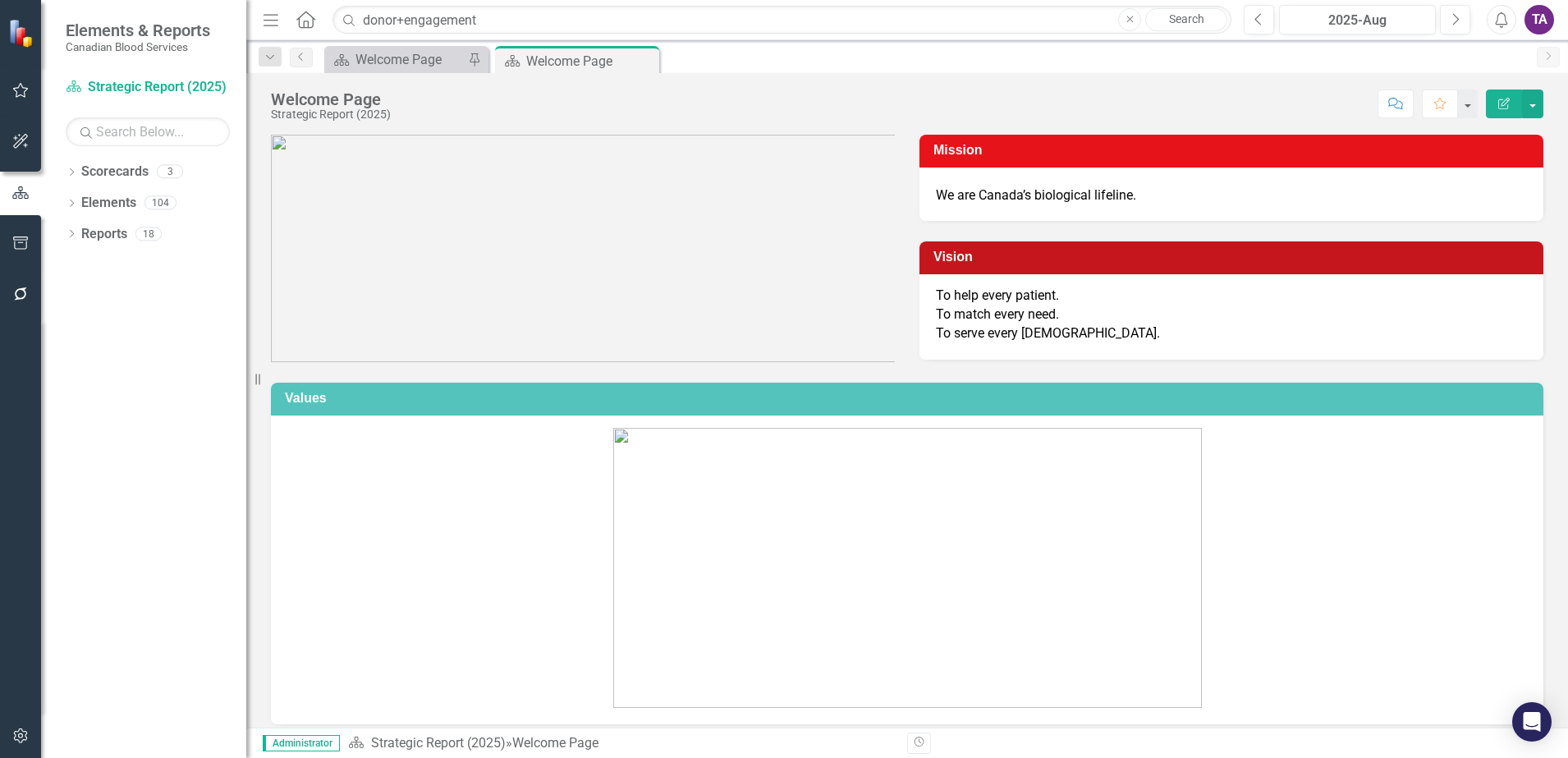
click at [1171, 29] on link "Search" at bounding box center [1186, 19] width 82 height 23
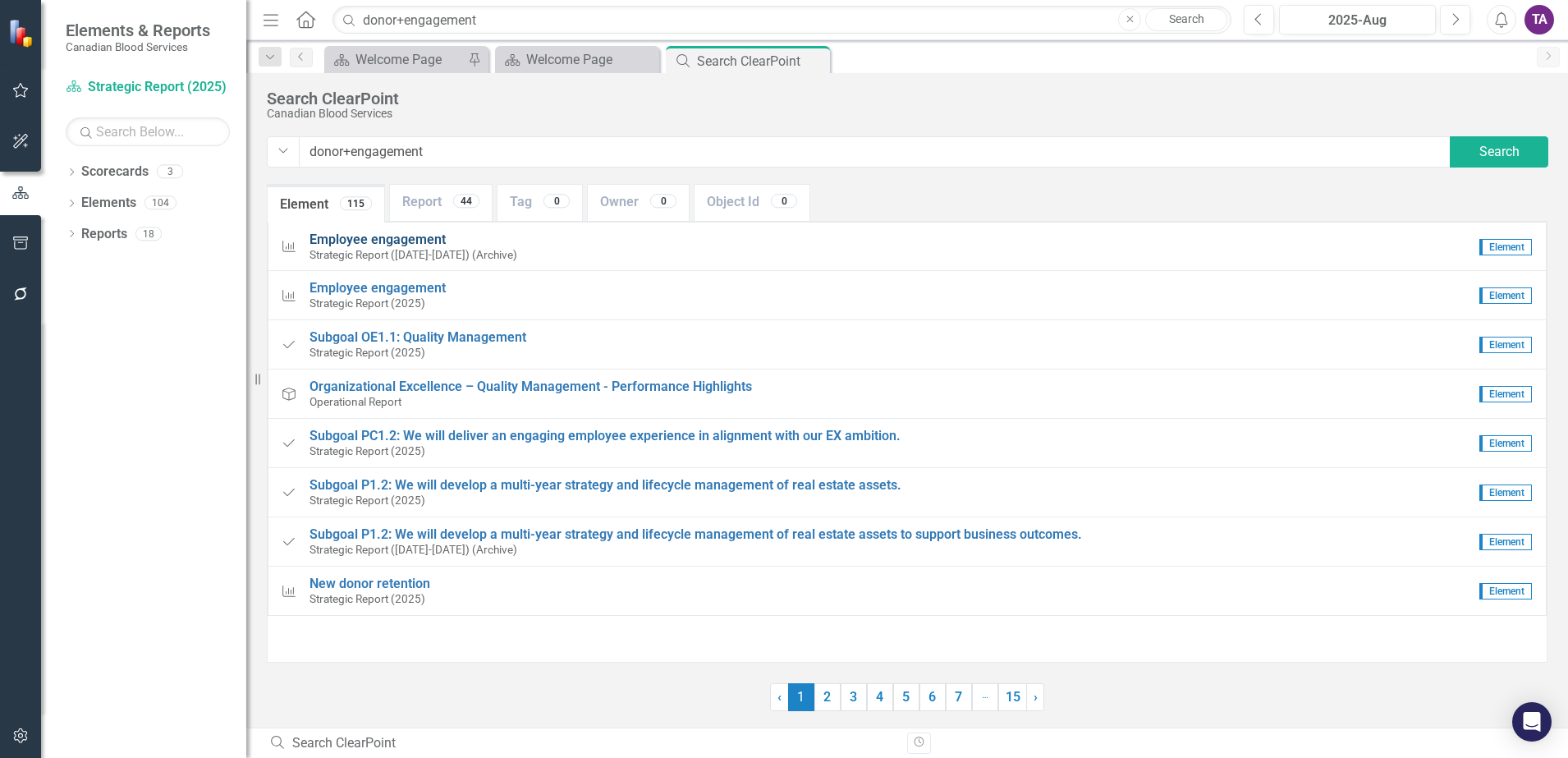
click at [319, 243] on span "Employee engagement" at bounding box center [377, 239] width 136 height 16
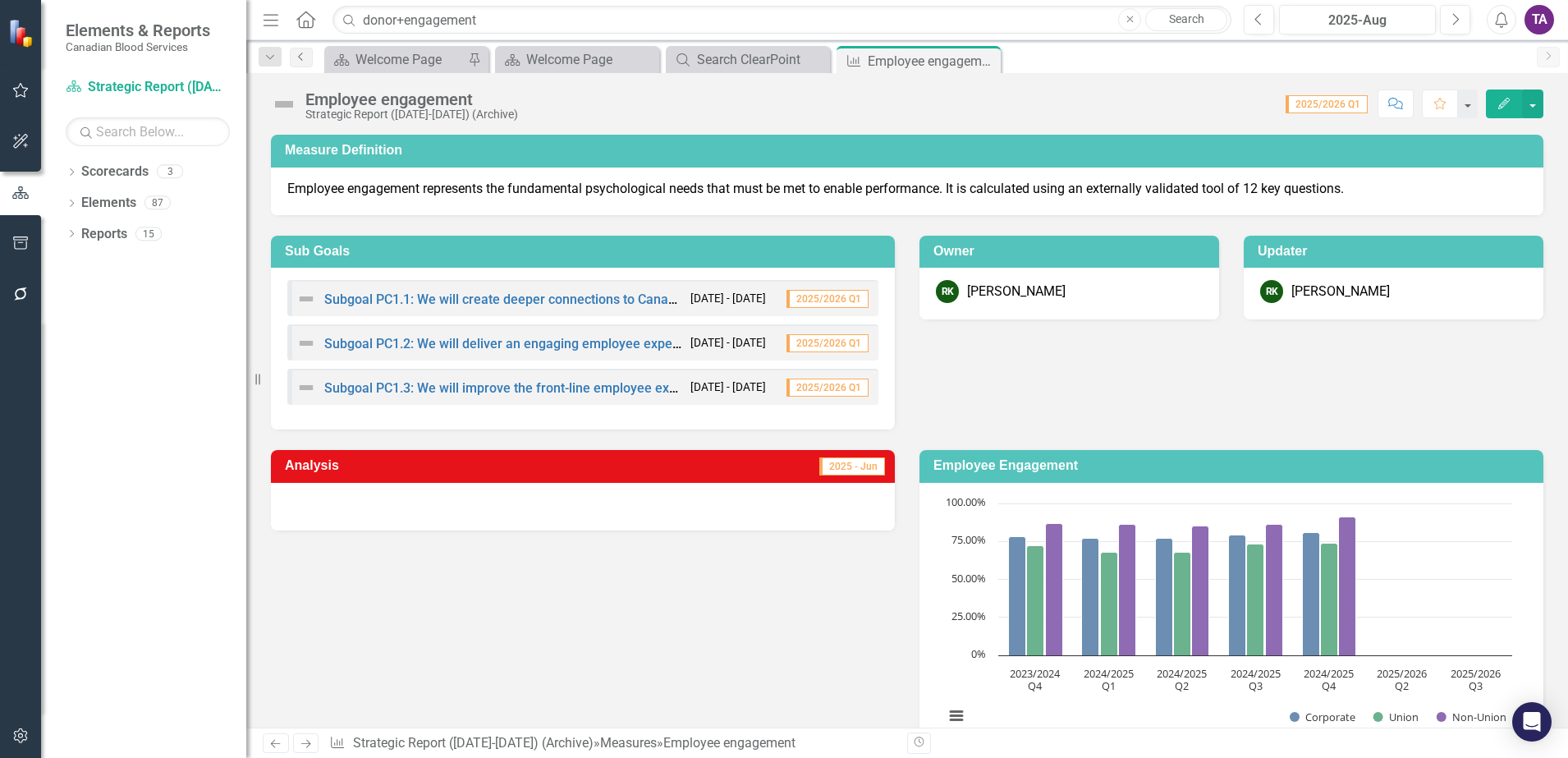
click at [300, 58] on icon "Previous" at bounding box center [302, 56] width 13 height 10
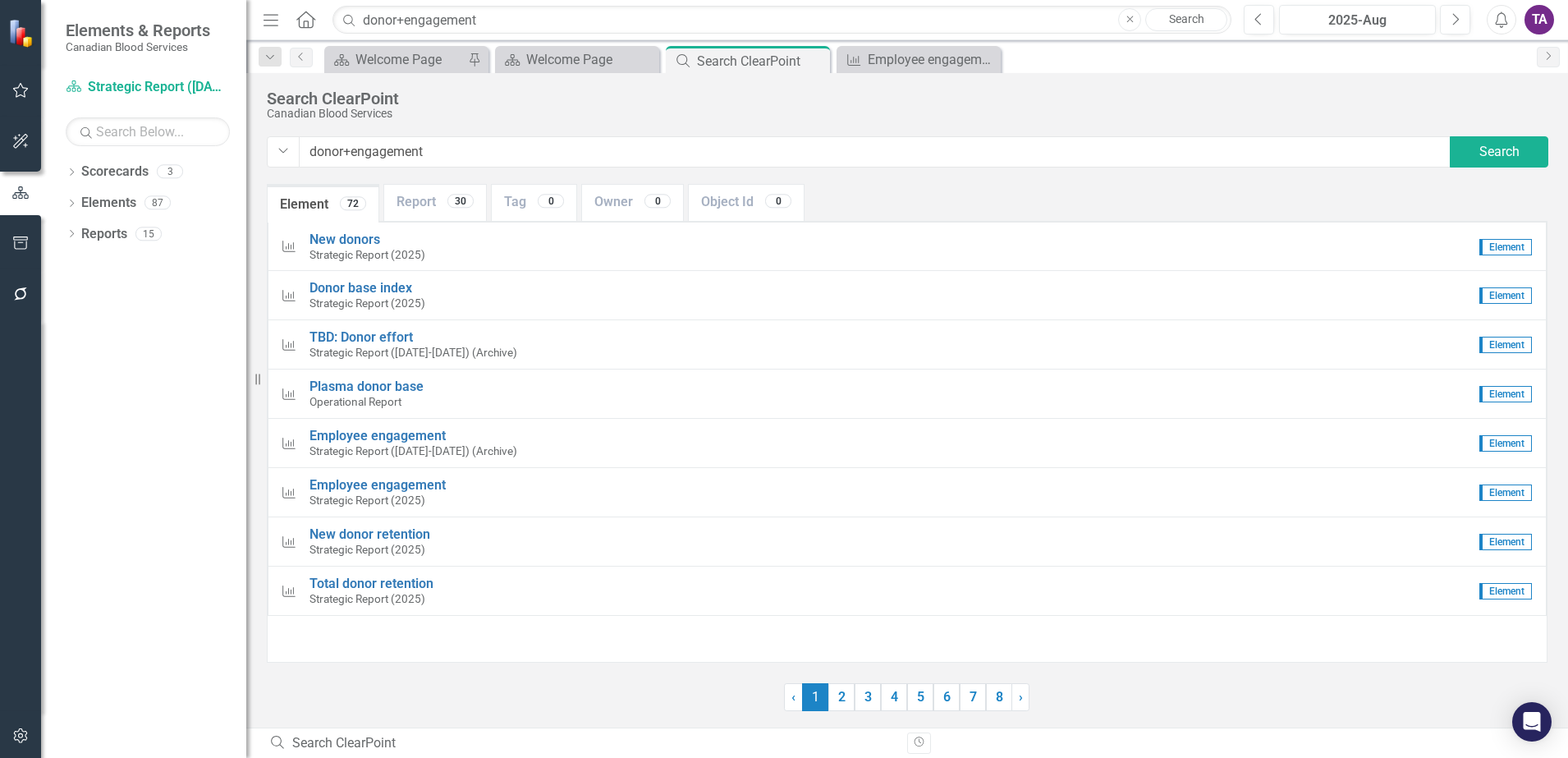
type input "donor+engagement"
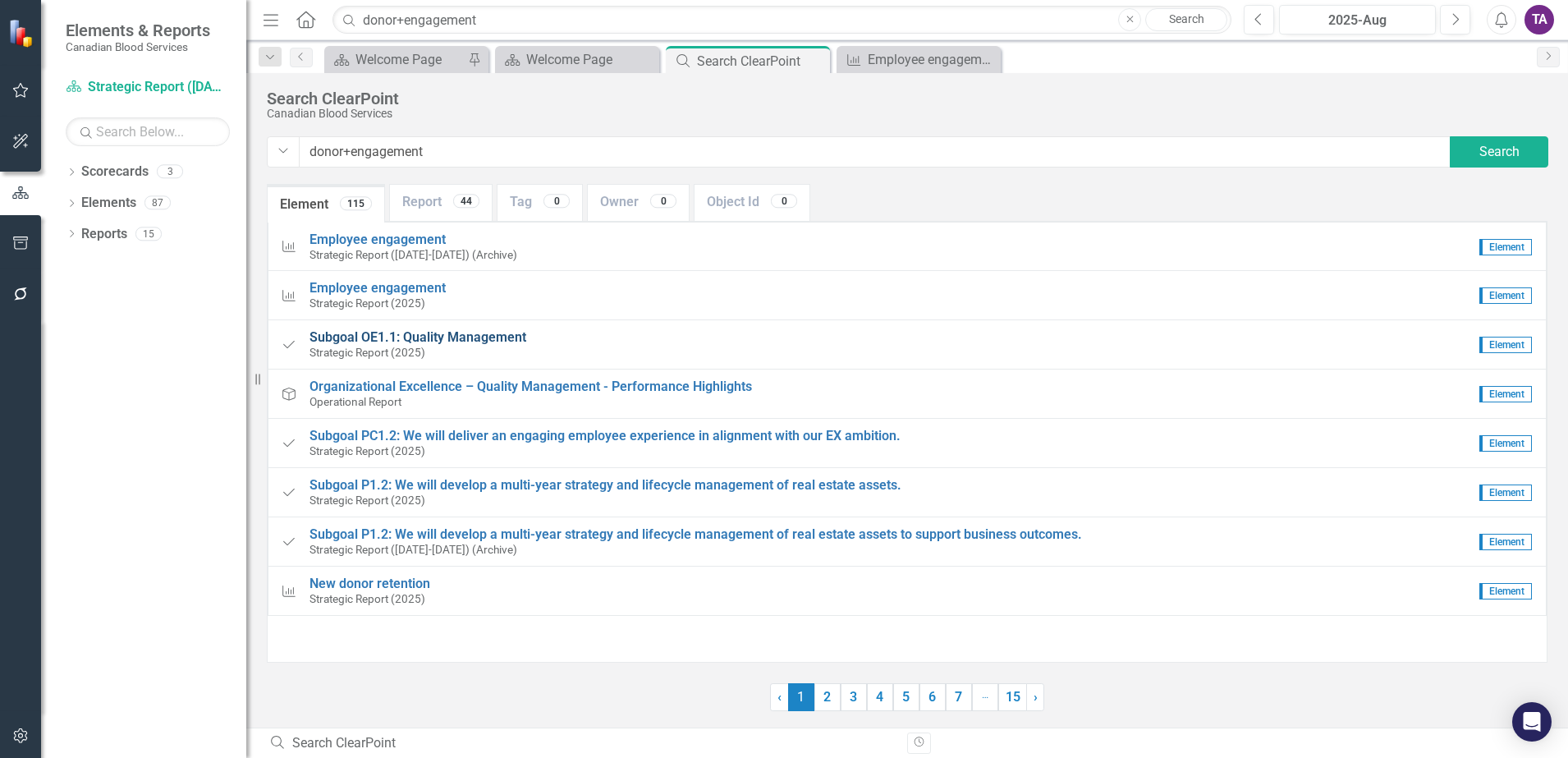
click at [498, 339] on span "Subgoal OE1.1: Quality Management" at bounding box center [417, 337] width 217 height 16
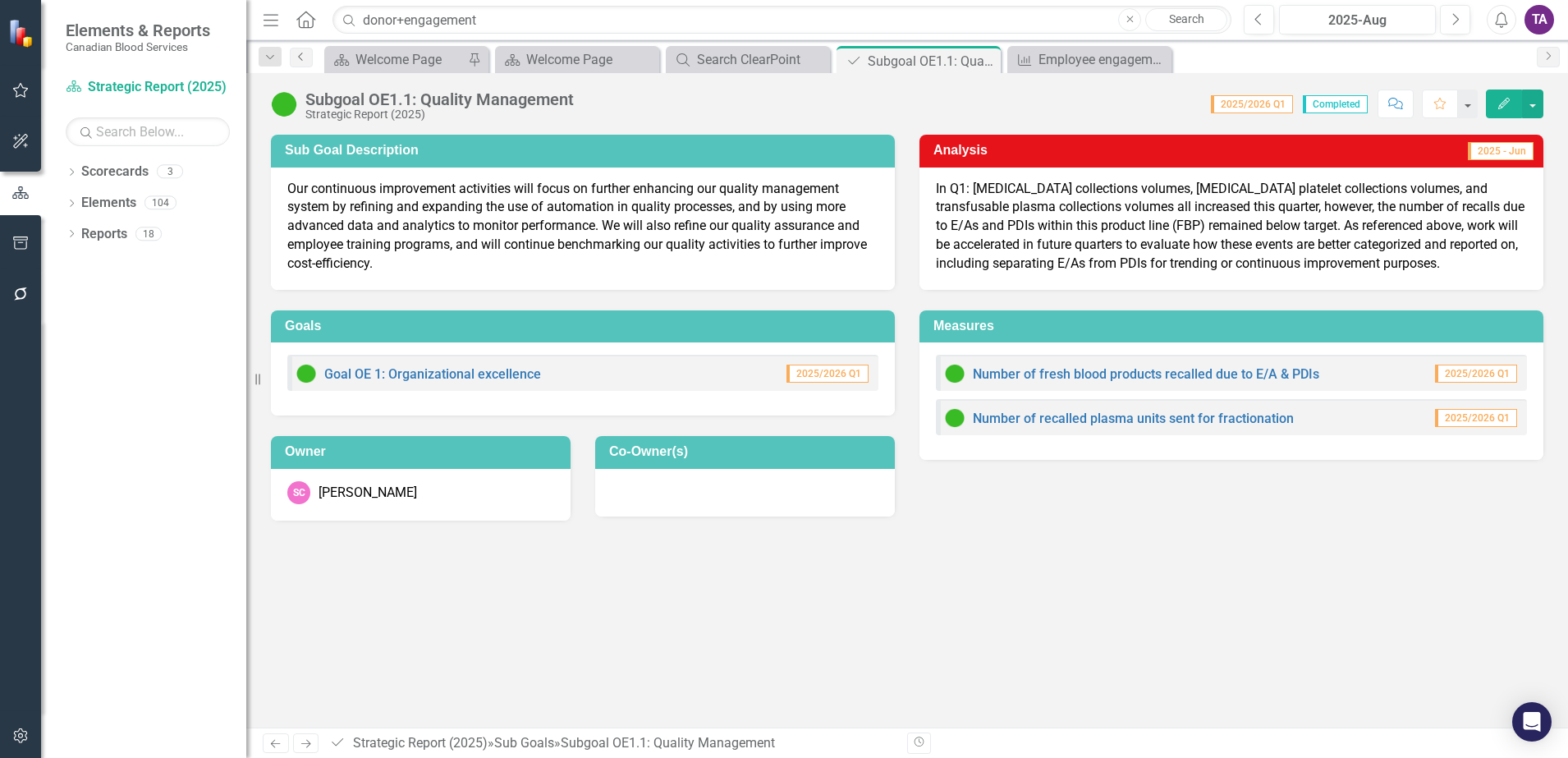
click at [301, 57] on icon at bounding box center [300, 56] width 4 height 8
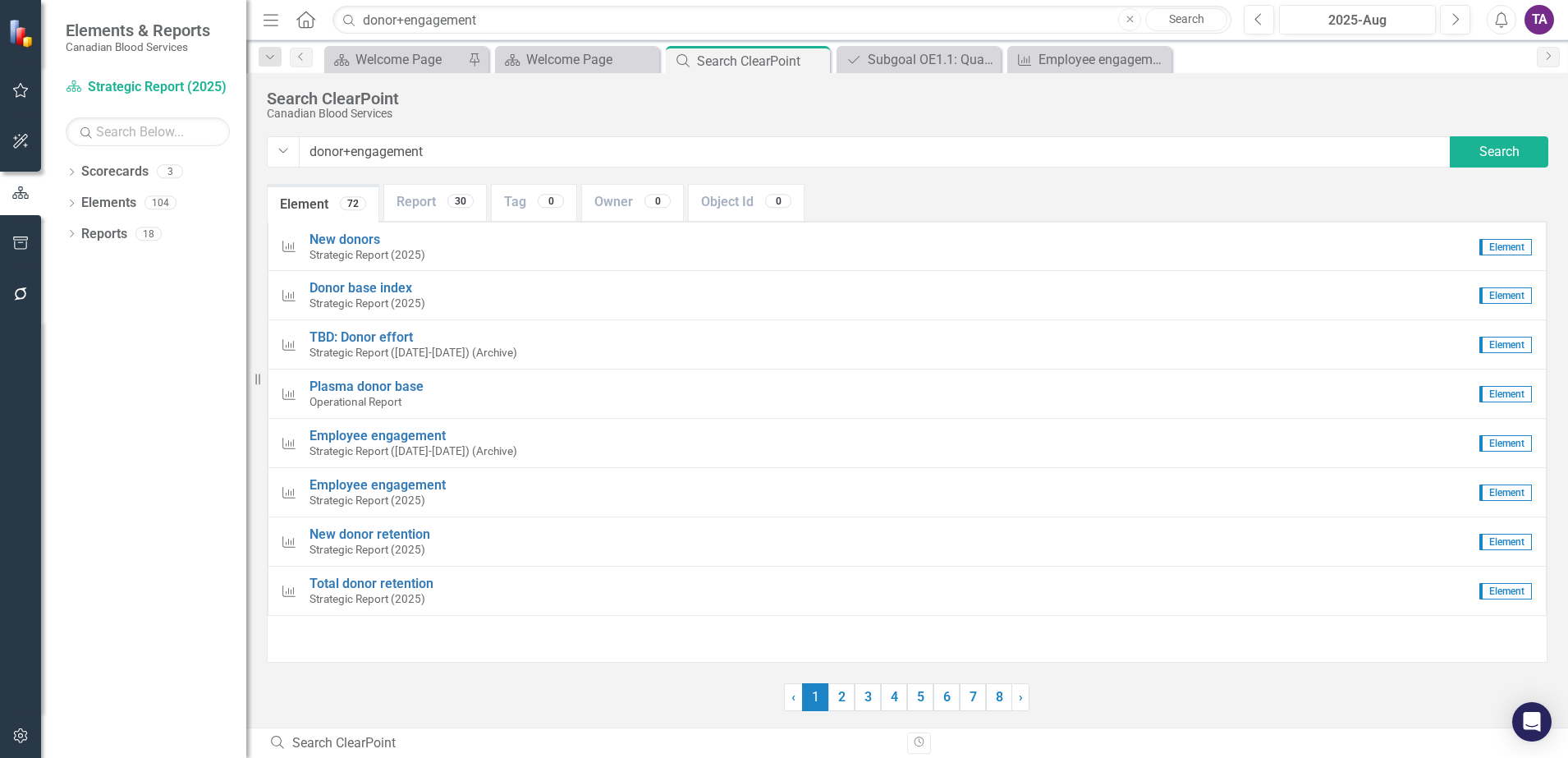
type input "donor+engagement"
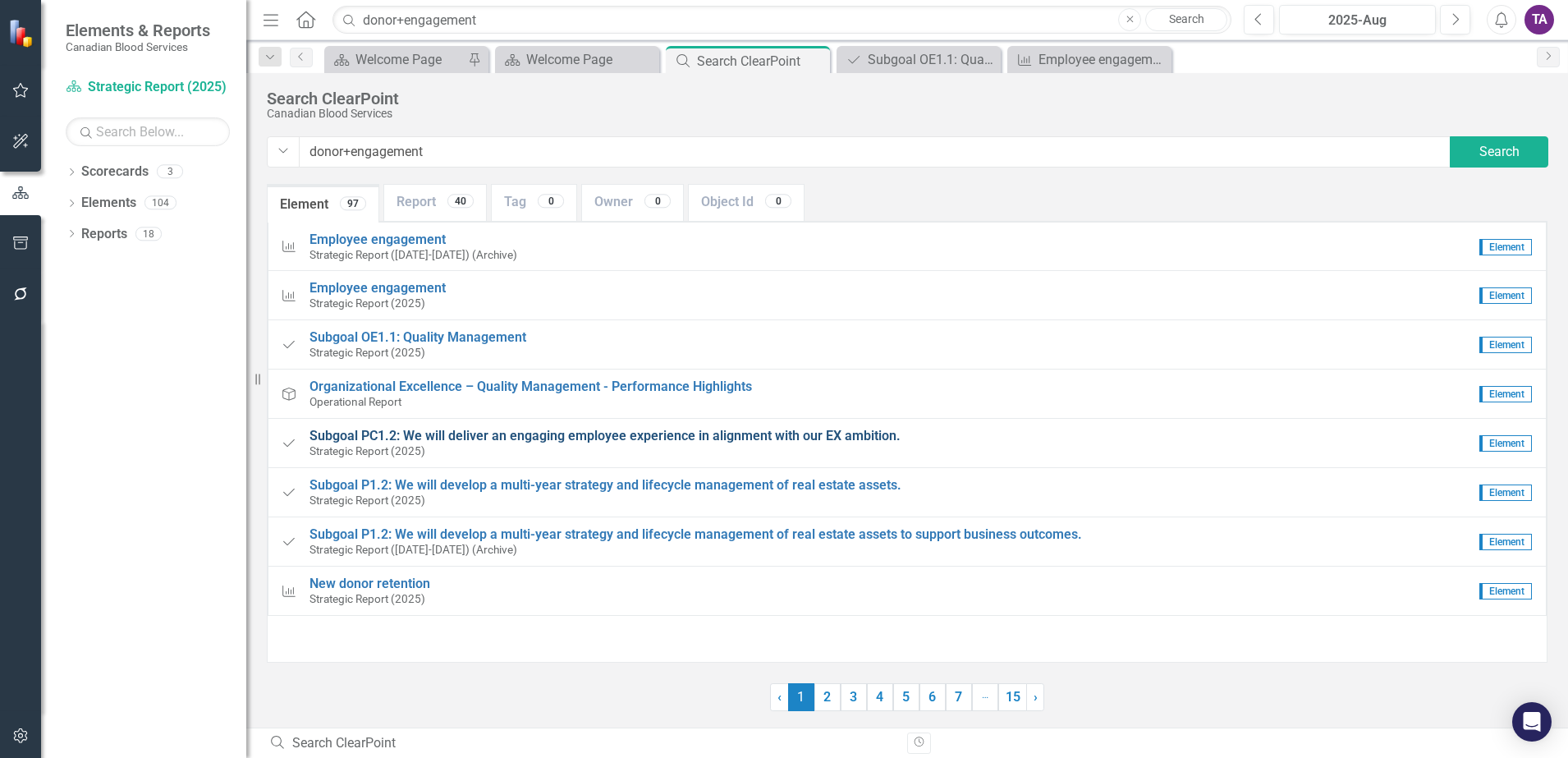
click at [549, 433] on span "Subgoal PC1.2: We will deliver an engaging employee experience in alignment wit…" at bounding box center [605, 435] width 591 height 16
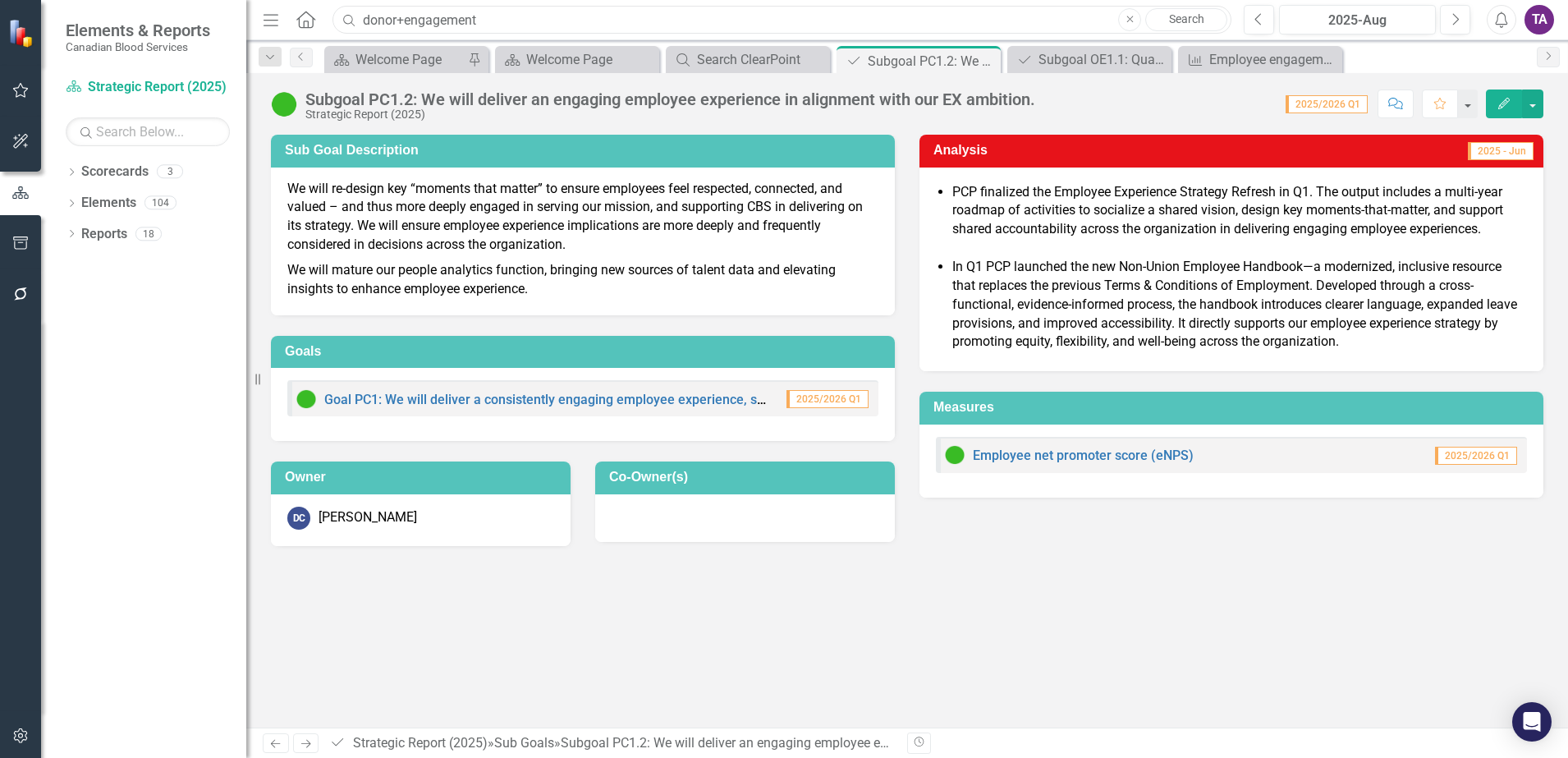
drag, startPoint x: 516, startPoint y: 20, endPoint x: 220, endPoint y: -3, distance: 296.9
click at [220, 0] on html "Elements & Reports Canadian Blood Services Scorecard Strategic Report (2025) Se…" at bounding box center [784, 379] width 1568 height 758
type input "DEDT"
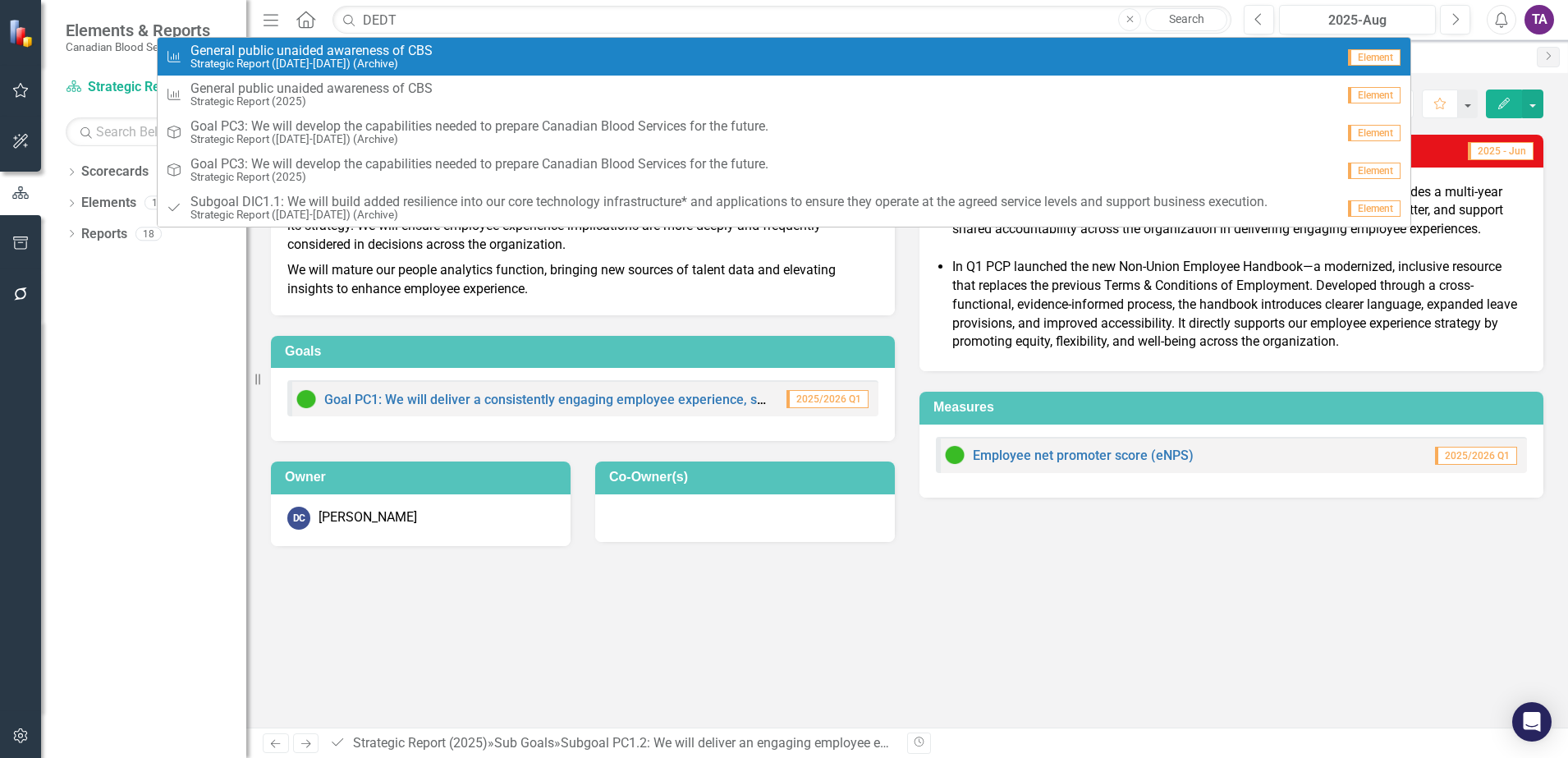
click at [1190, 21] on link "Search" at bounding box center [1186, 19] width 82 height 23
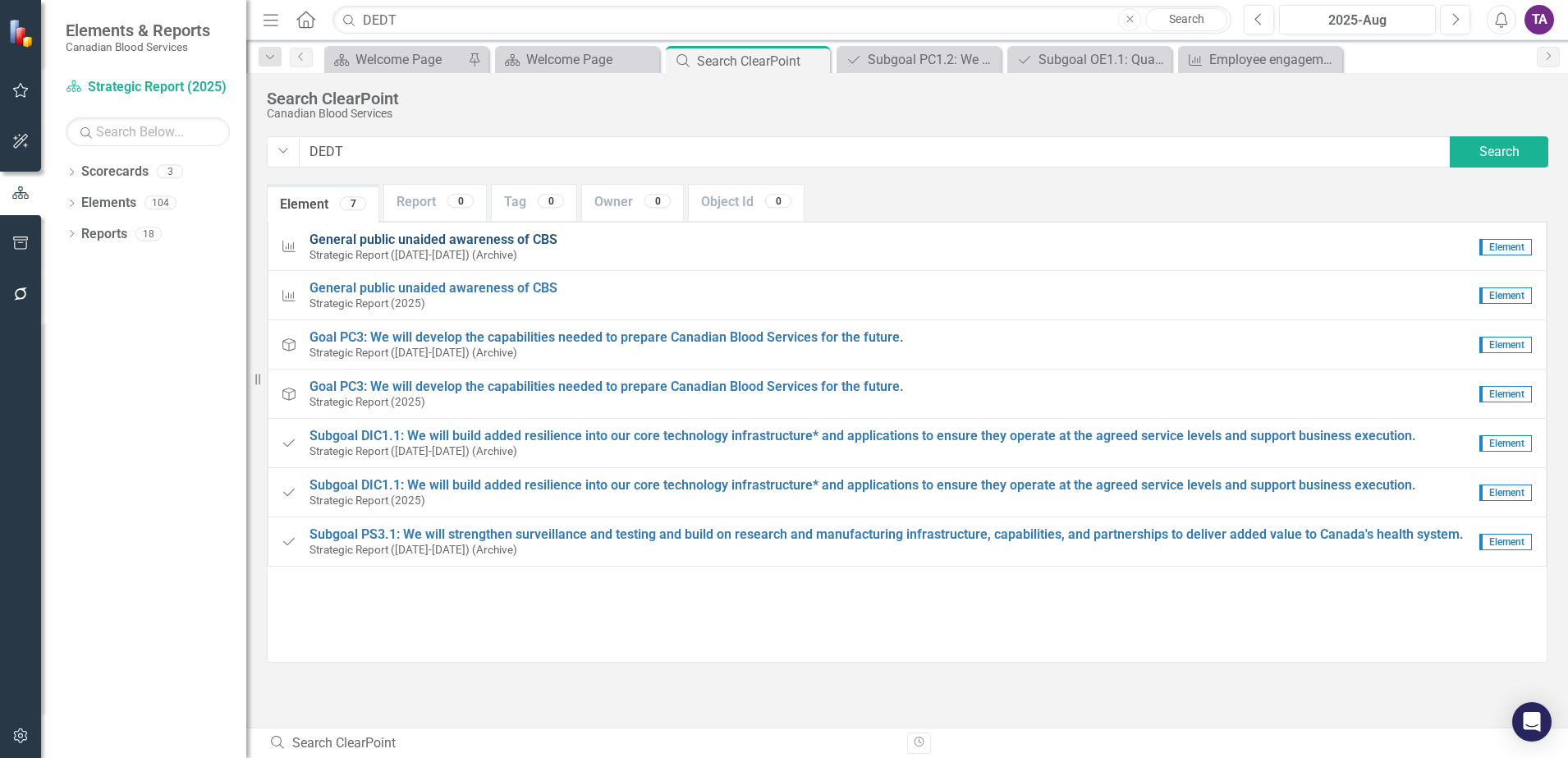
click at [459, 241] on span "General public unaided awareness of CBS" at bounding box center [433, 239] width 248 height 16
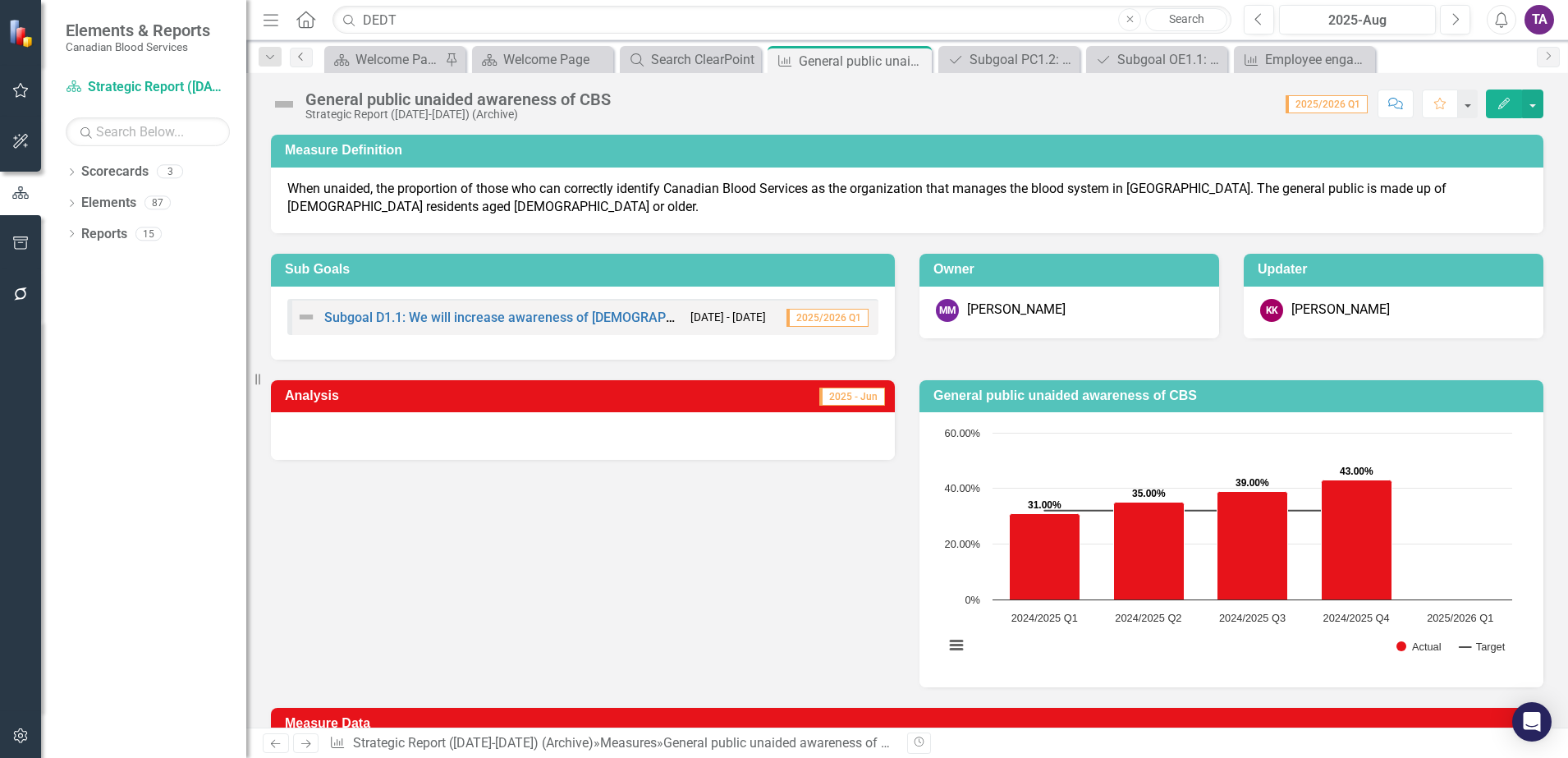
click at [306, 59] on icon "Previous" at bounding box center [302, 56] width 13 height 10
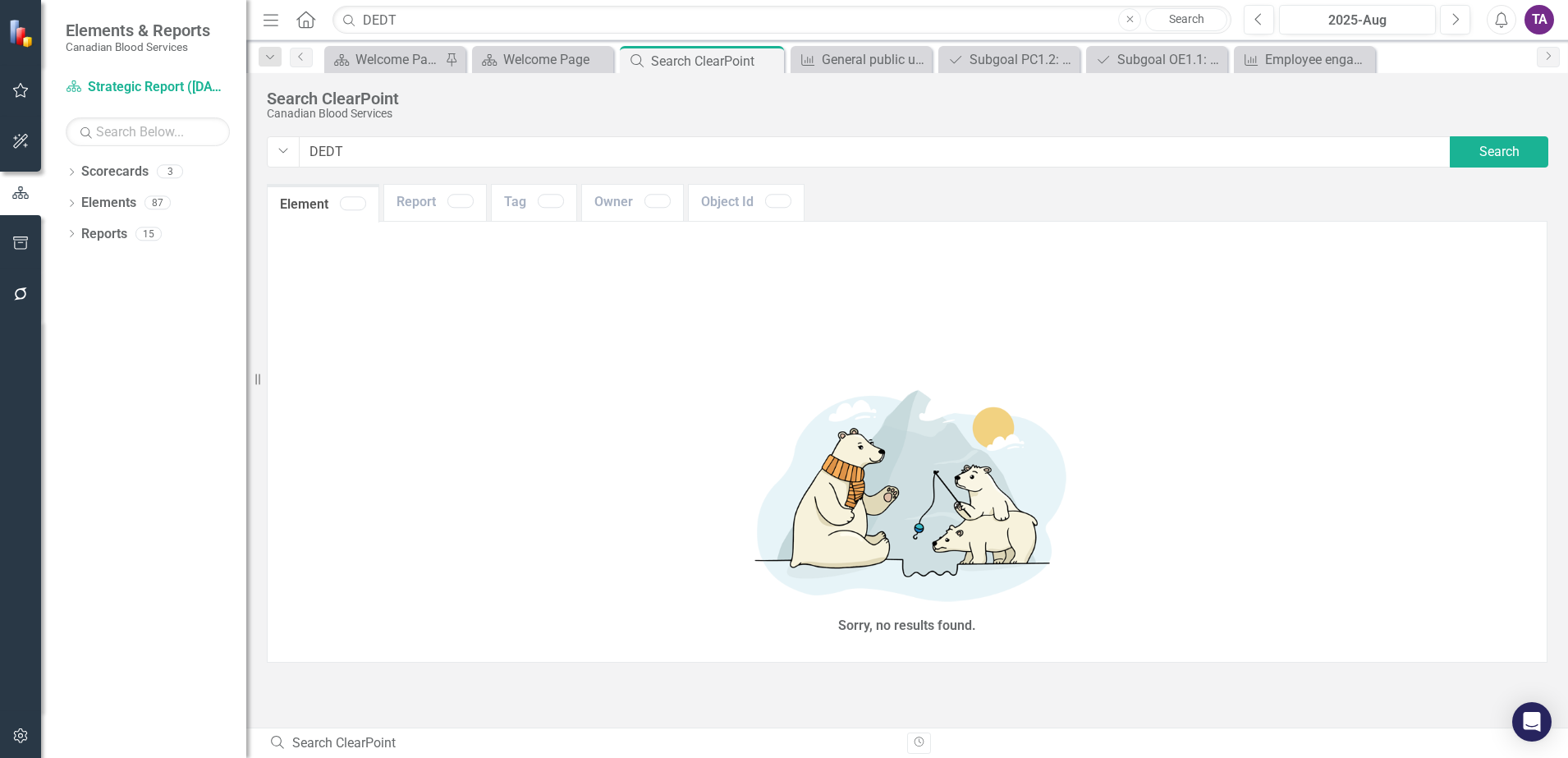
type input "DEDT"
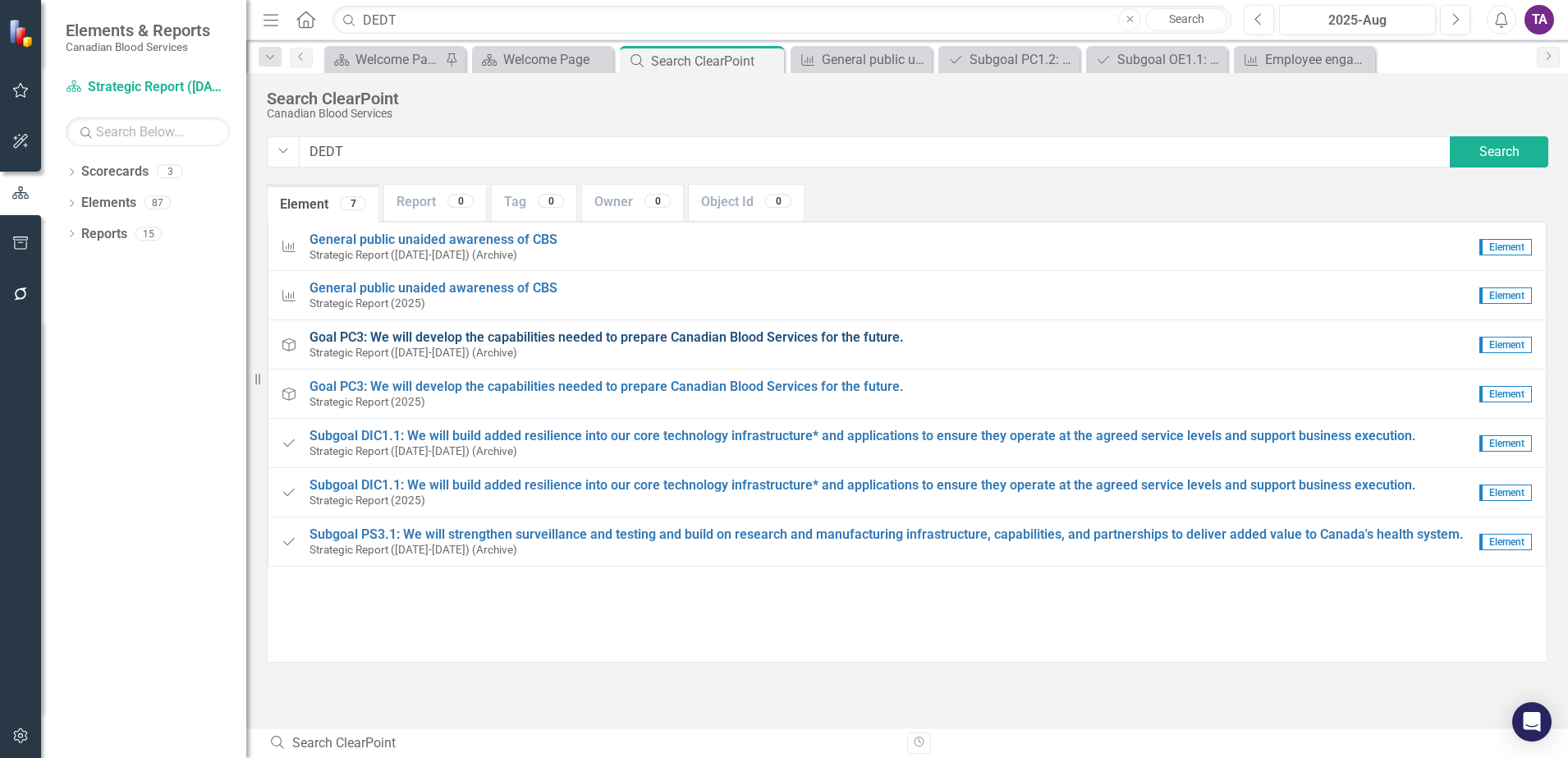
click at [489, 334] on span "Goal PC3: We will develop the capabilities needed to prepare Canadian Blood Ser…" at bounding box center [607, 337] width 595 height 16
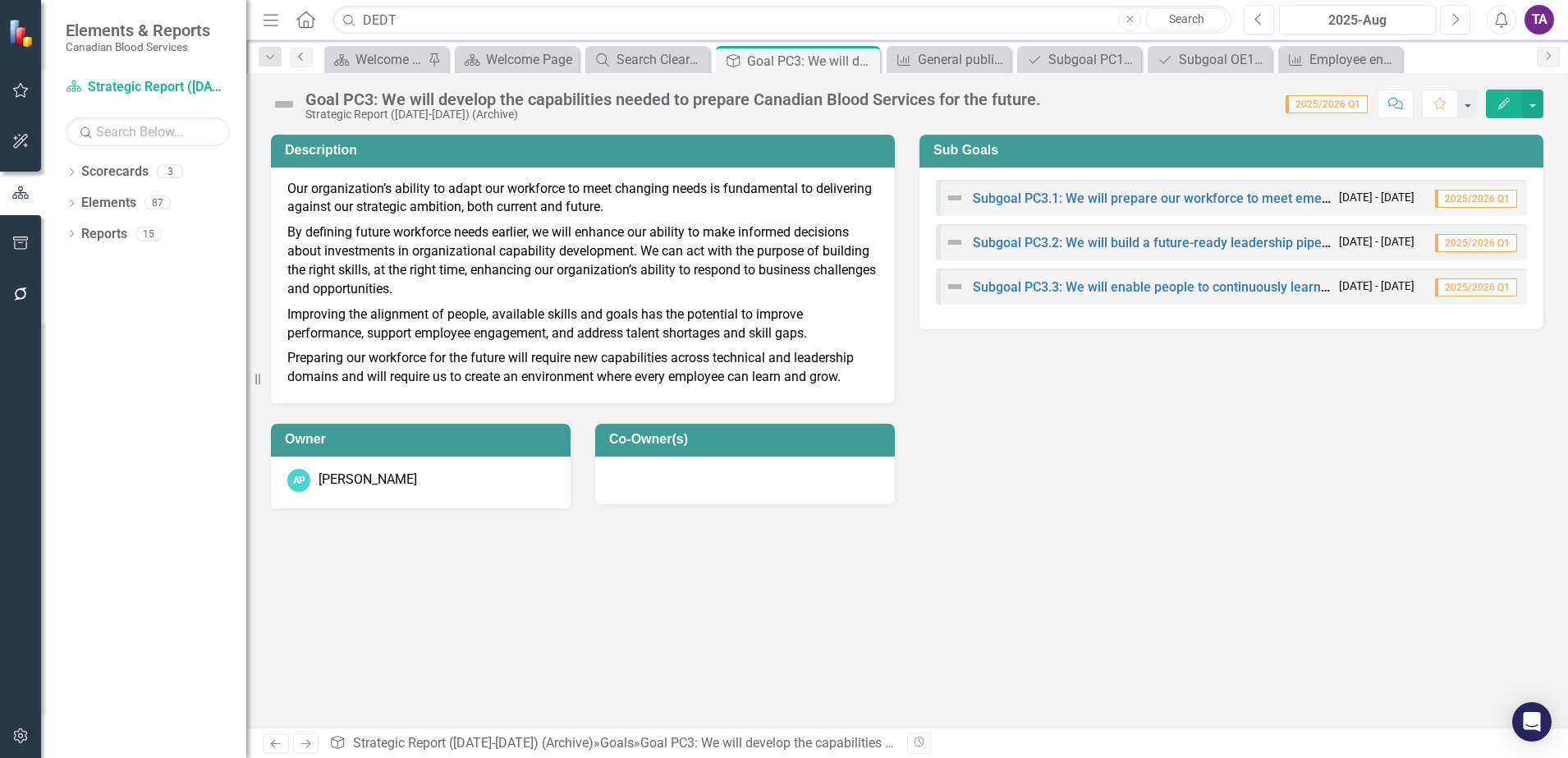
click at [306, 56] on icon "Previous" at bounding box center [302, 56] width 13 height 10
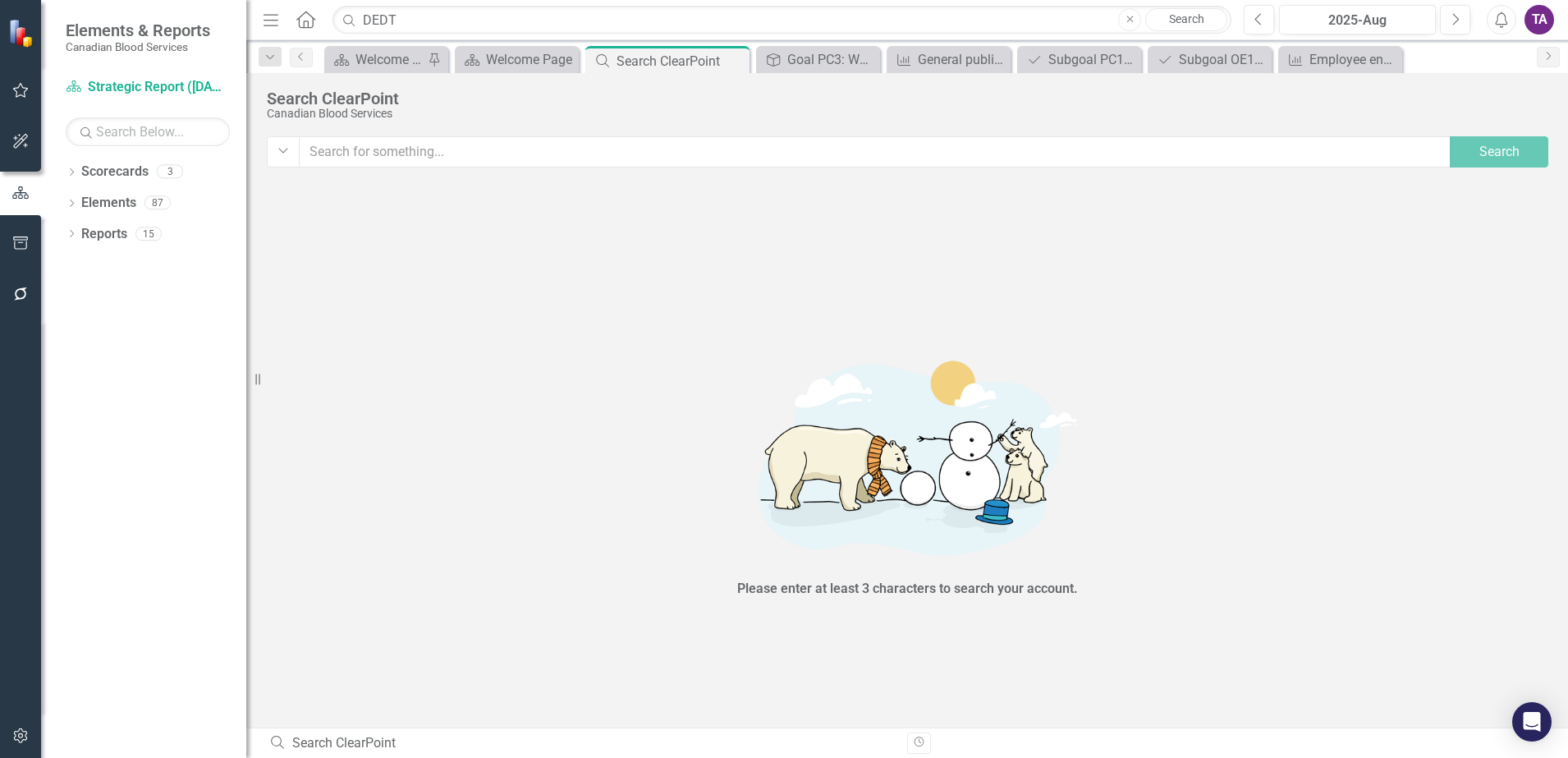
click at [394, 157] on input "text" at bounding box center [875, 152] width 1153 height 31
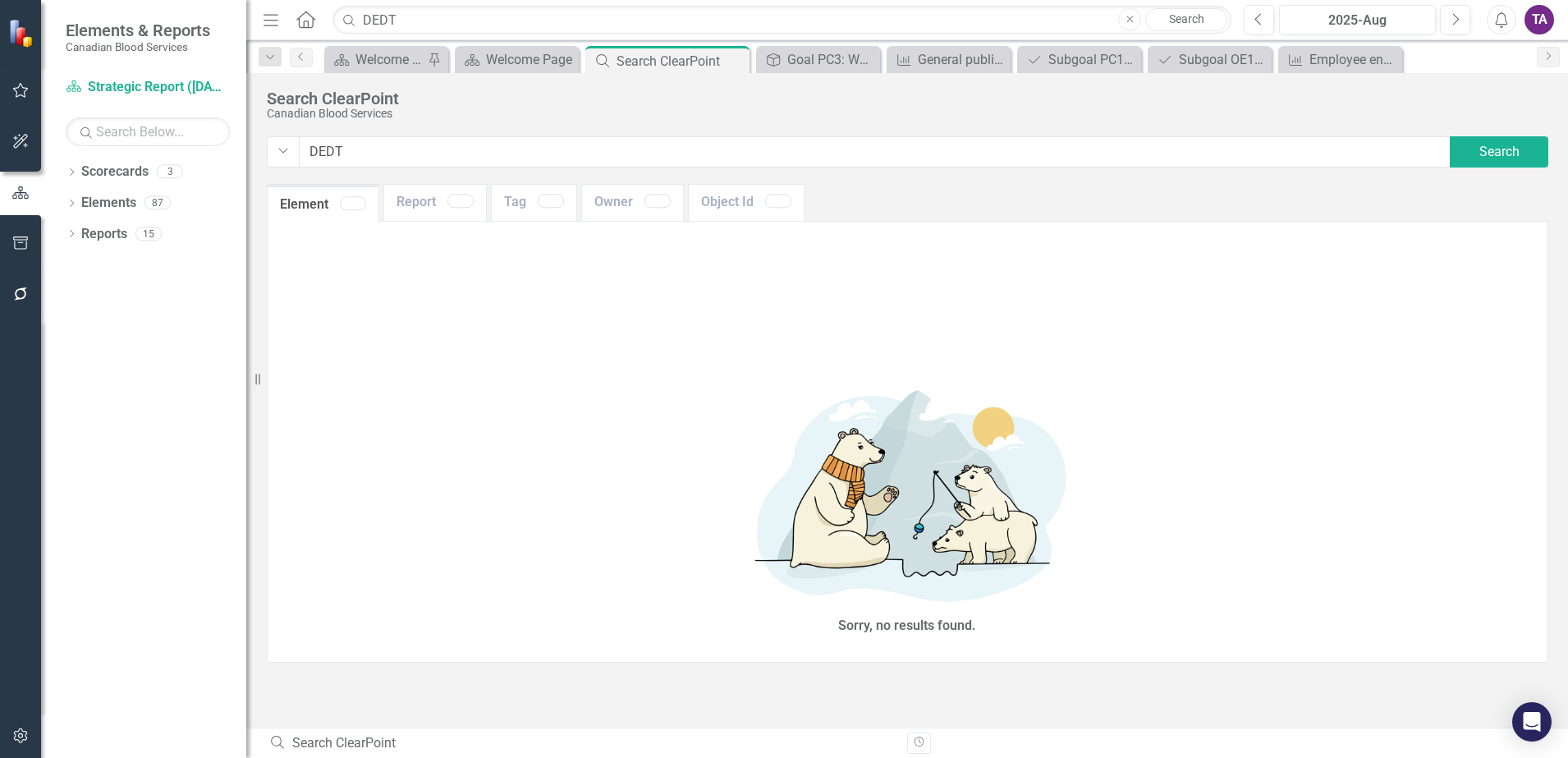
type input "DEDT"
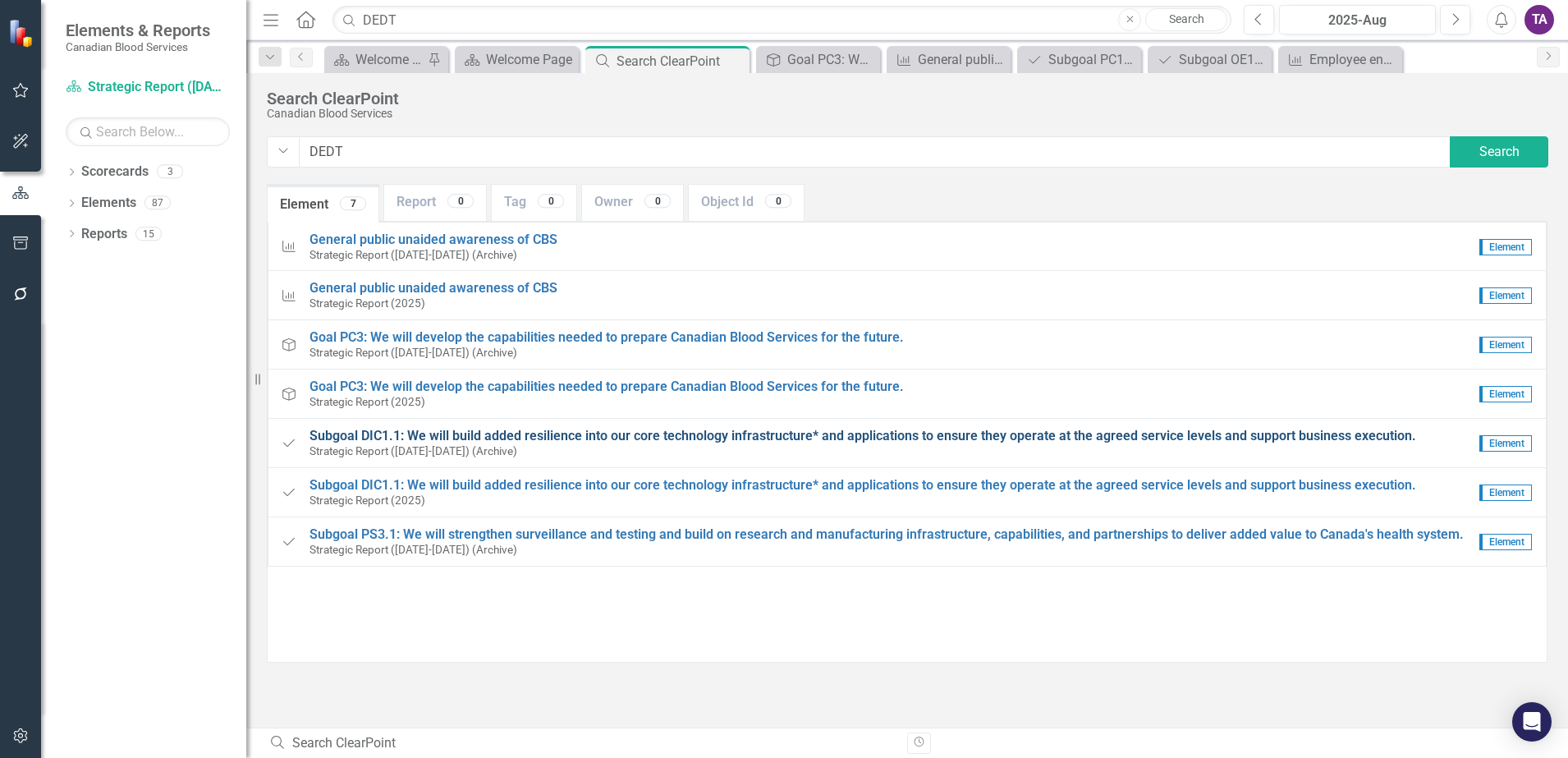
click at [491, 436] on span "Subgoal DIC1.1: We will build added resilience into our core technology infrast…" at bounding box center [863, 435] width 1107 height 16
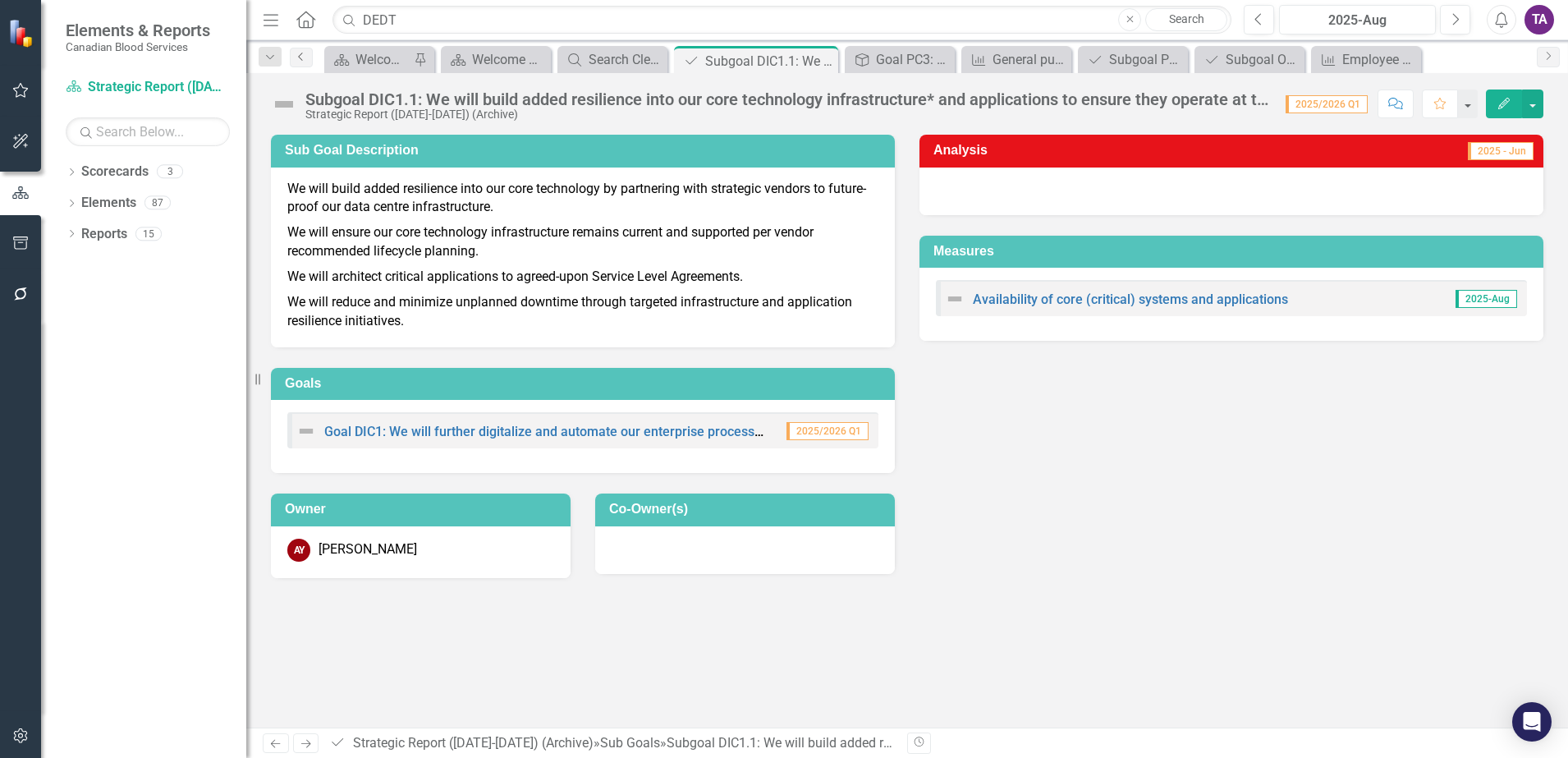
click at [304, 59] on icon "Previous" at bounding box center [302, 56] width 13 height 10
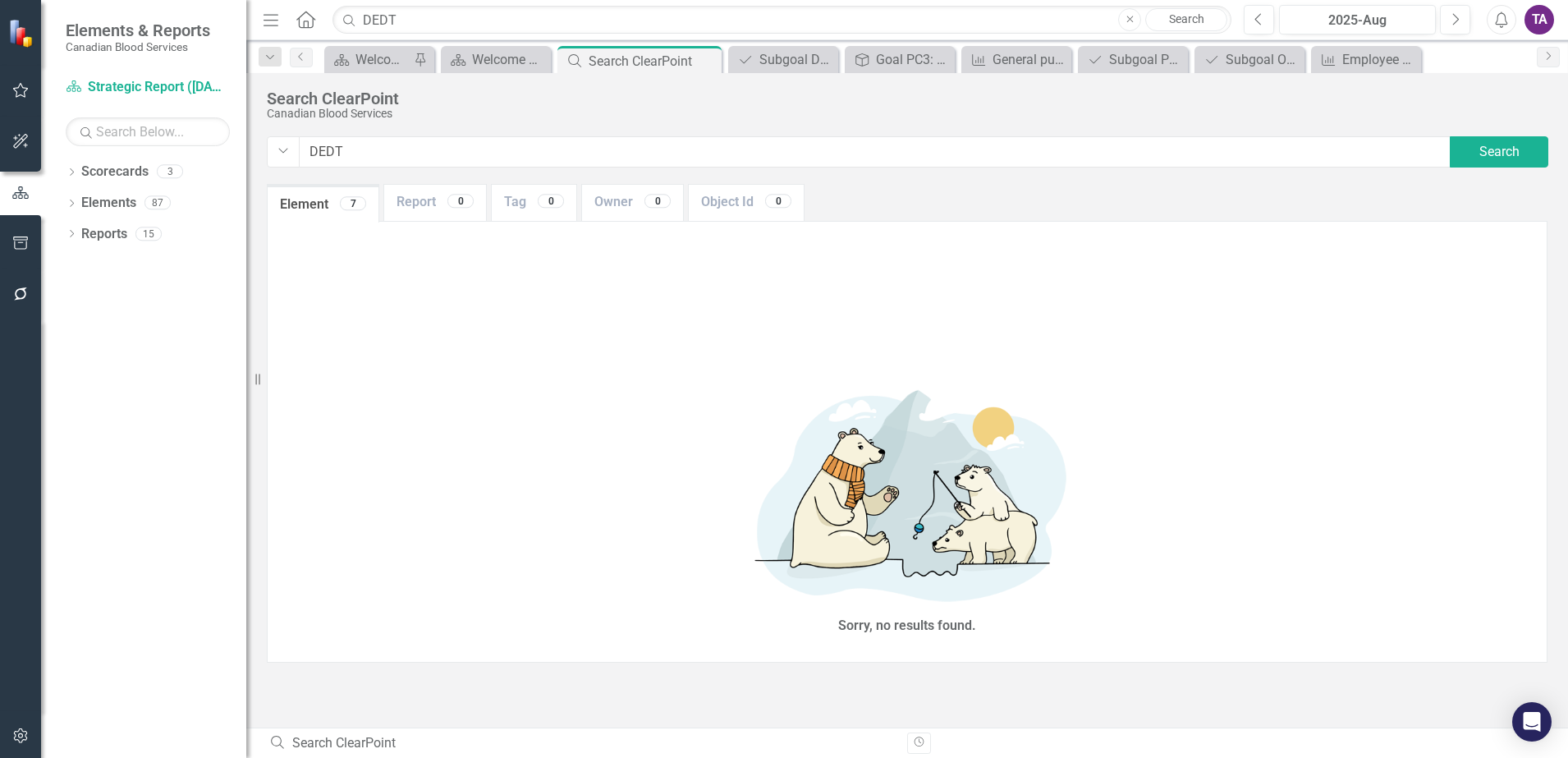
type input "DEDT"
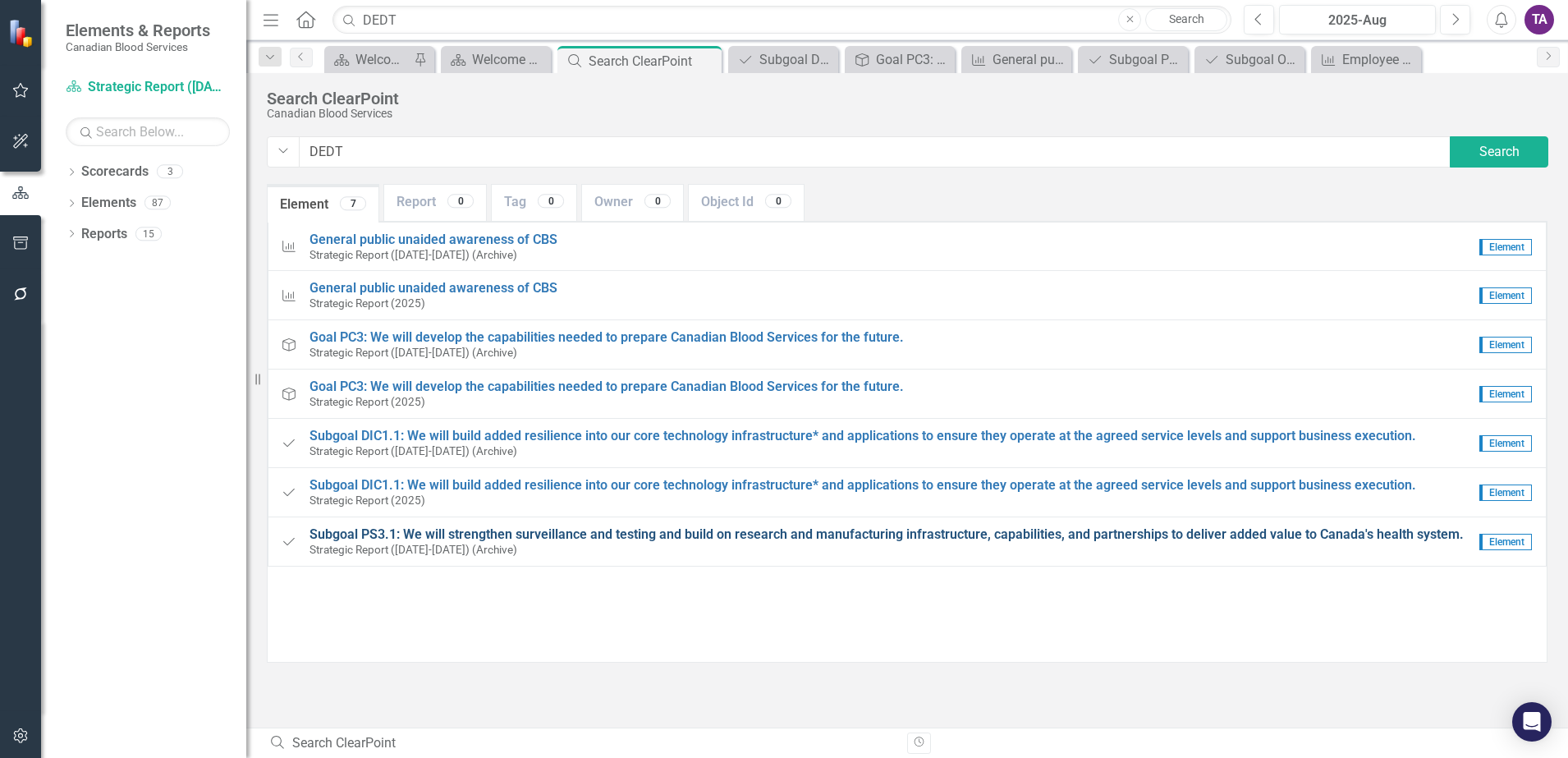
click at [527, 531] on span "Subgoal PS3.1: We will strengthen surveillance and testing and build on researc…" at bounding box center [886, 534] width 1154 height 16
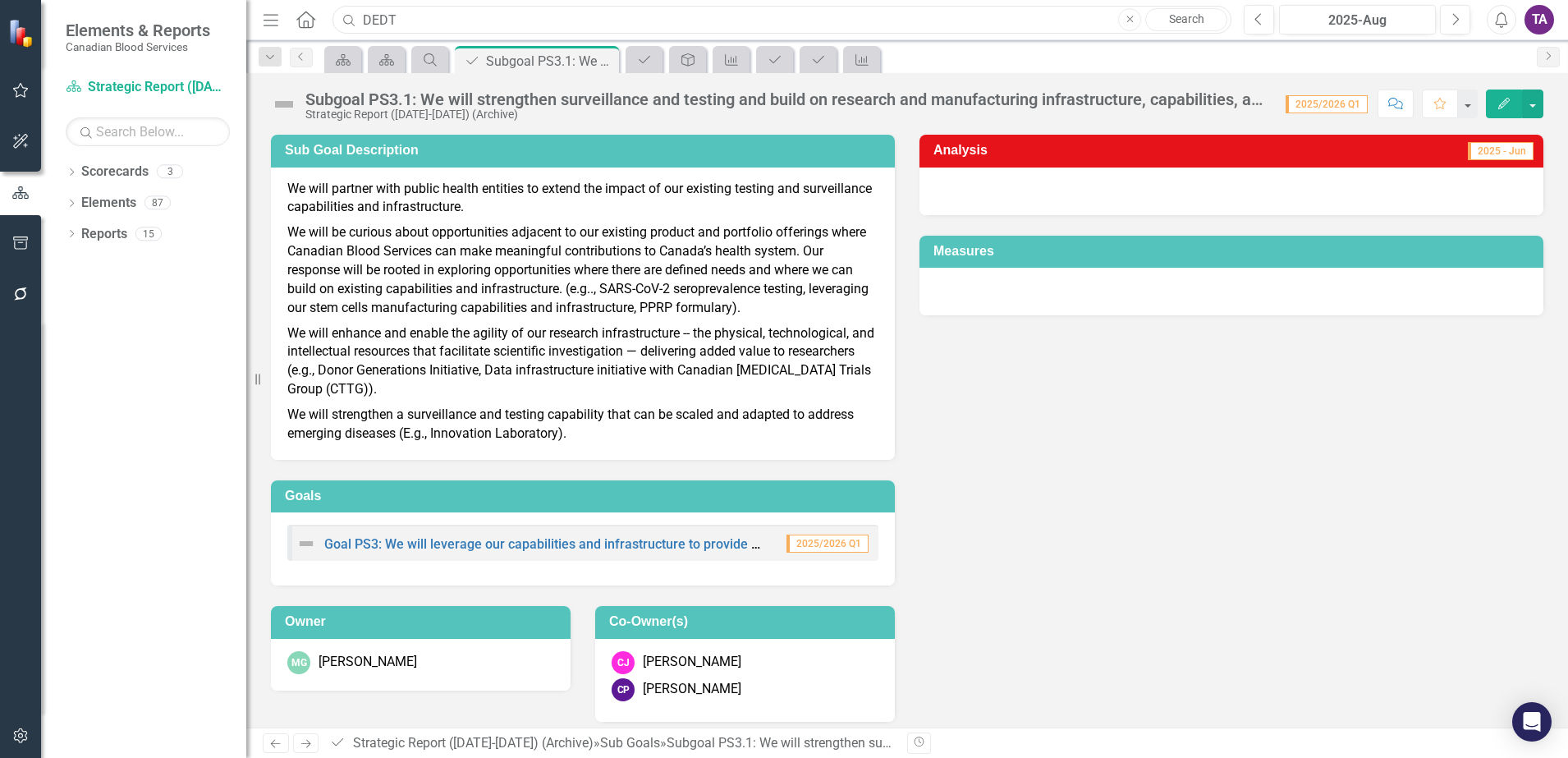
drag, startPoint x: 420, startPoint y: 26, endPoint x: 307, endPoint y: 13, distance: 113.7
click at [307, 13] on div "Menu Home Search DEDT Close Search" at bounding box center [743, 19] width 969 height 31
click at [106, 85] on link "Scorecard Strategic Report ([DATE]-[DATE]) (Archive)" at bounding box center [147, 88] width 164 height 19
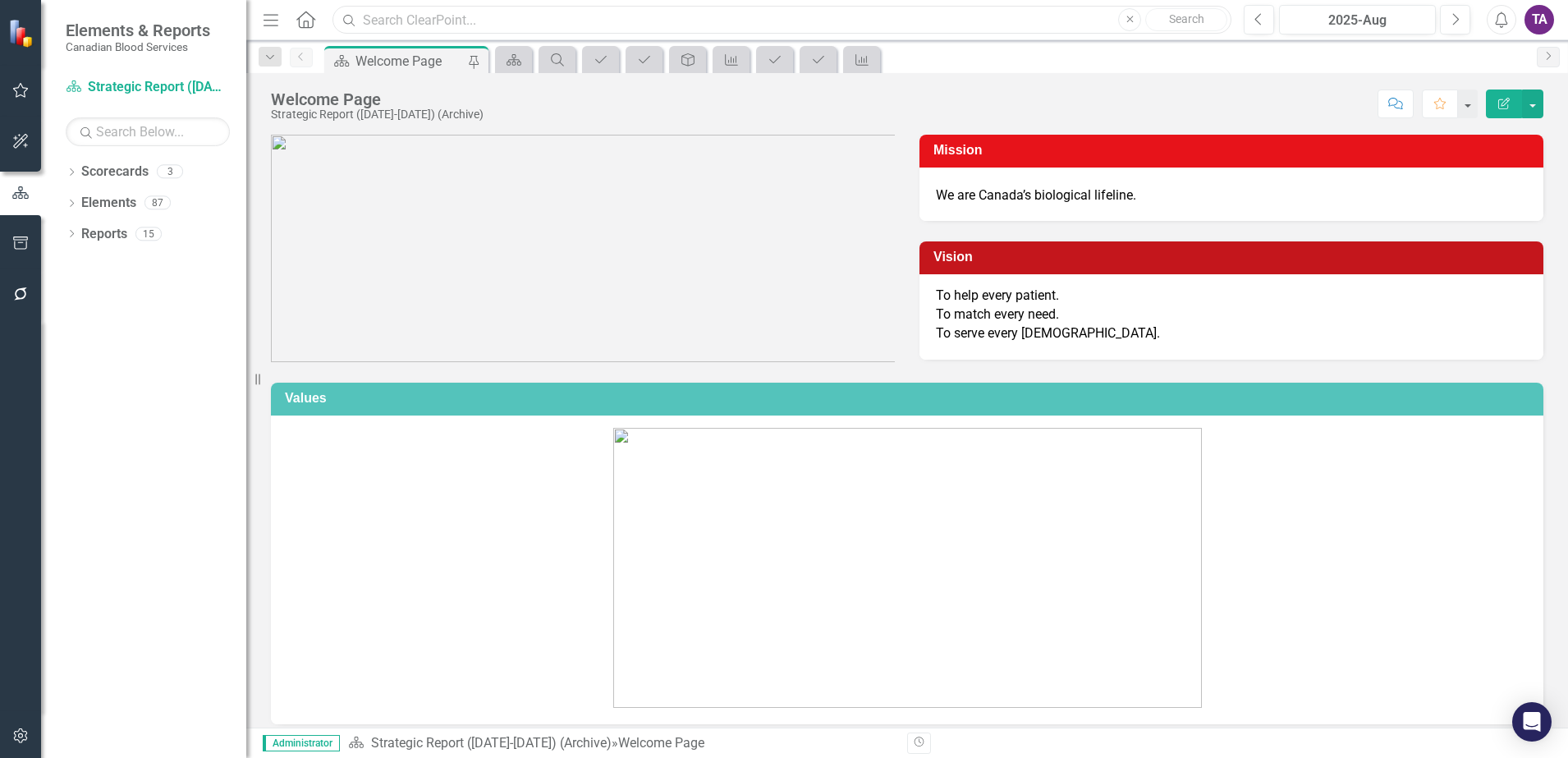
click at [384, 24] on input "text" at bounding box center [782, 20] width 899 height 29
type input "SAP4"
click at [1134, 24] on button "Close" at bounding box center [1129, 19] width 23 height 23
click at [518, 14] on input "text" at bounding box center [782, 20] width 899 height 29
type input "SAP"
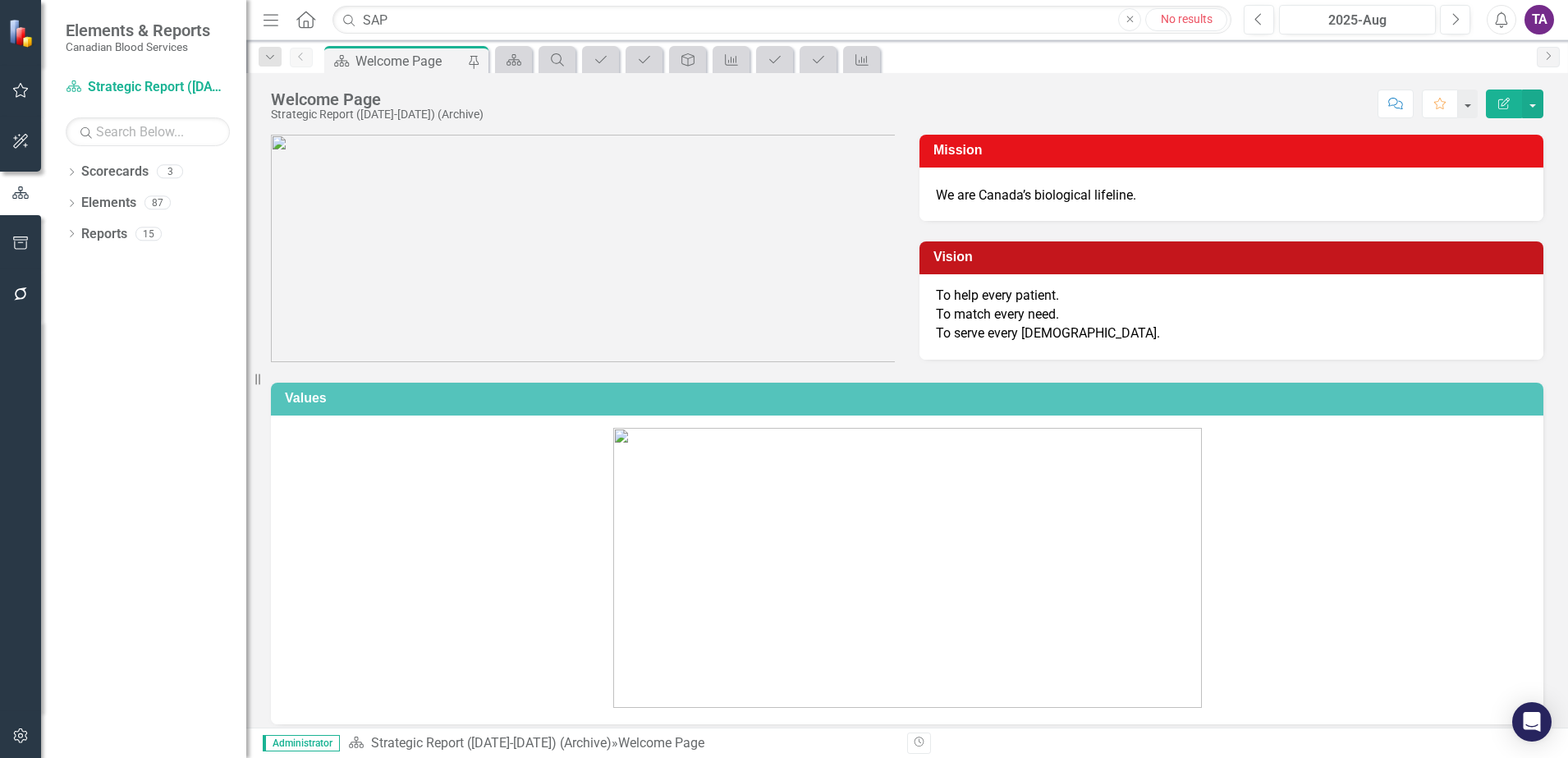
click at [1169, 24] on div "No results" at bounding box center [1187, 19] width 81 height 17
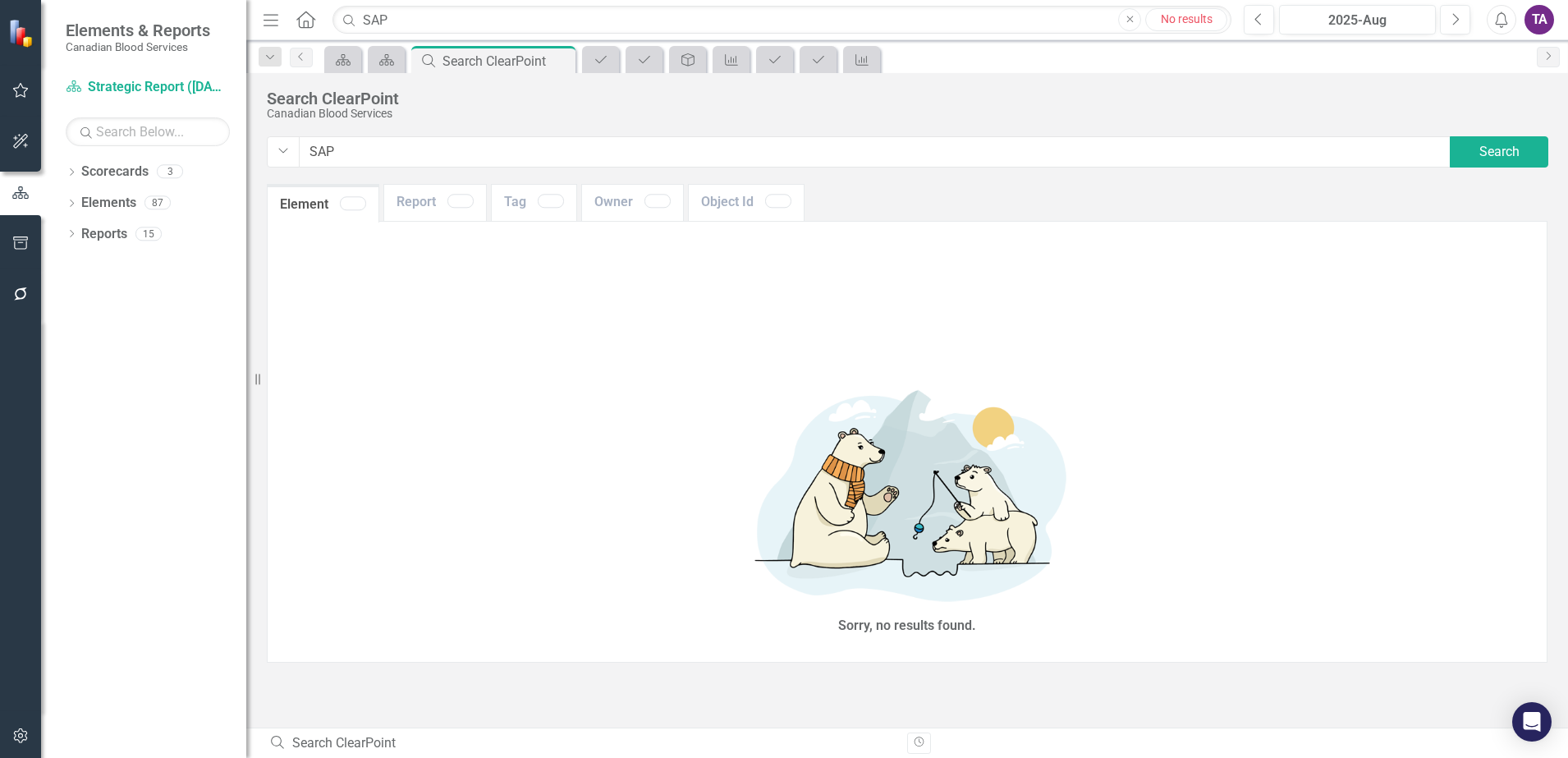
click at [381, 154] on input "SAP" at bounding box center [875, 152] width 1153 height 31
type input "SAP4/[PERSON_NAME]"
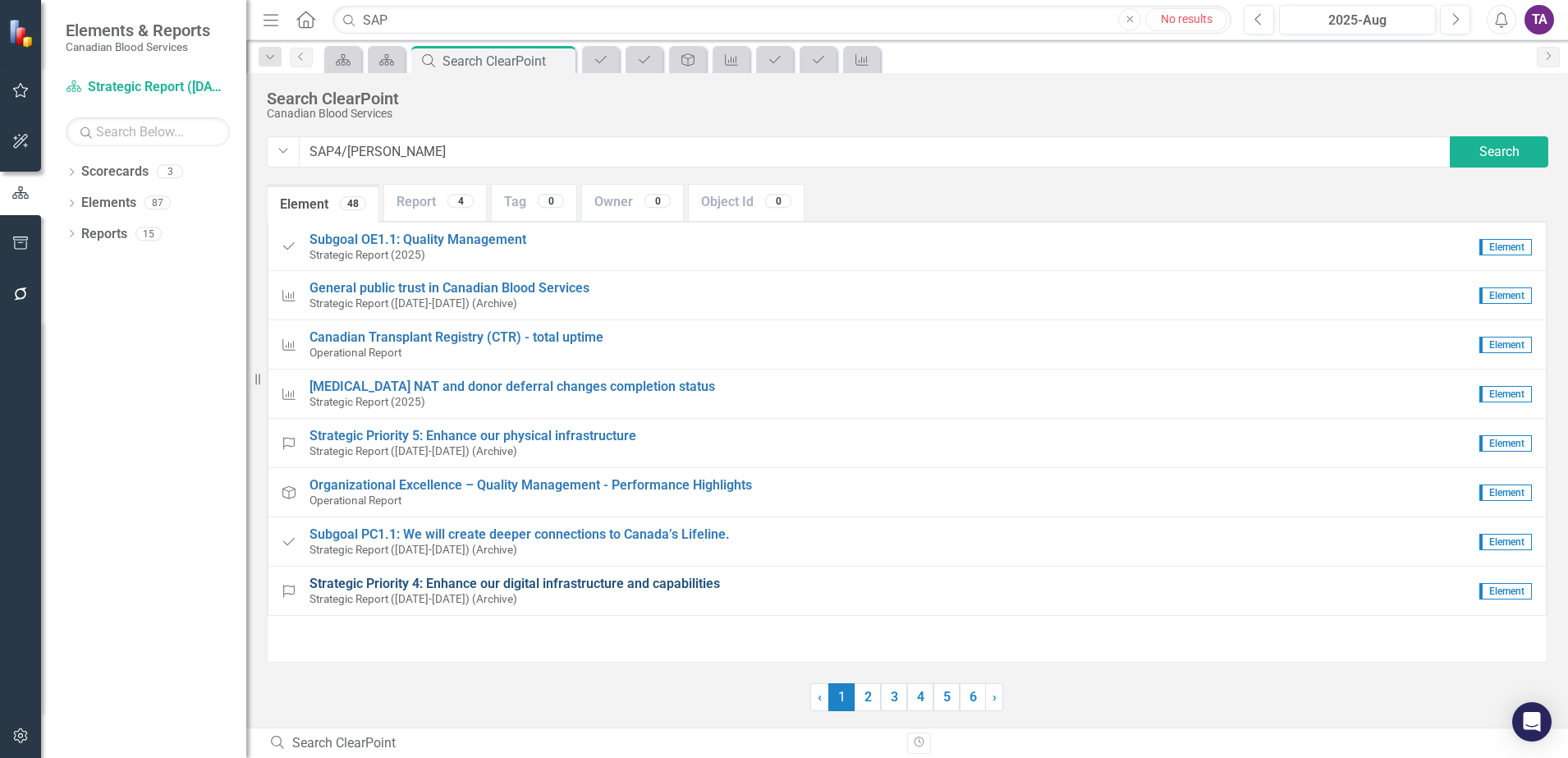
click at [583, 585] on span "Strategic Priority 4: Enhance our digital infrastructure and capabilities" at bounding box center [514, 583] width 410 height 16
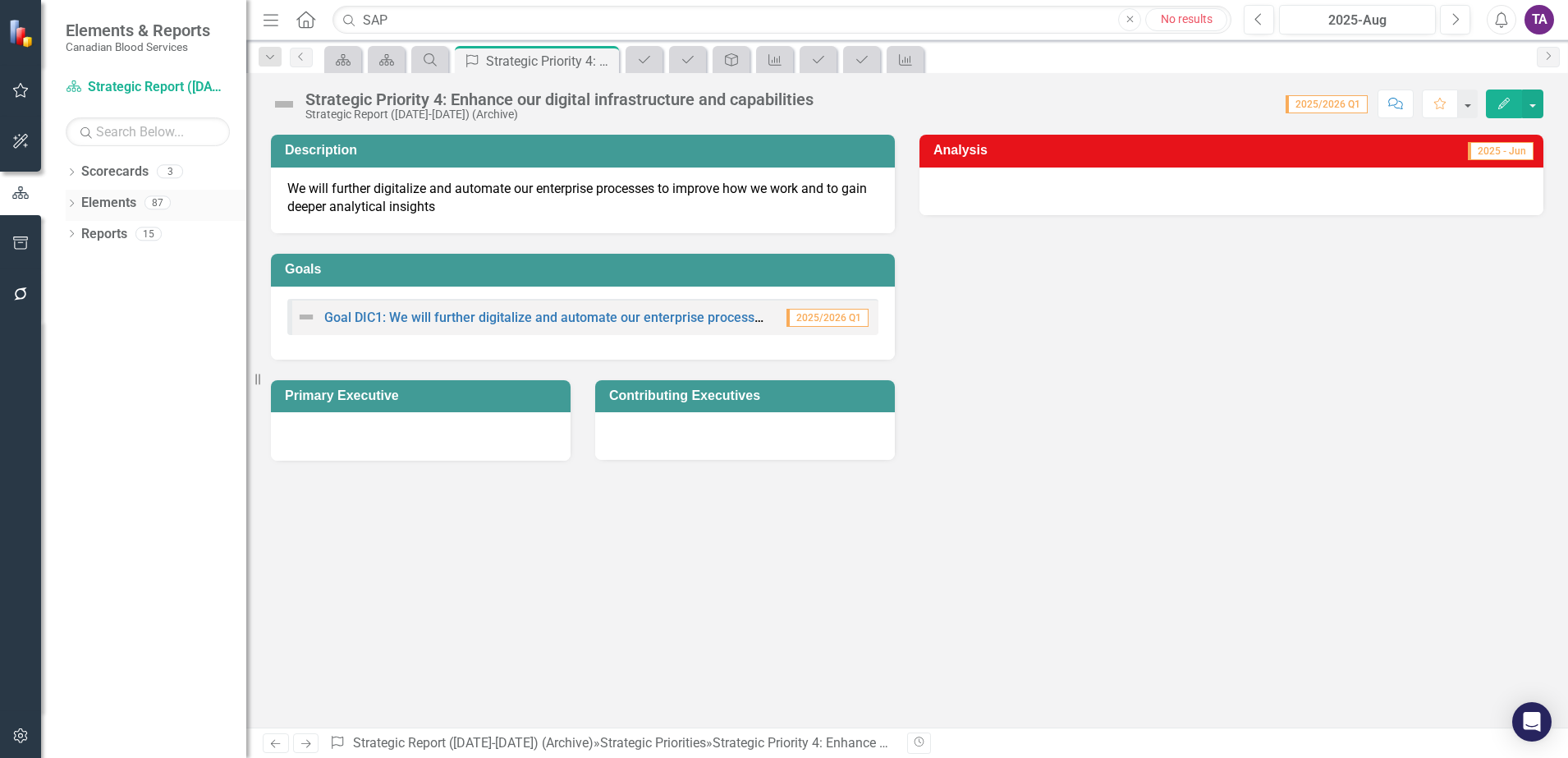
click at [72, 206] on icon "Dropdown" at bounding box center [72, 205] width 12 height 9
click at [141, 329] on link "Measure Measures" at bounding box center [130, 327] width 81 height 19
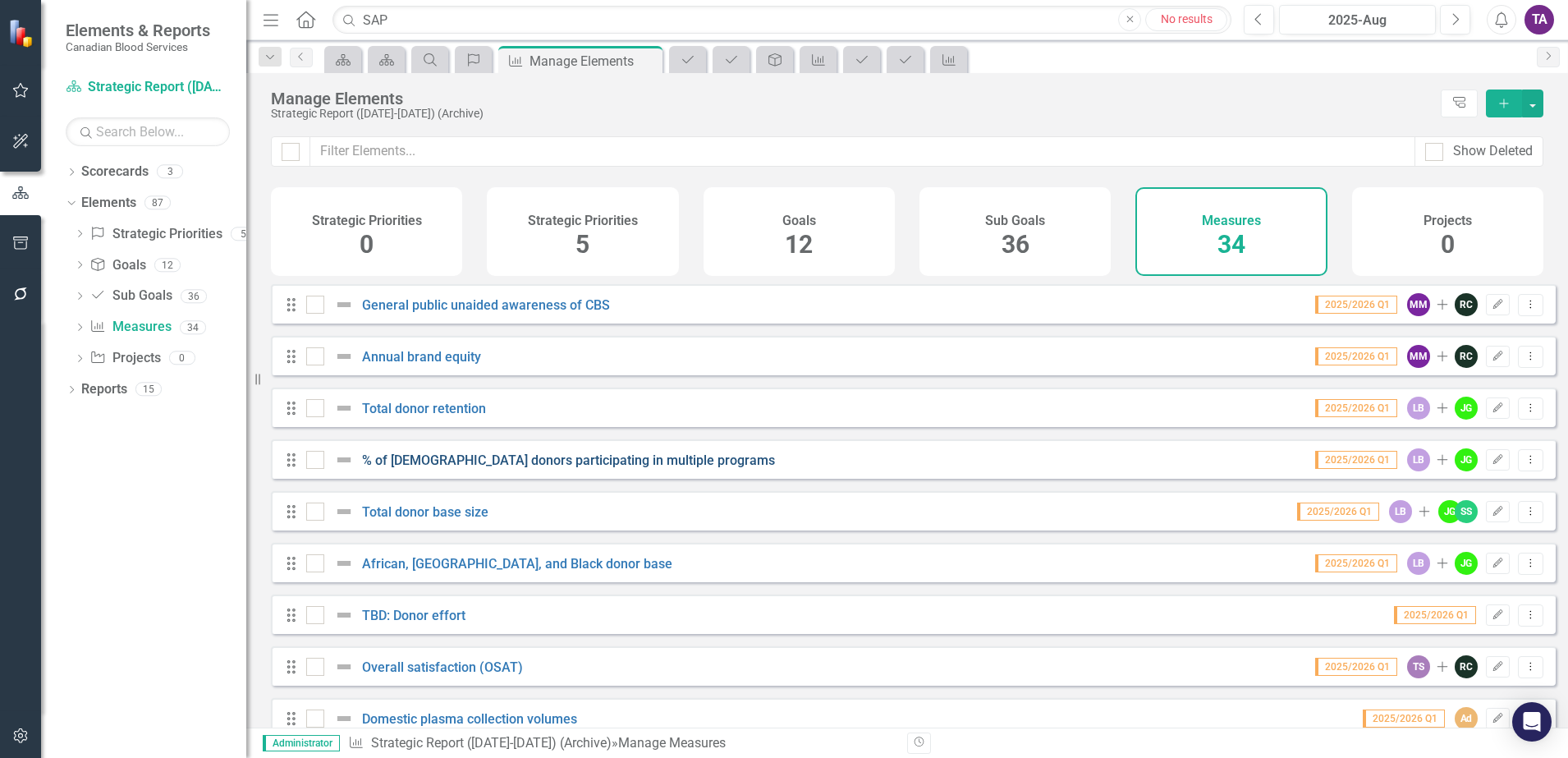
click at [606, 467] on link "% of [DEMOGRAPHIC_DATA] donors participating in multiple programs" at bounding box center [569, 460] width 413 height 16
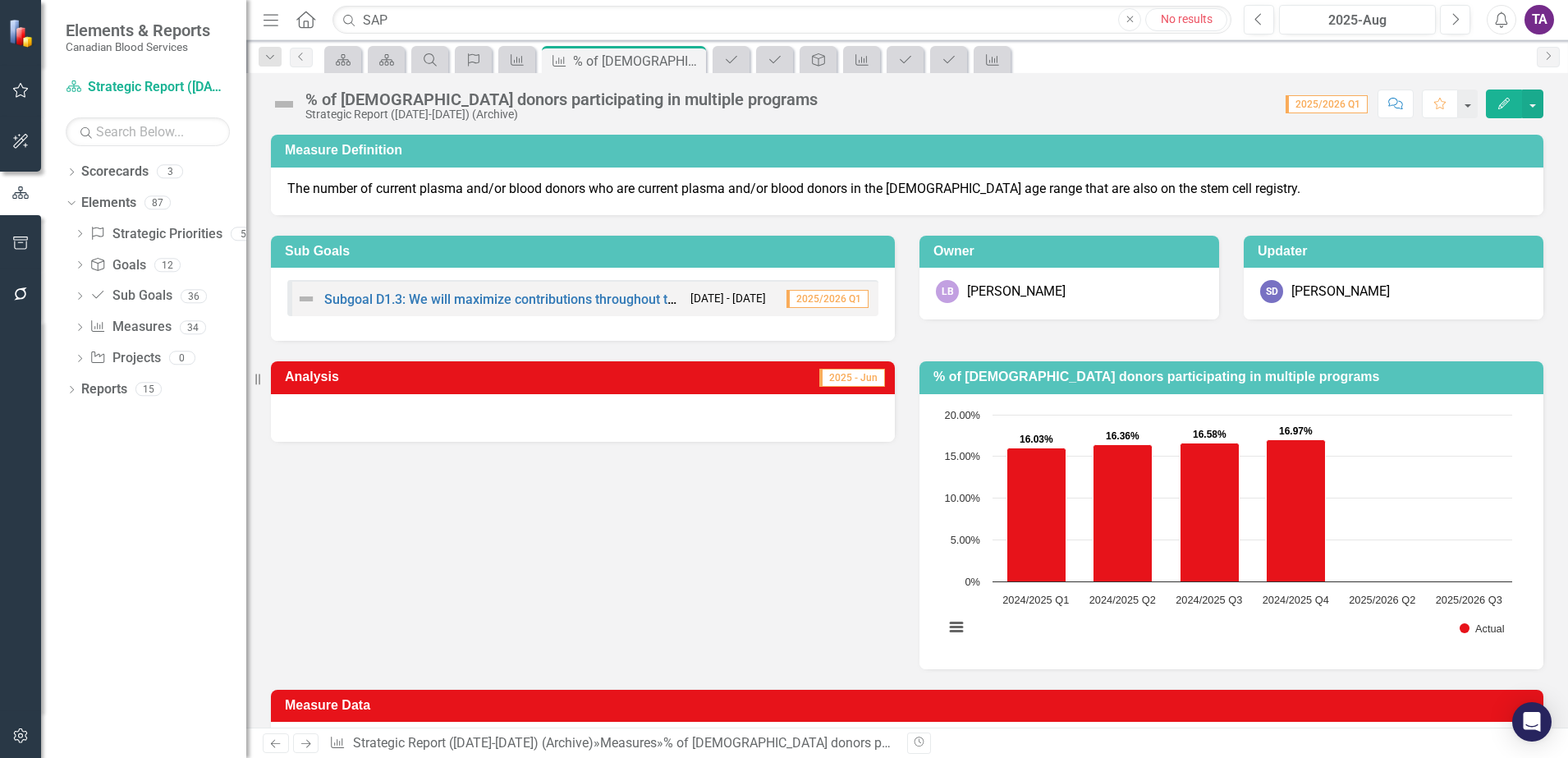
click at [304, 20] on icon "Home" at bounding box center [305, 19] width 21 height 17
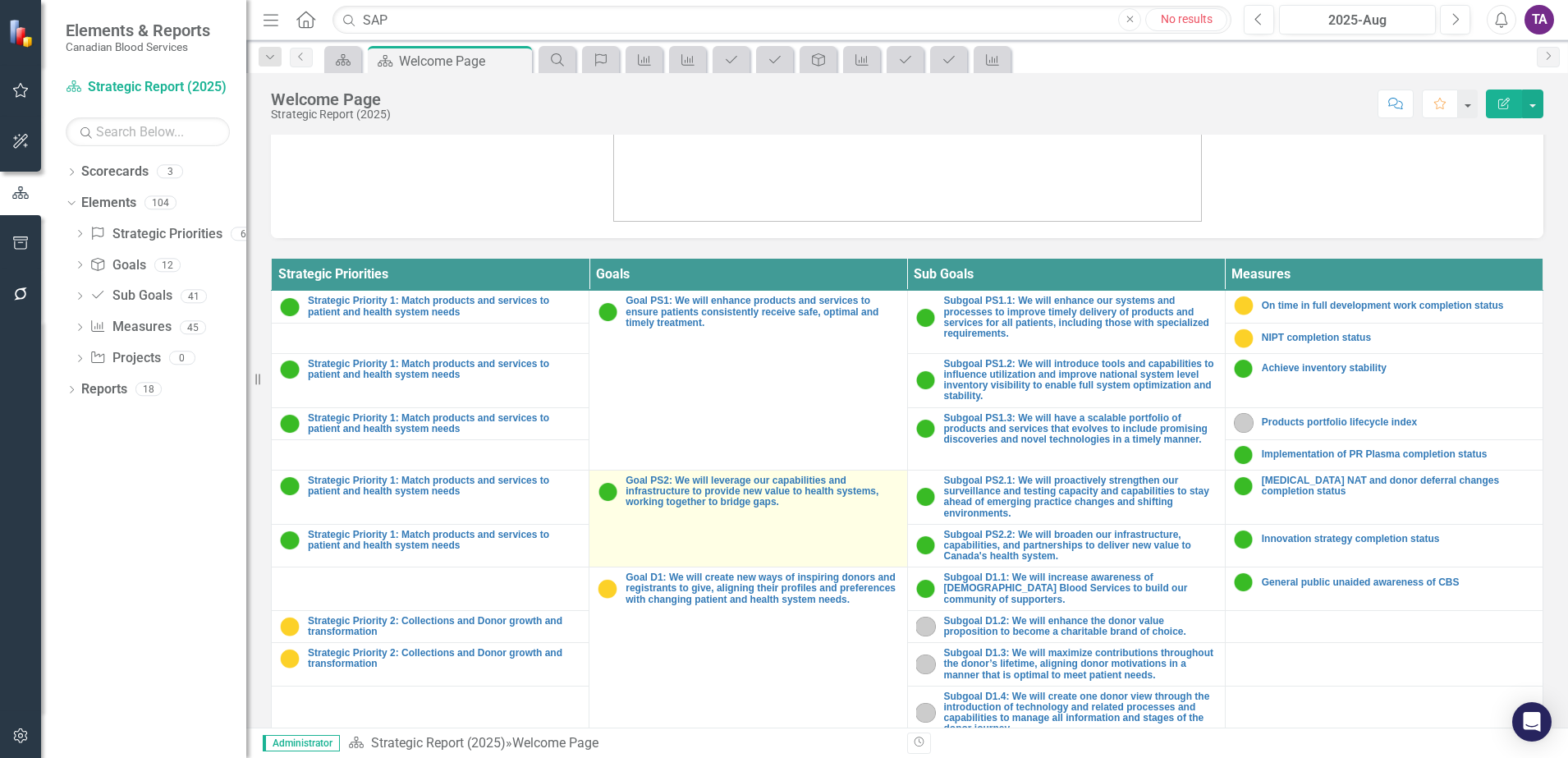
scroll to position [601, 0]
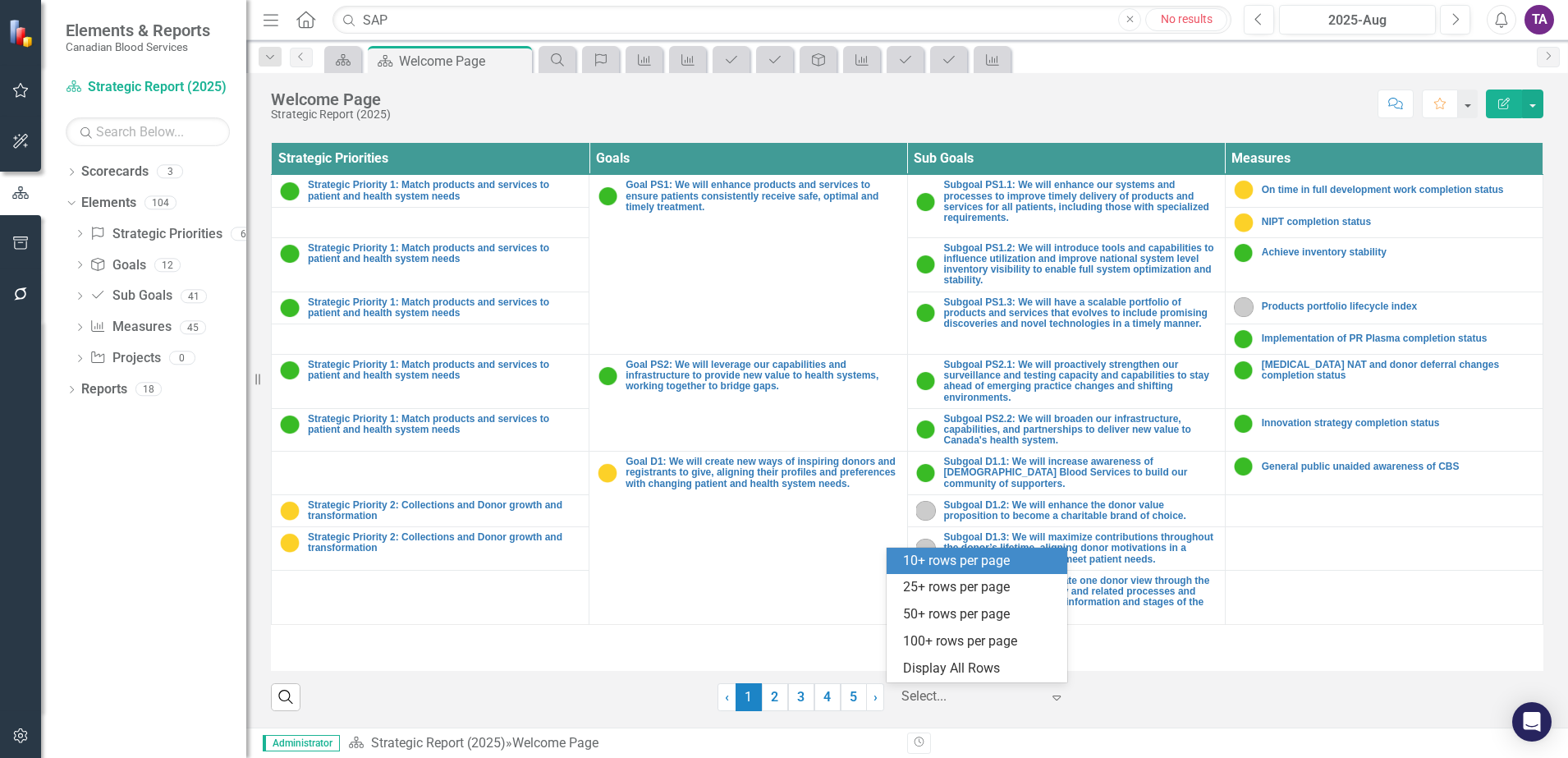
click at [1049, 695] on icon "Expand" at bounding box center [1057, 697] width 16 height 13
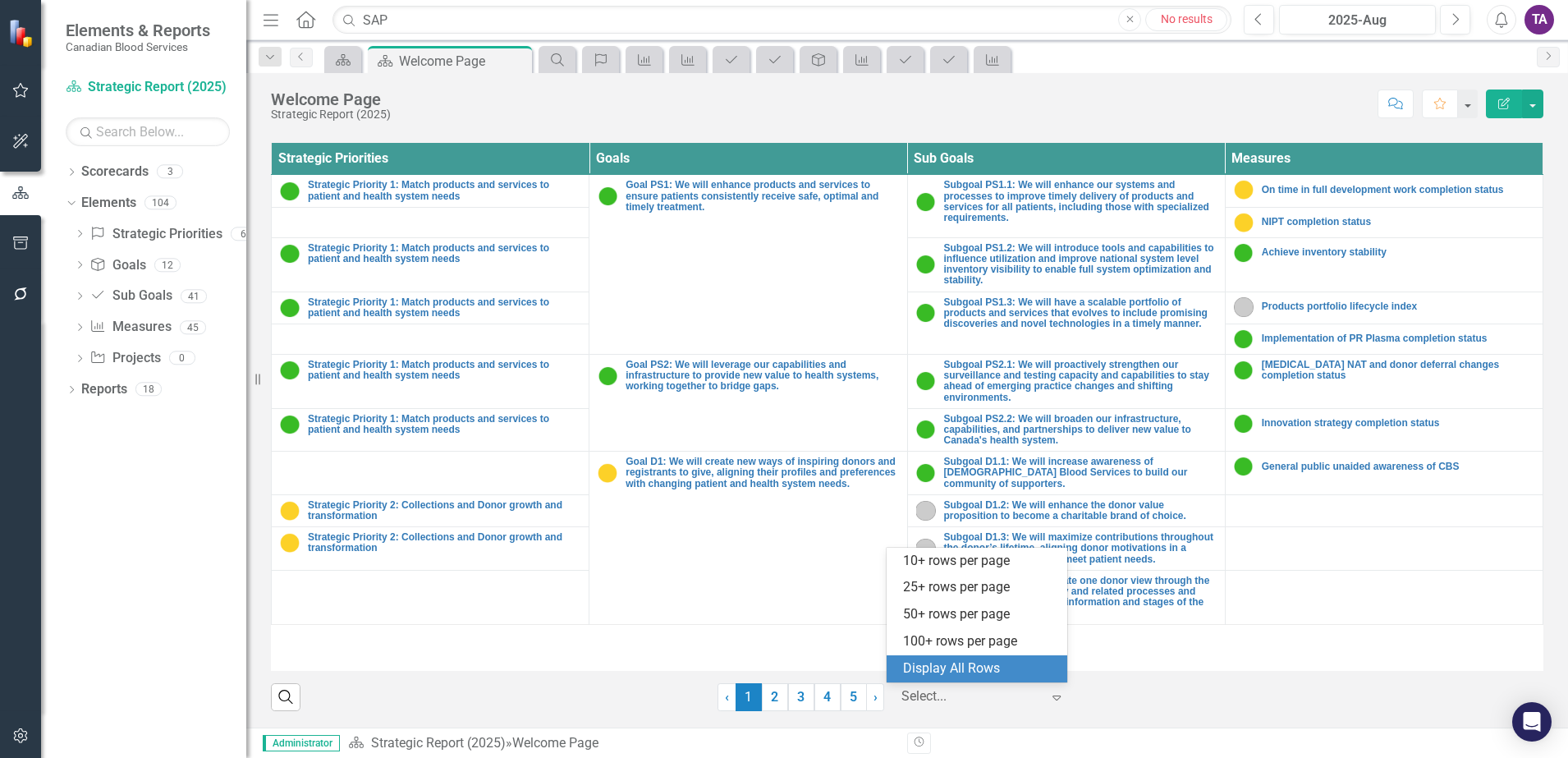
click at [1018, 670] on div "Display All Rows" at bounding box center [980, 669] width 154 height 19
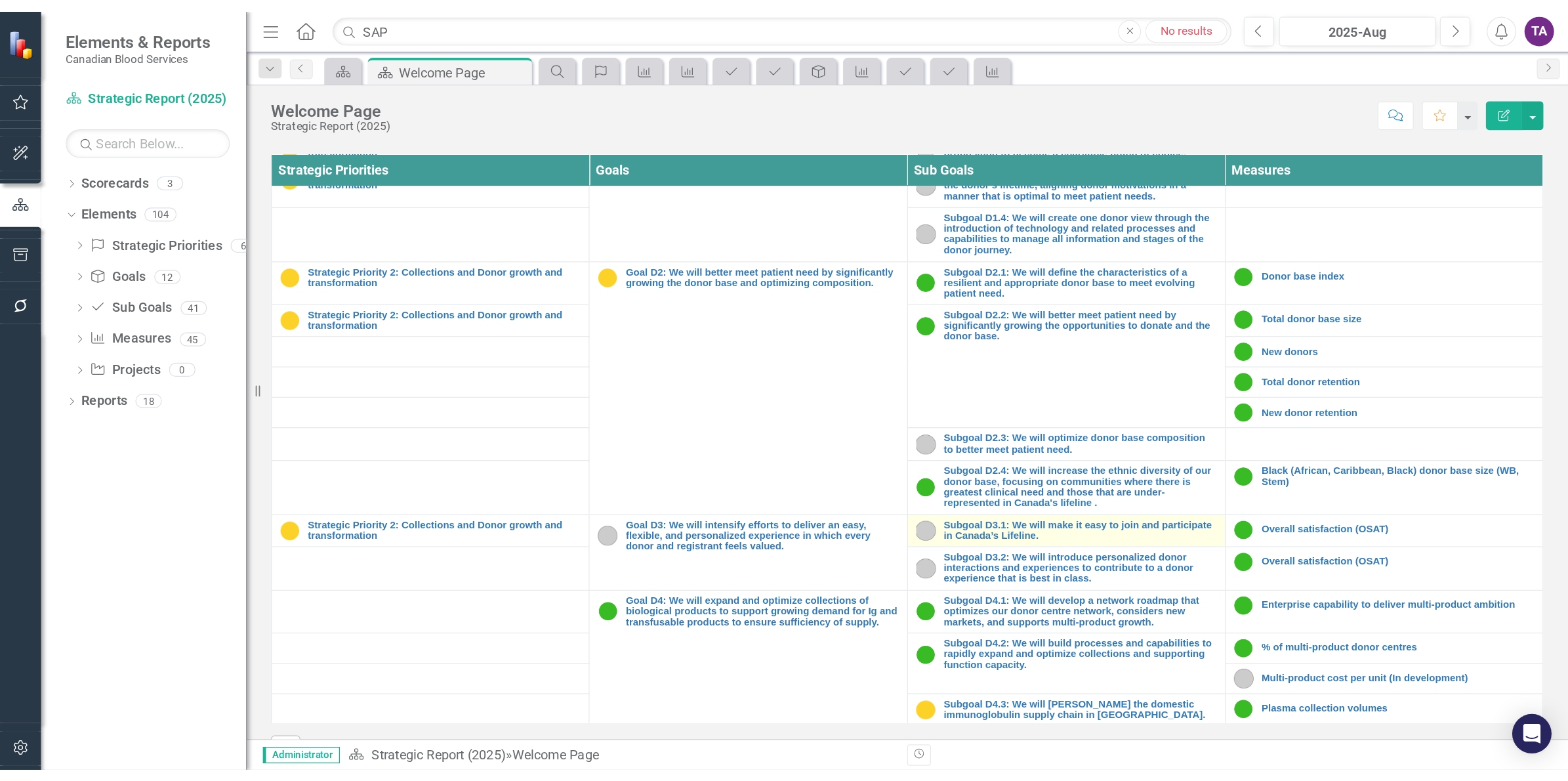
scroll to position [328, 0]
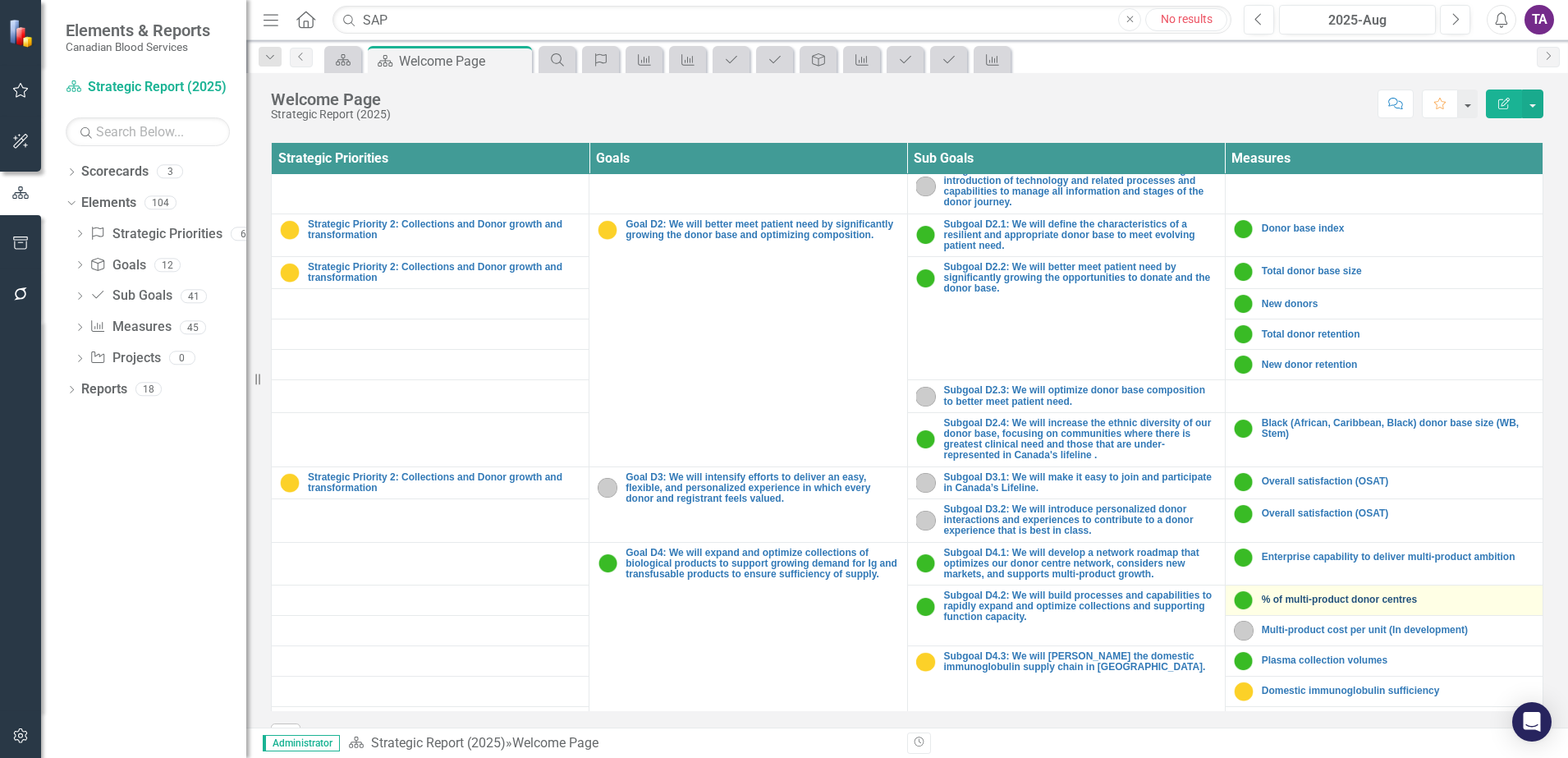
click at [1305, 601] on link "% of multi-product donor centres" at bounding box center [1399, 600] width 273 height 11
